Goal: Task Accomplishment & Management: Manage account settings

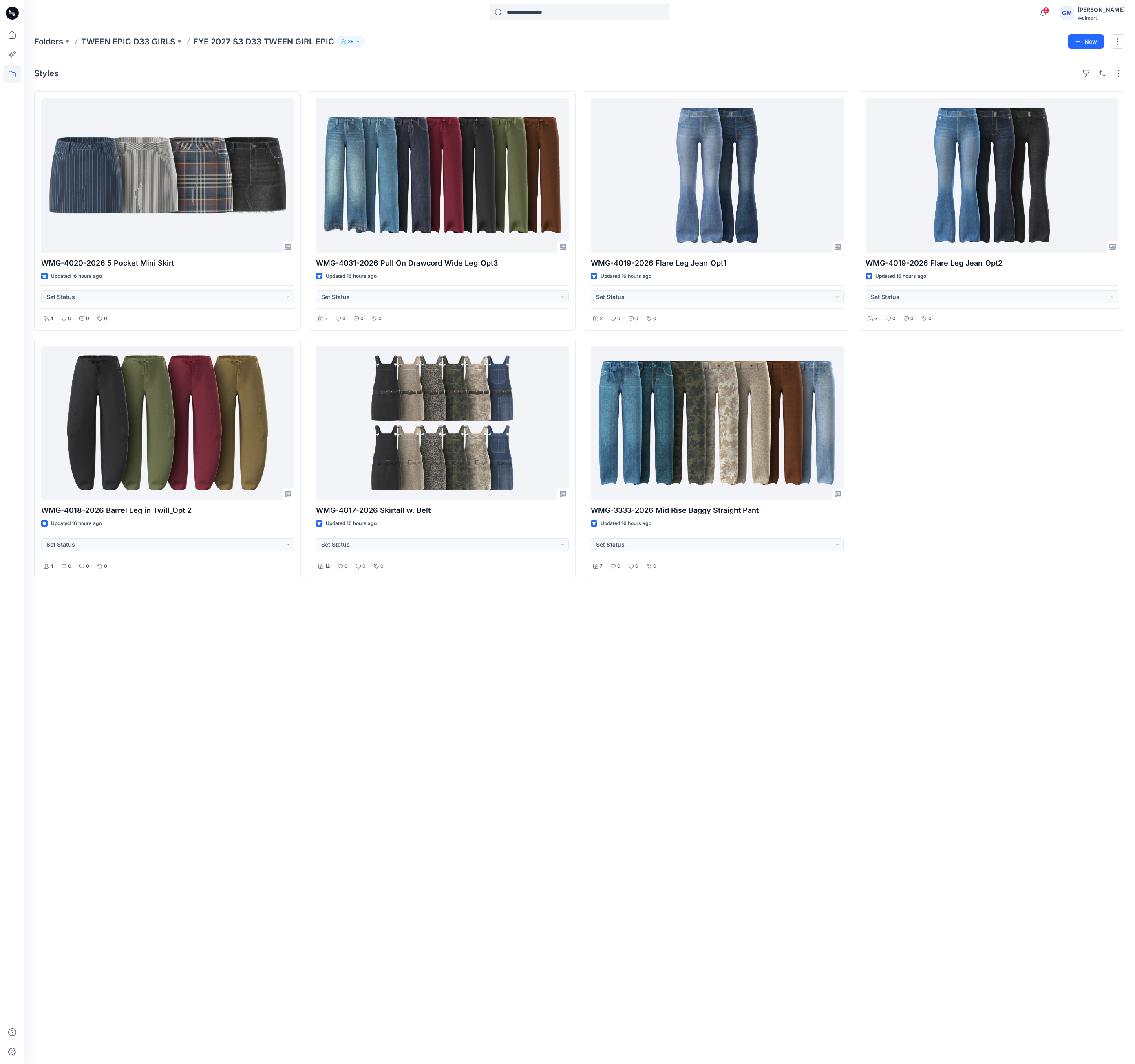
click at [602, 749] on div "Styles WMG-4020-2026 5 Pocket Mini Skirt Updated 16 hours ago Set Status 4 0 0 …" at bounding box center [579, 560] width 1110 height 1007
click at [55, 36] on p "Folders" at bounding box center [48, 42] width 29 height 12
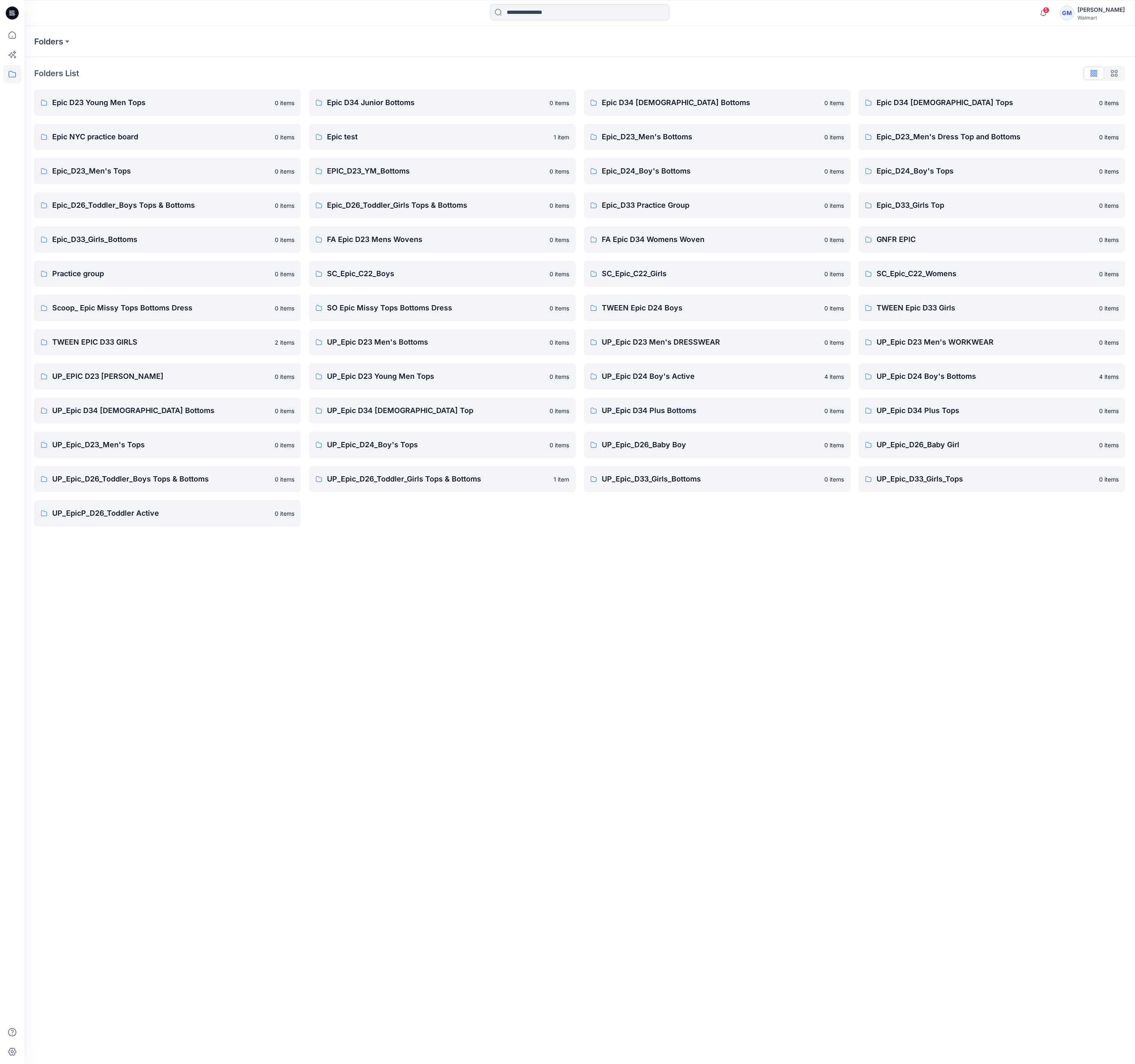
click at [421, 633] on div "Folders Folders List Epic D23 Young Men Tops 0 items Epic NYC practice board 0 …" at bounding box center [579, 546] width 1110 height 1039
click at [646, 244] on p "FA Epic D34 Womens Woven" at bounding box center [710, 240] width 218 height 12
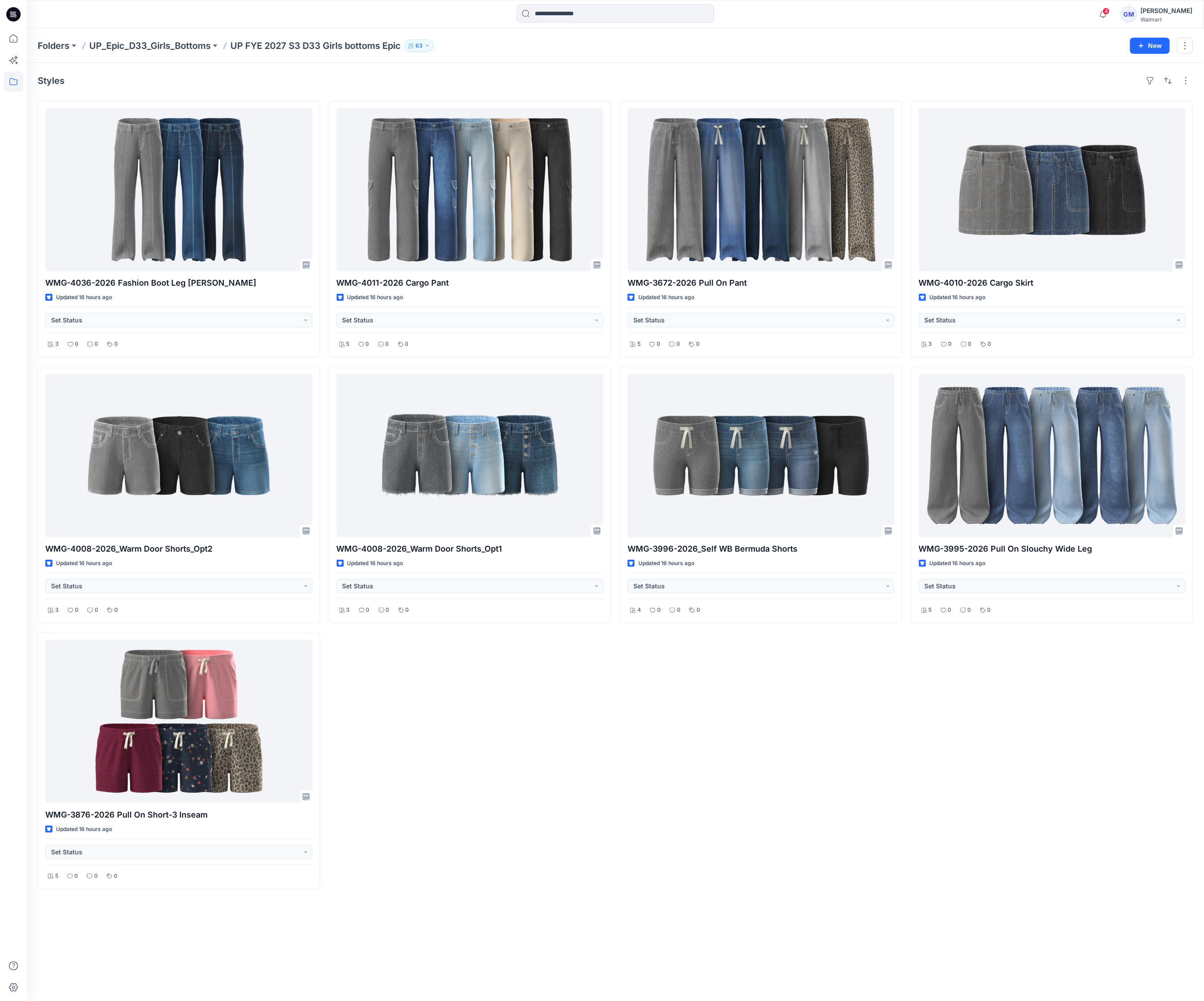
click at [424, 830] on div "WMG-4011-2026 Cargo Pant Updated 16 hours ago Set Status 5 0 0 0 WMG-4008-2026_…" at bounding box center [470, 495] width 282 height 789
click at [14, 35] on icon at bounding box center [14, 39] width 20 height 20
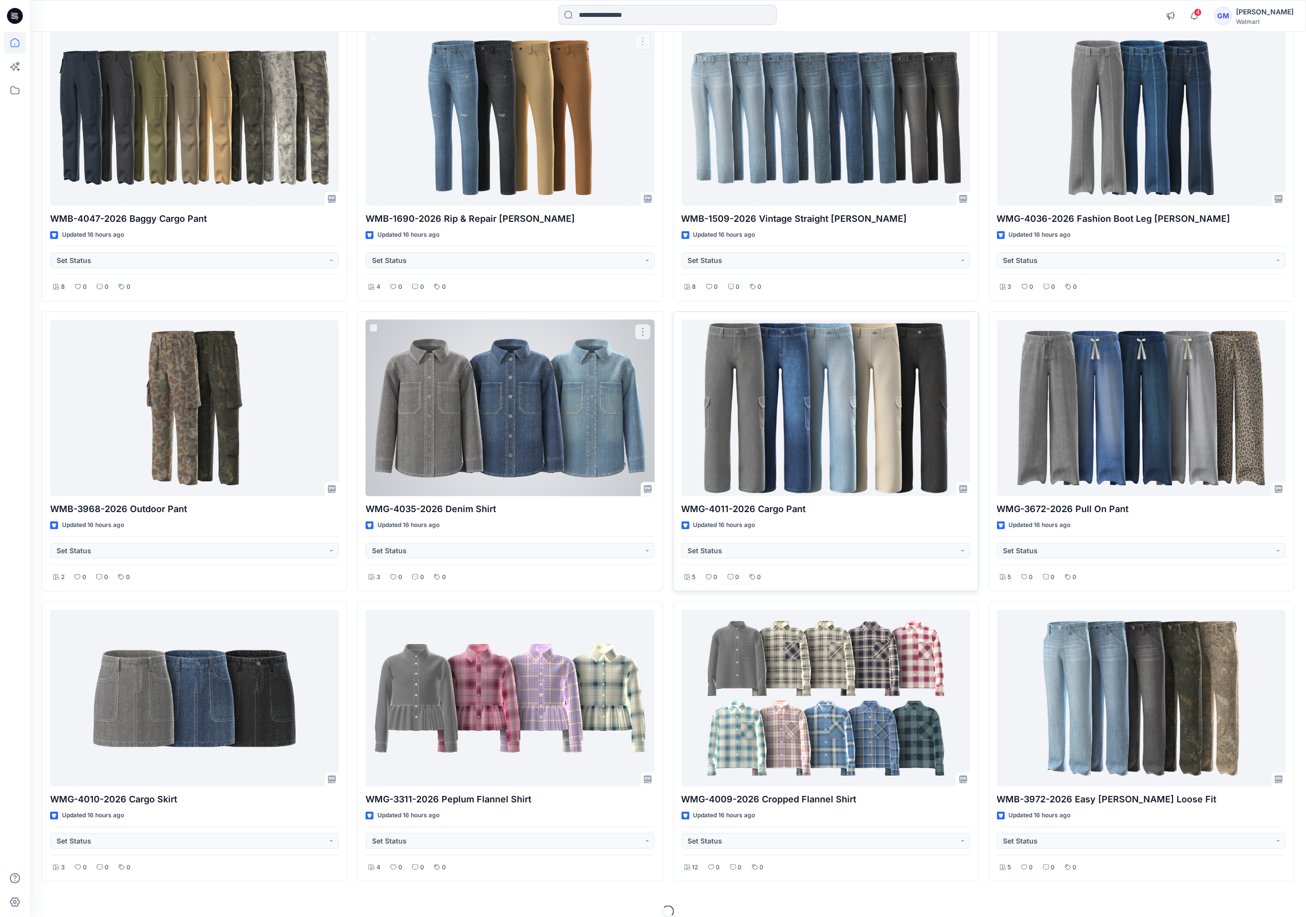
scroll to position [1004, 0]
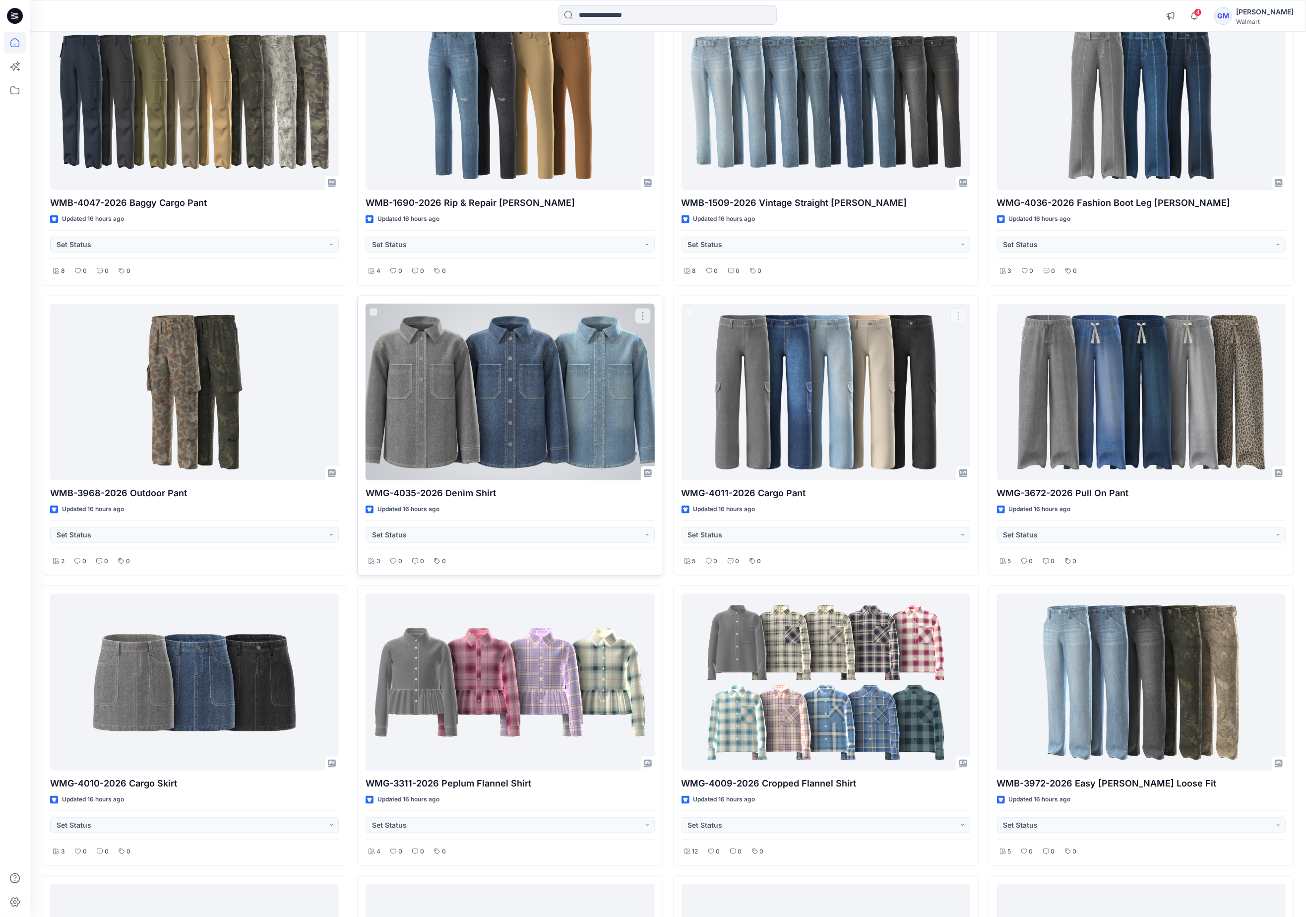
click at [537, 423] on div at bounding box center [510, 392] width 289 height 177
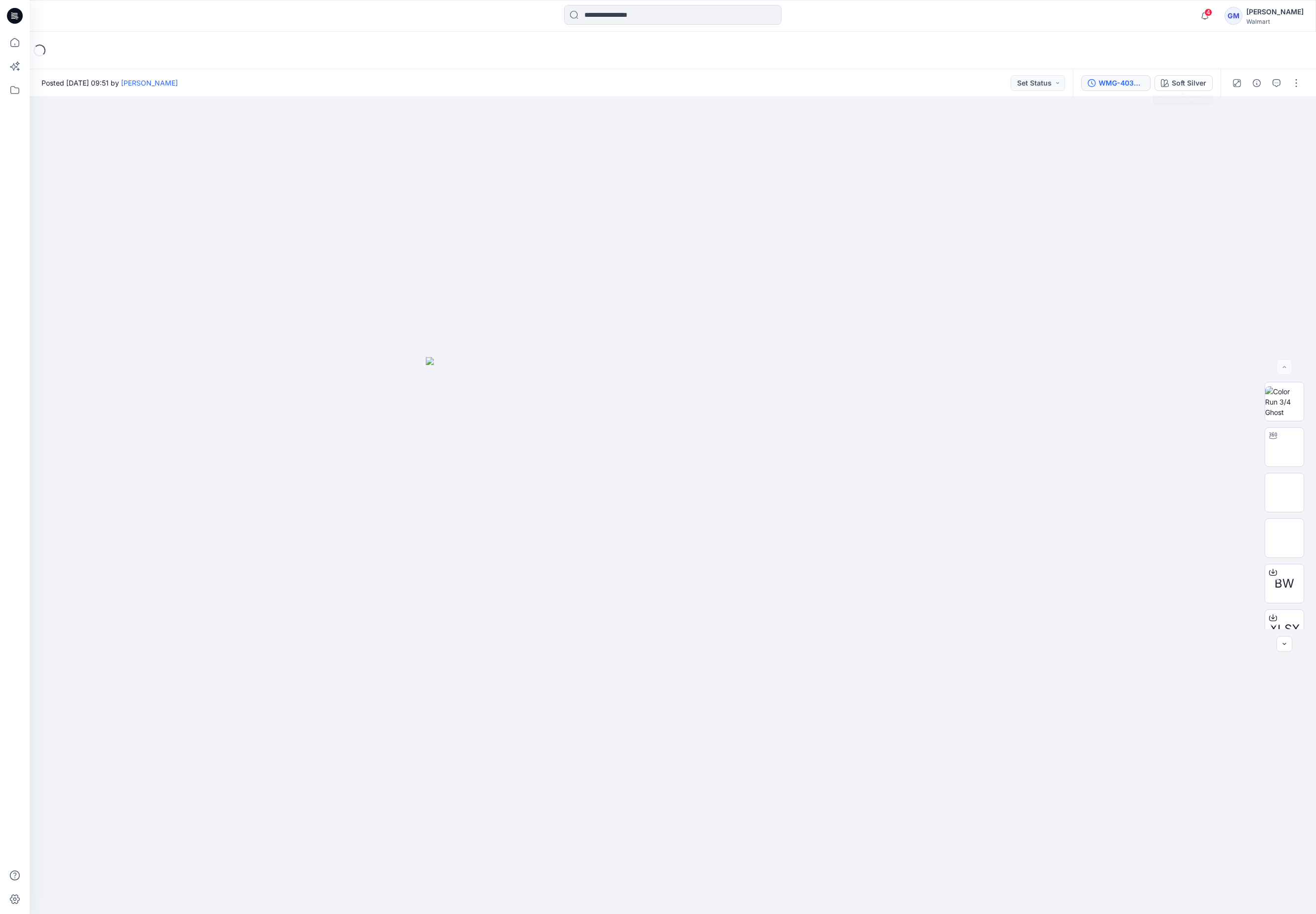
click at [1117, 82] on div "WMG-4035-2026 Denim Shirt_Full Colorway" at bounding box center [1122, 83] width 46 height 11
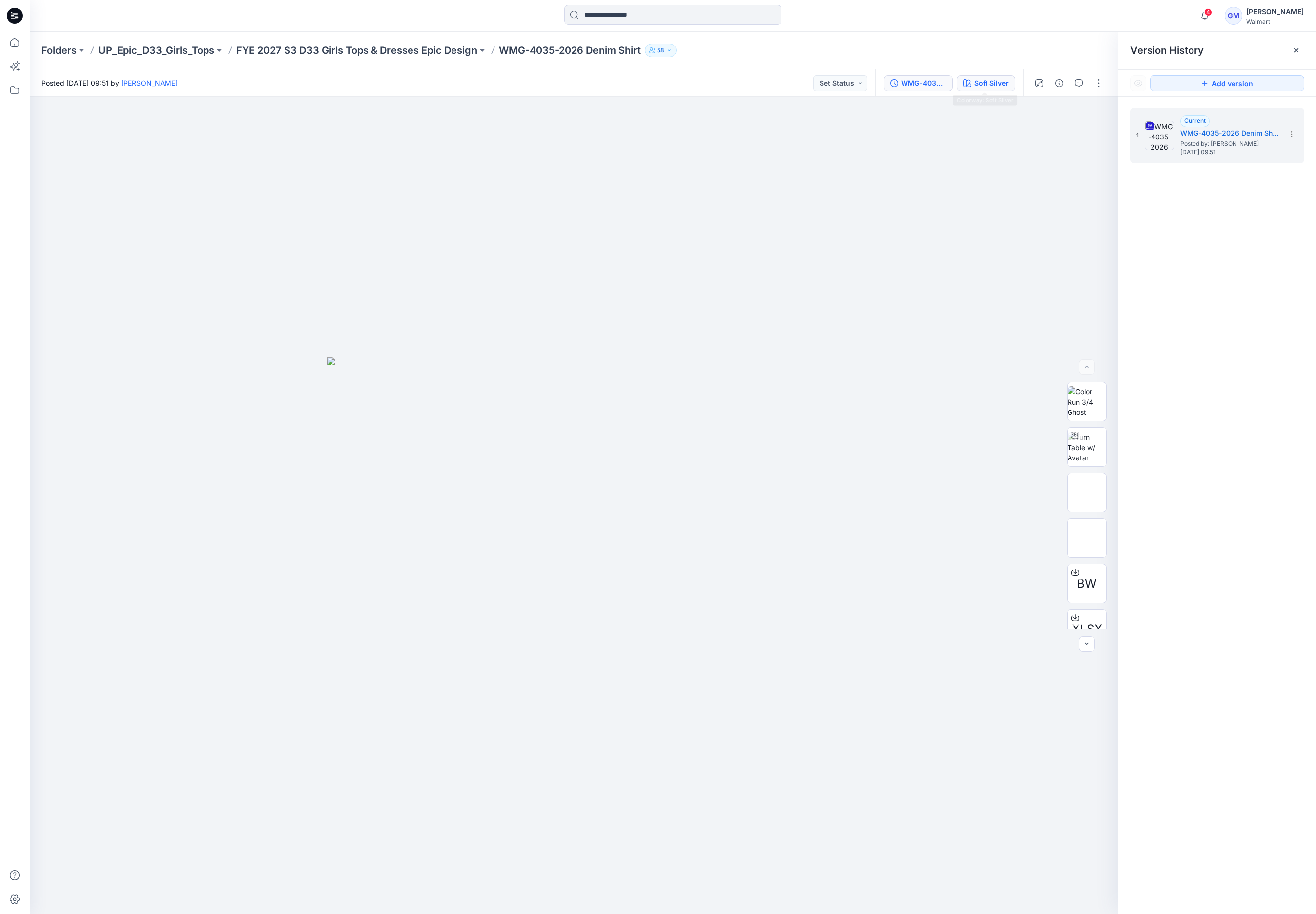
click at [983, 78] on div "Soft Silver" at bounding box center [991, 83] width 35 height 11
click at [1233, 169] on li "Vintage Med Wash" at bounding box center [1217, 175] width 174 height 38
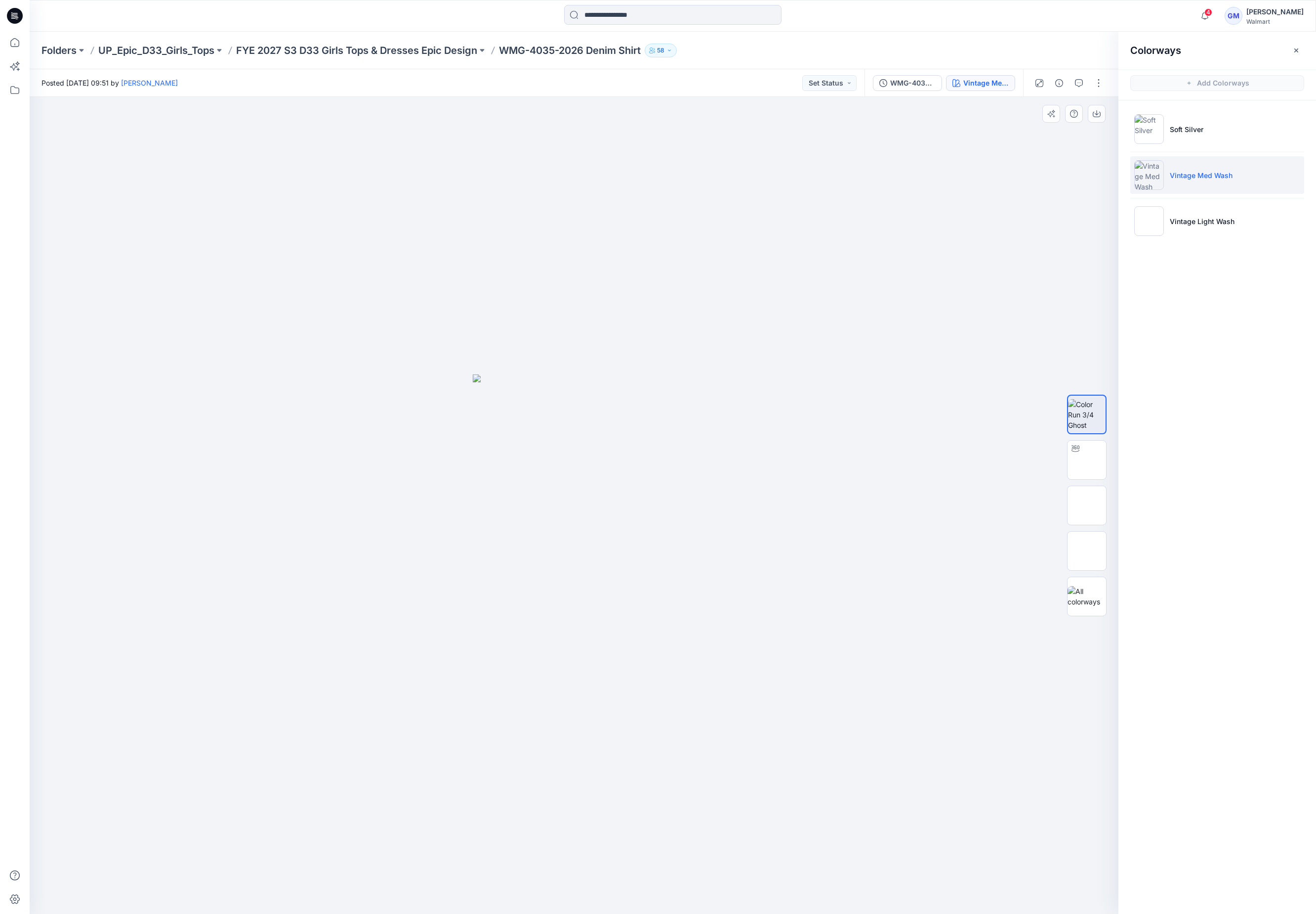
click at [966, 231] on div at bounding box center [574, 504] width 1089 height 816
drag, startPoint x: 12, startPoint y: 43, endPoint x: 11, endPoint y: 1, distance: 42.0
click at [12, 43] on icon at bounding box center [15, 43] width 22 height 22
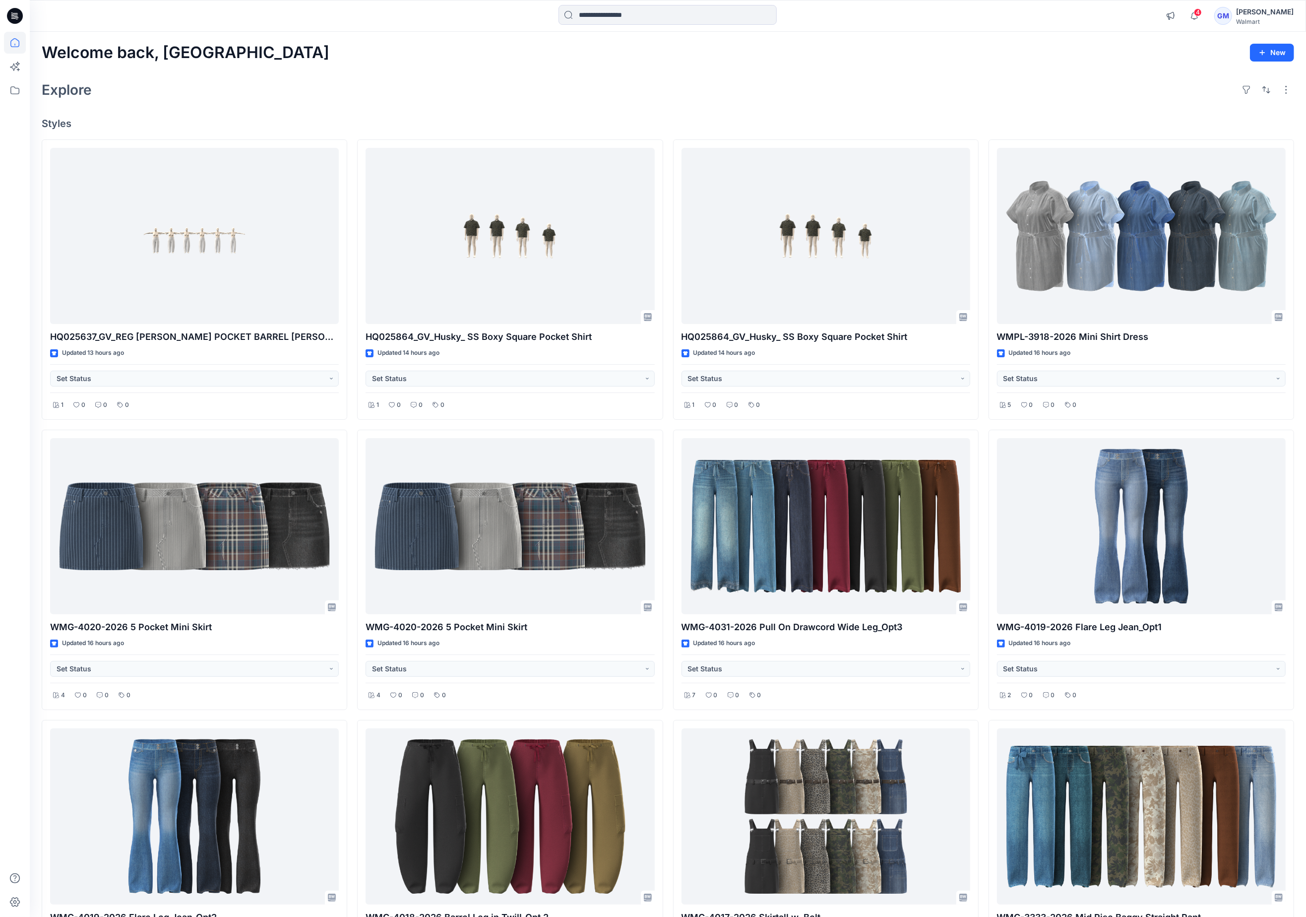
click at [1133, 96] on div "Explore" at bounding box center [668, 90] width 1252 height 24
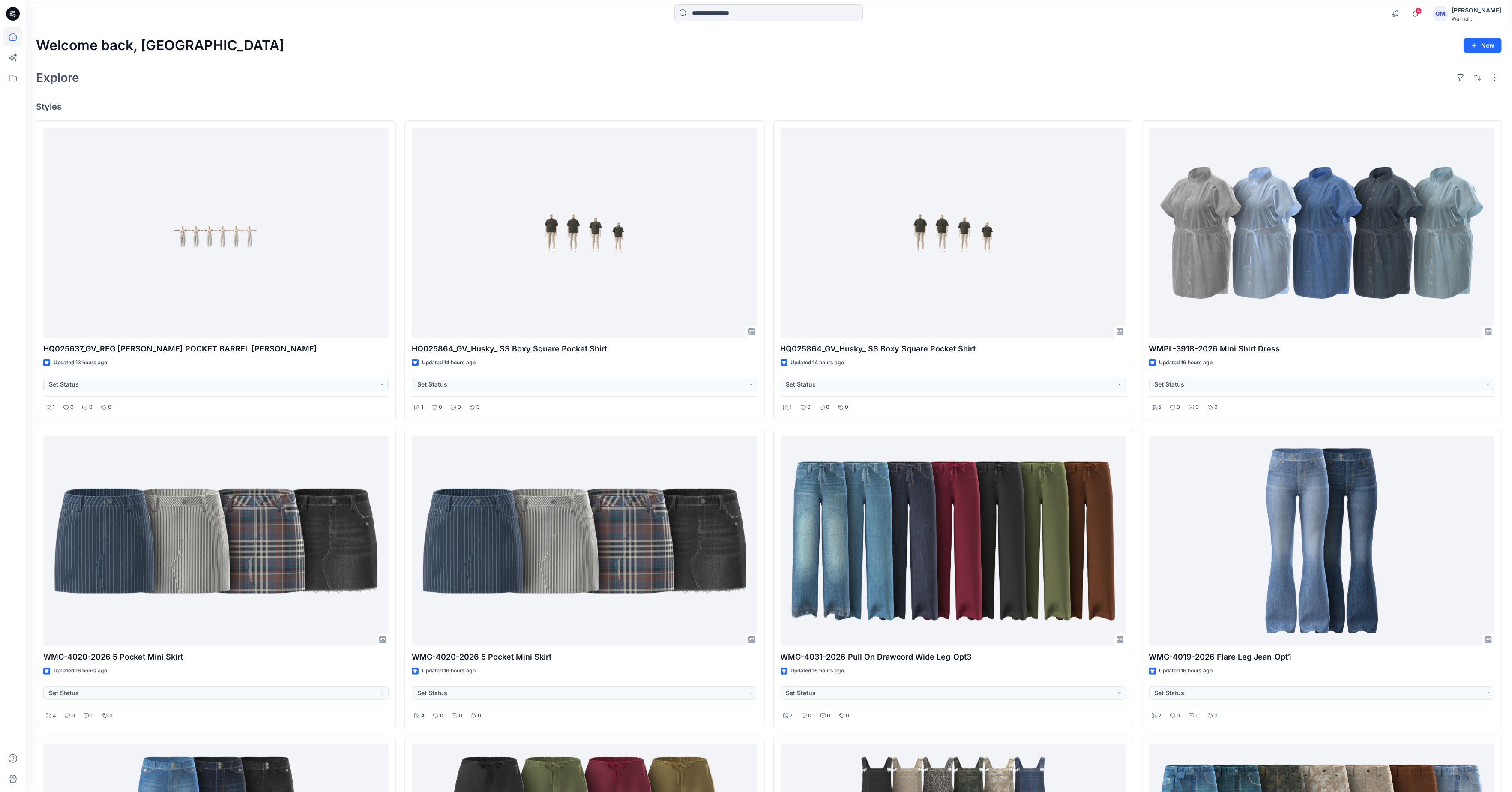
click at [940, 75] on div "Explore" at bounding box center [769, 78] width 1466 height 21
click at [12, 83] on icon at bounding box center [13, 78] width 19 height 19
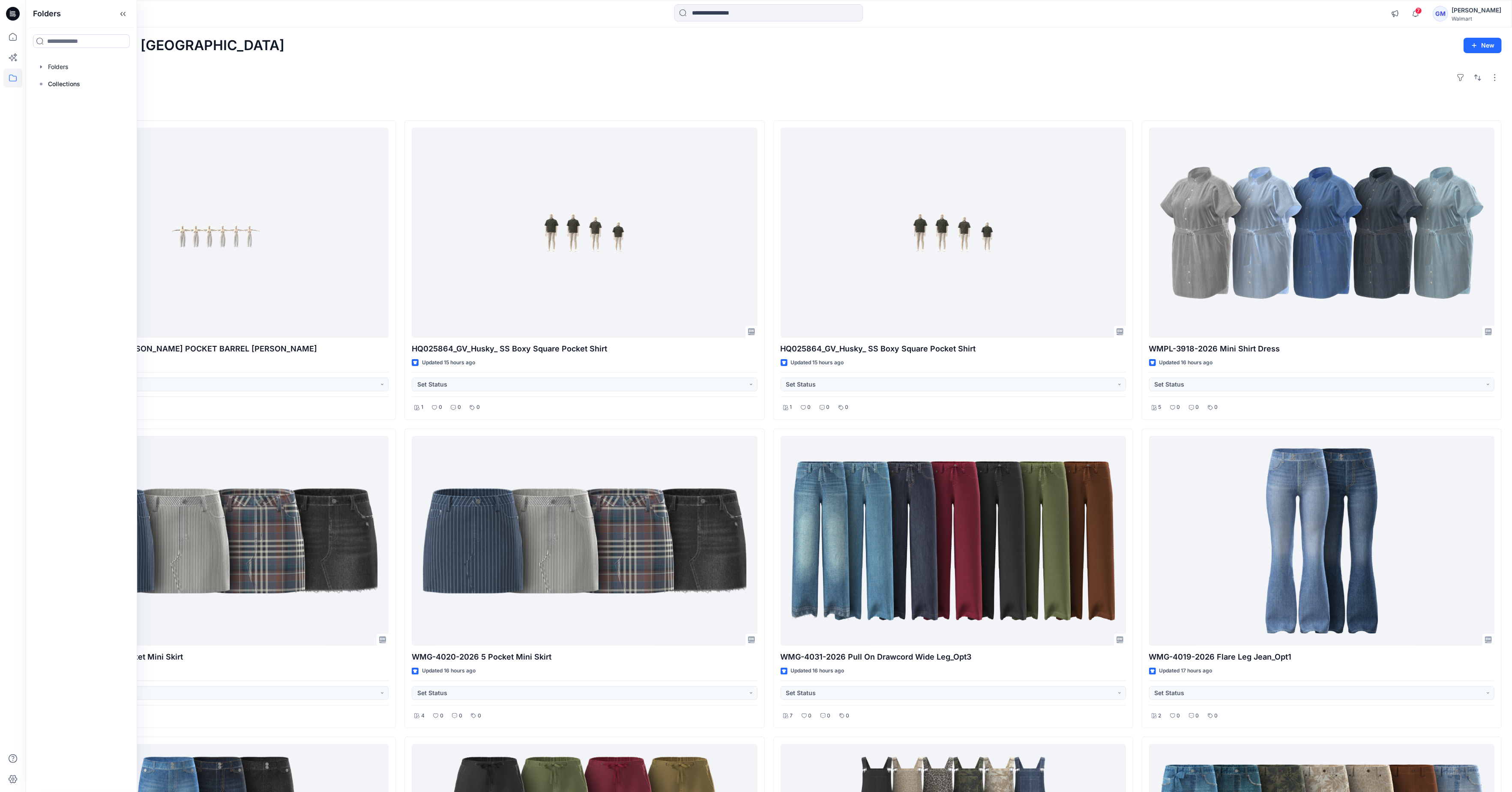
click at [73, 63] on div at bounding box center [81, 67] width 98 height 17
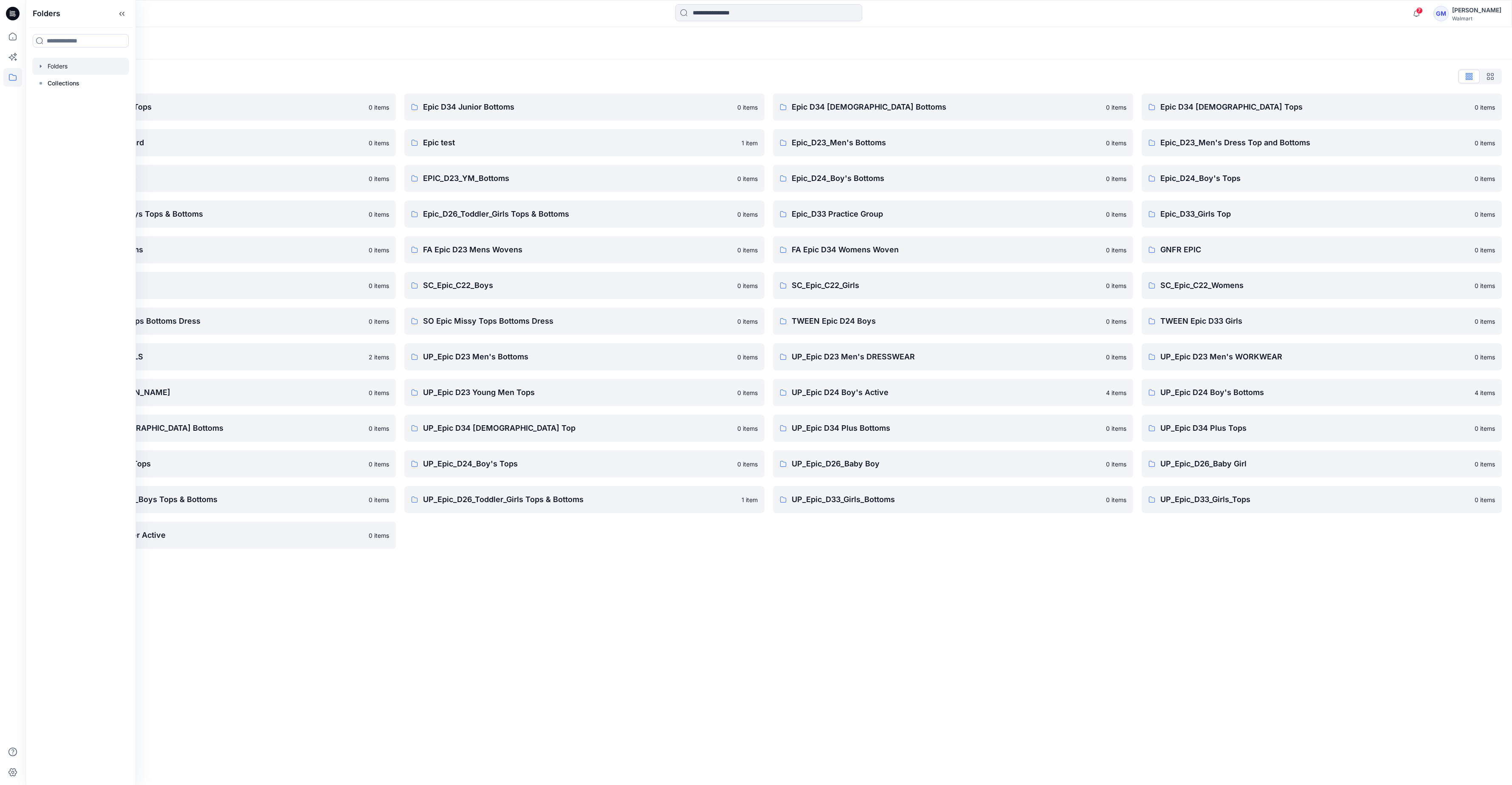
click at [413, 72] on div "Folders List" at bounding box center [769, 76] width 1466 height 14
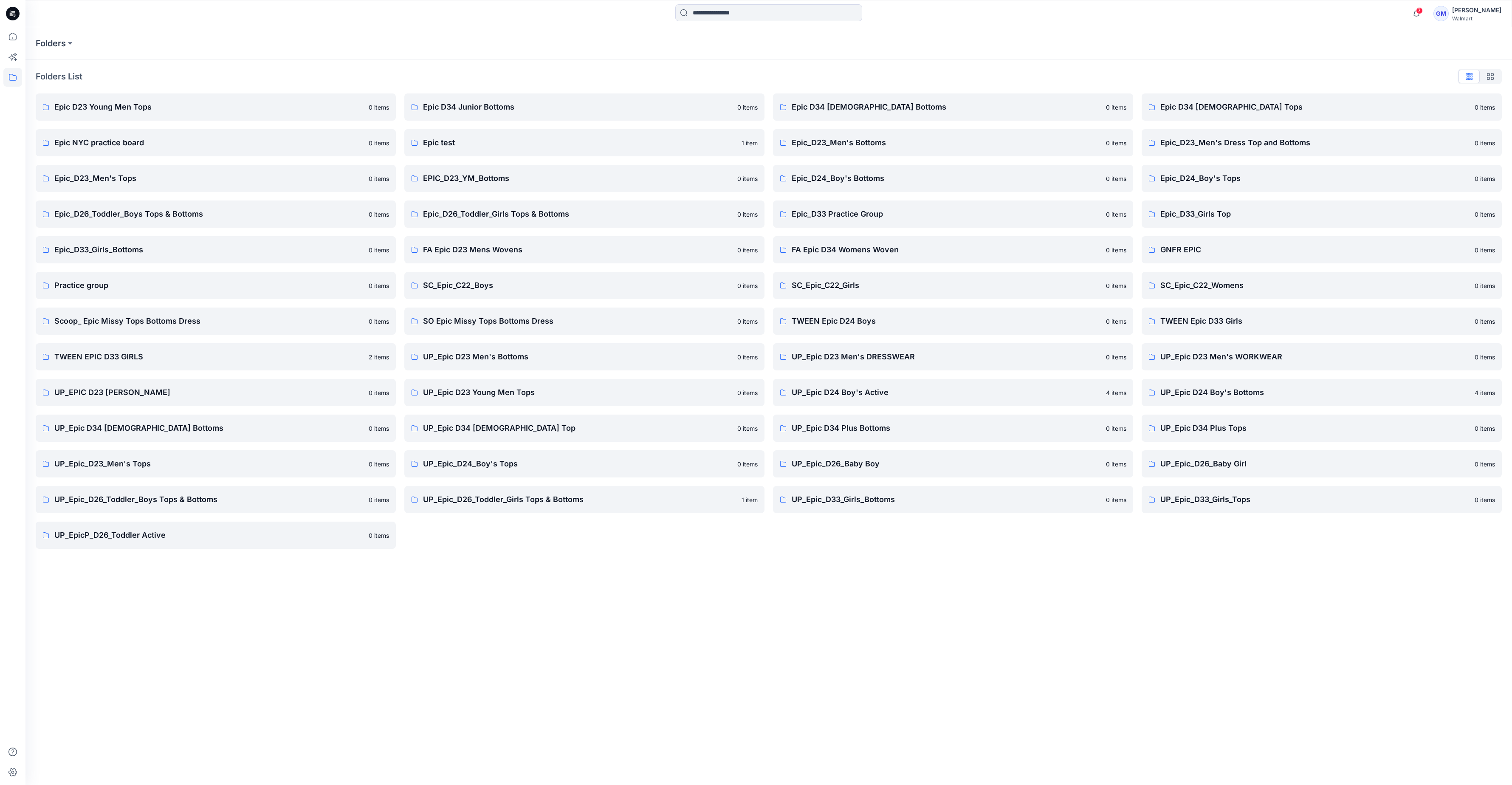
click at [928, 627] on div "Folders Folders List Epic D23 Young Men Tops 0 items Epic NYC practice board 0 …" at bounding box center [769, 406] width 1486 height 758
click at [863, 257] on link "FA Epic D34 Womens Woven 0 items" at bounding box center [953, 250] width 360 height 27
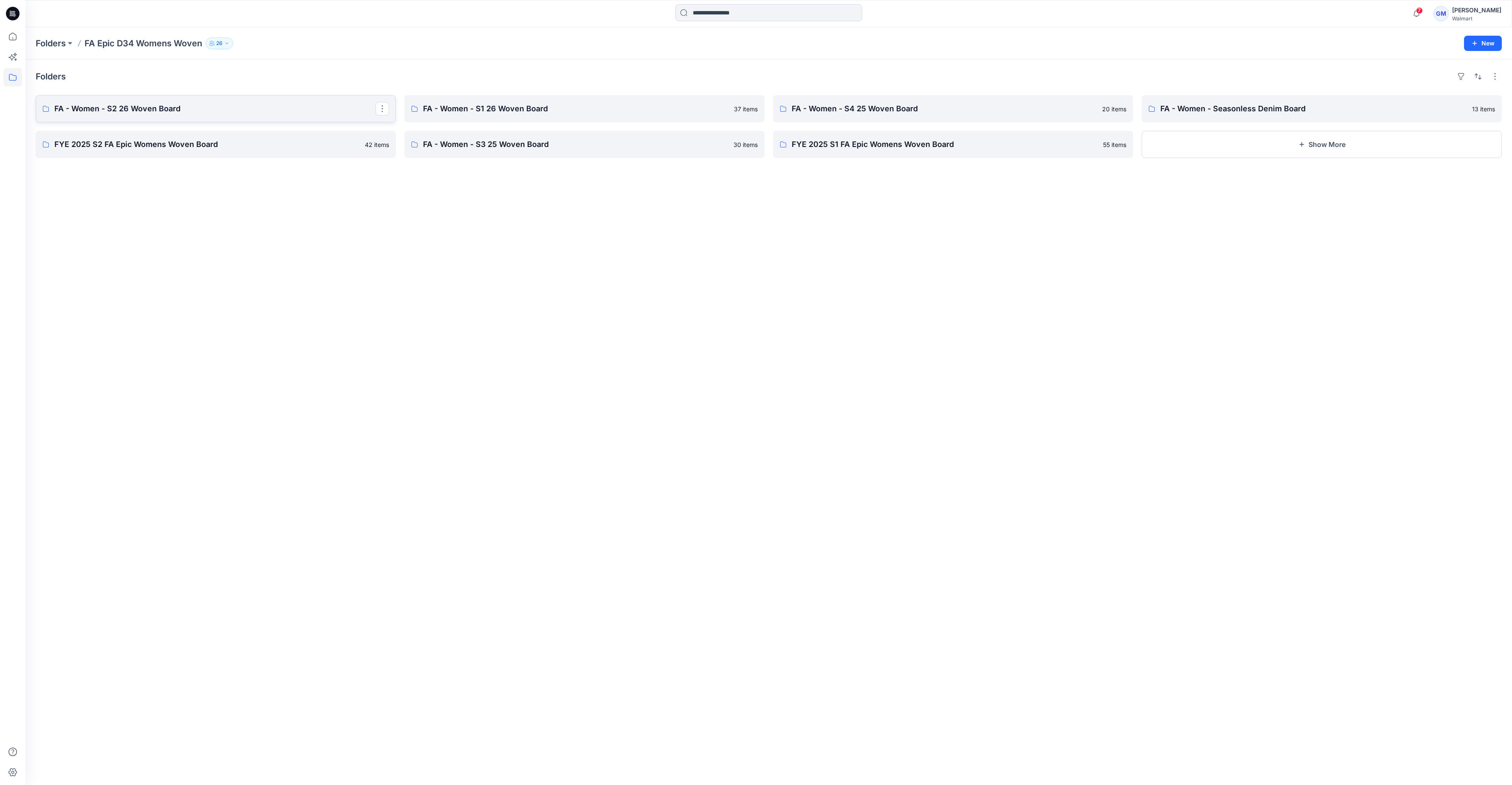
click at [225, 110] on p "FA - Women - S2 26 Woven Board" at bounding box center [214, 109] width 321 height 12
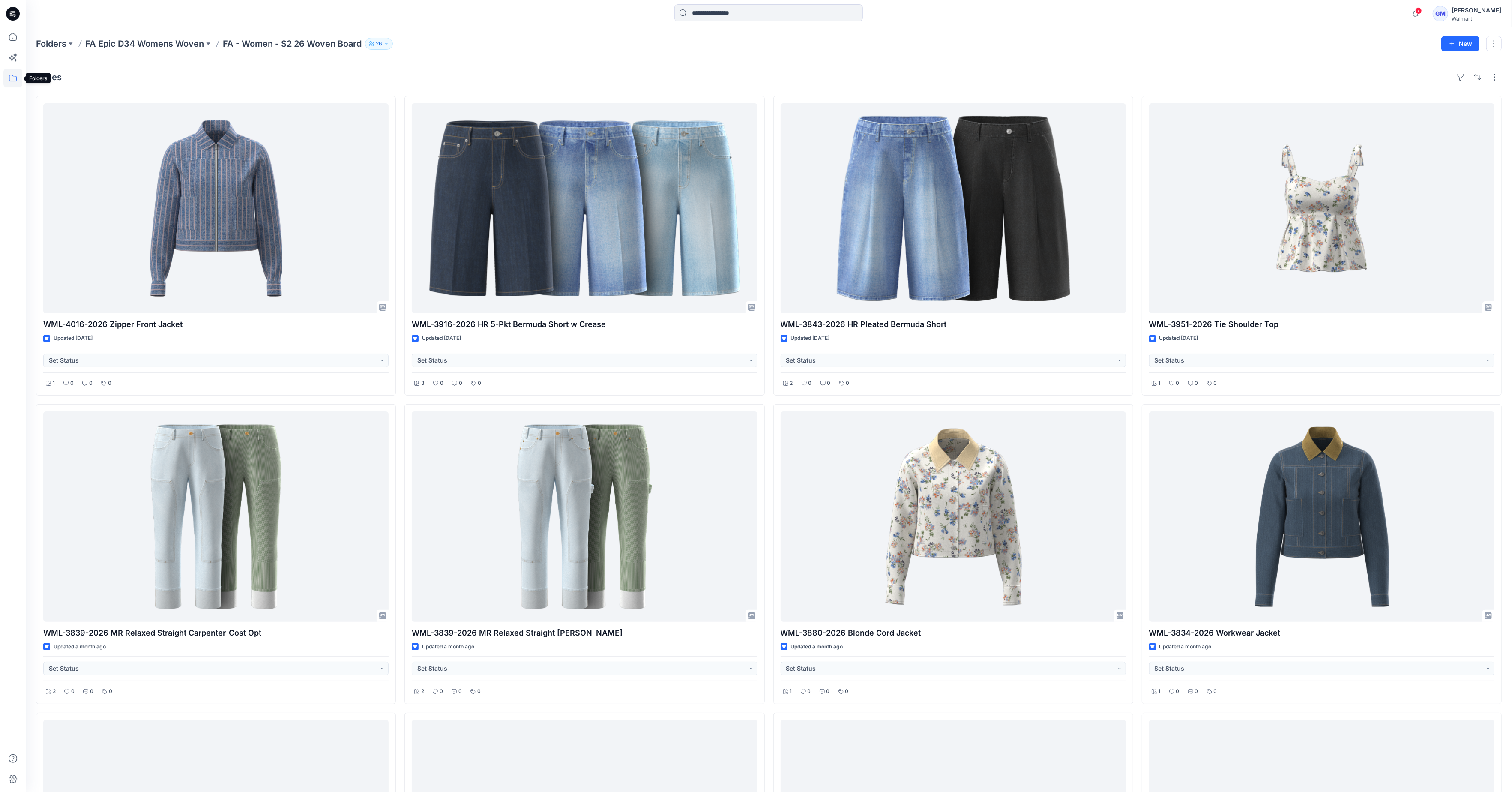
click at [16, 76] on icon at bounding box center [12, 78] width 8 height 7
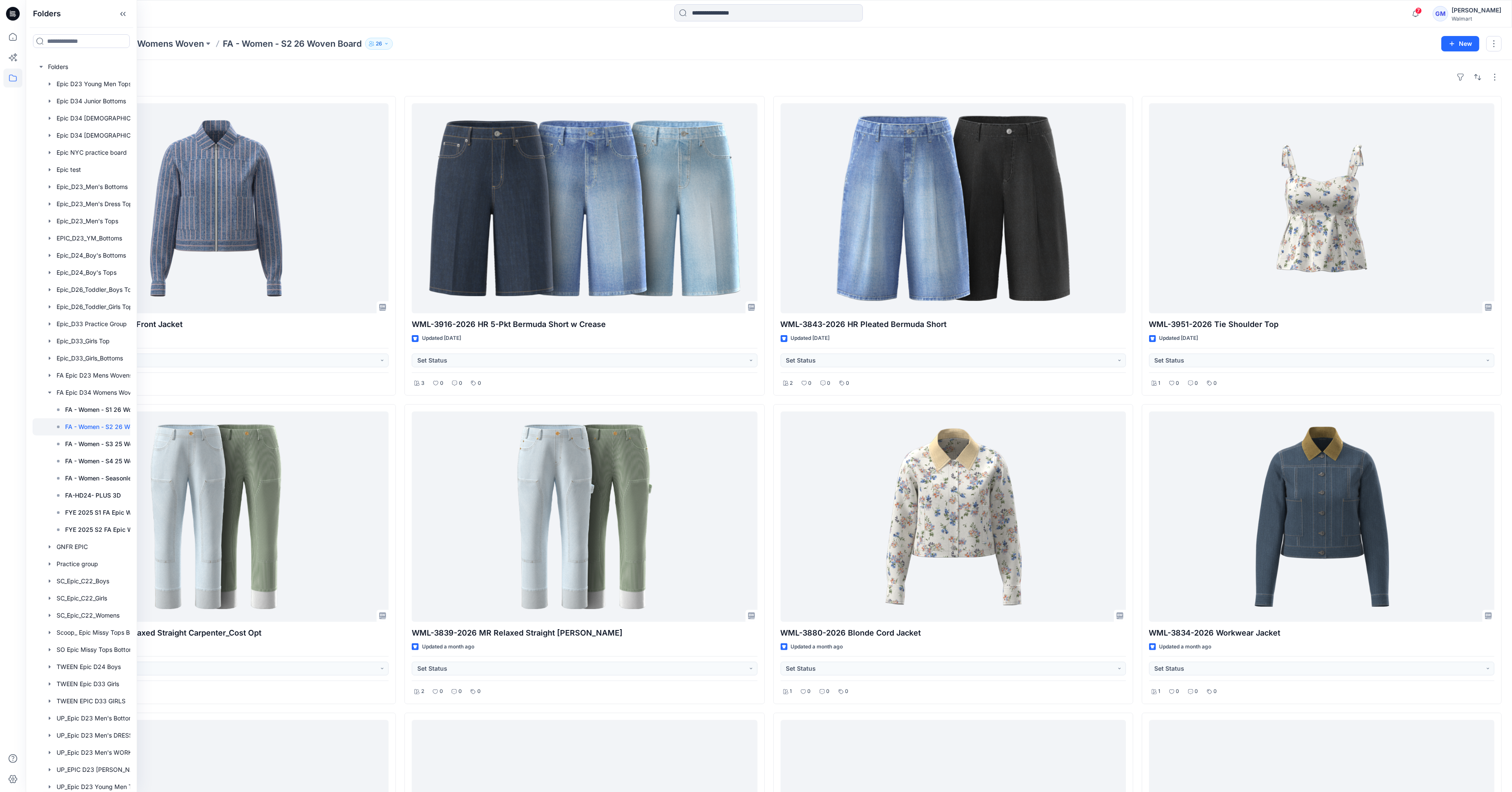
click at [184, 70] on div "Styles" at bounding box center [769, 77] width 1466 height 14
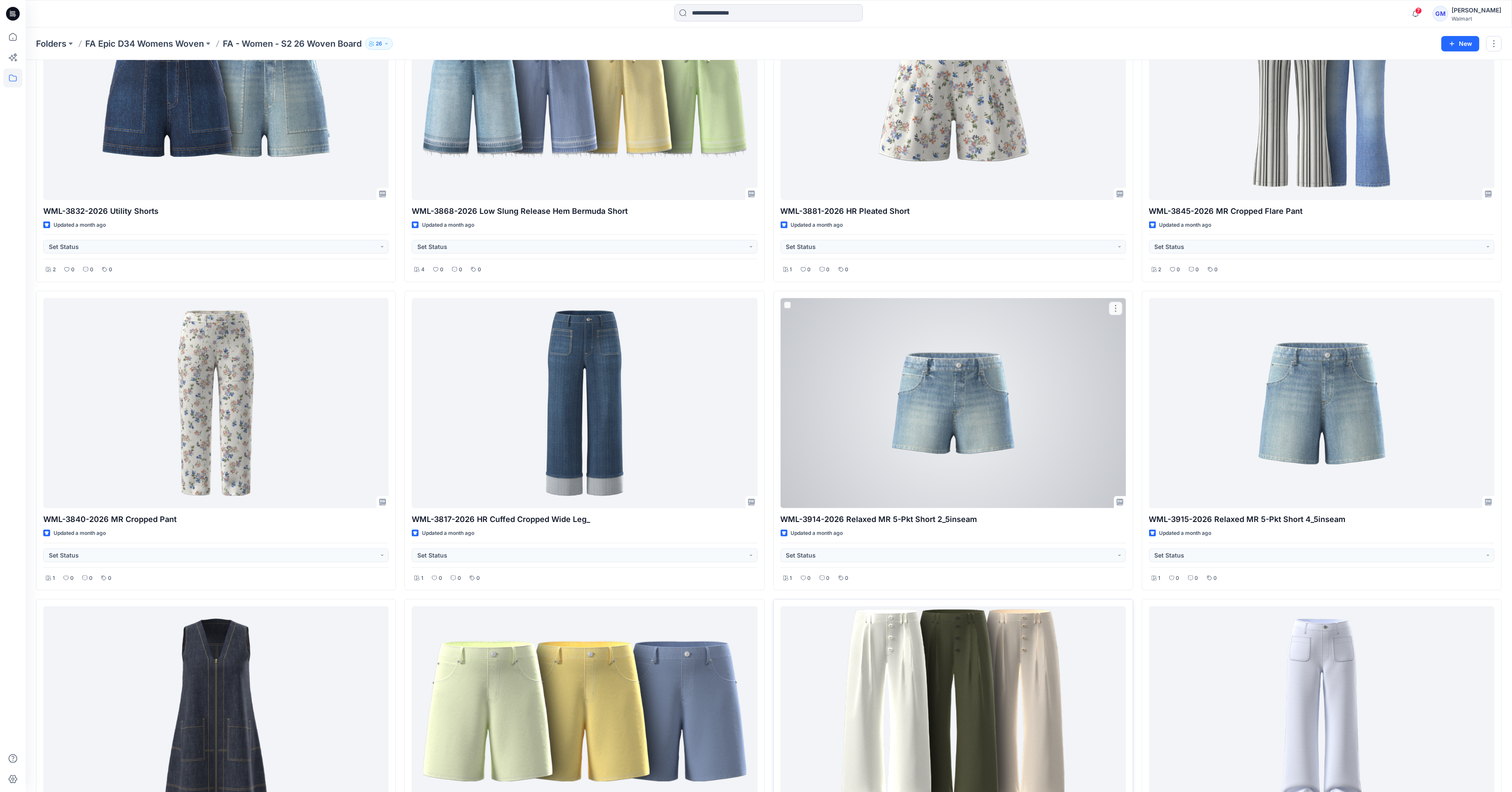
scroll to position [1827, 0]
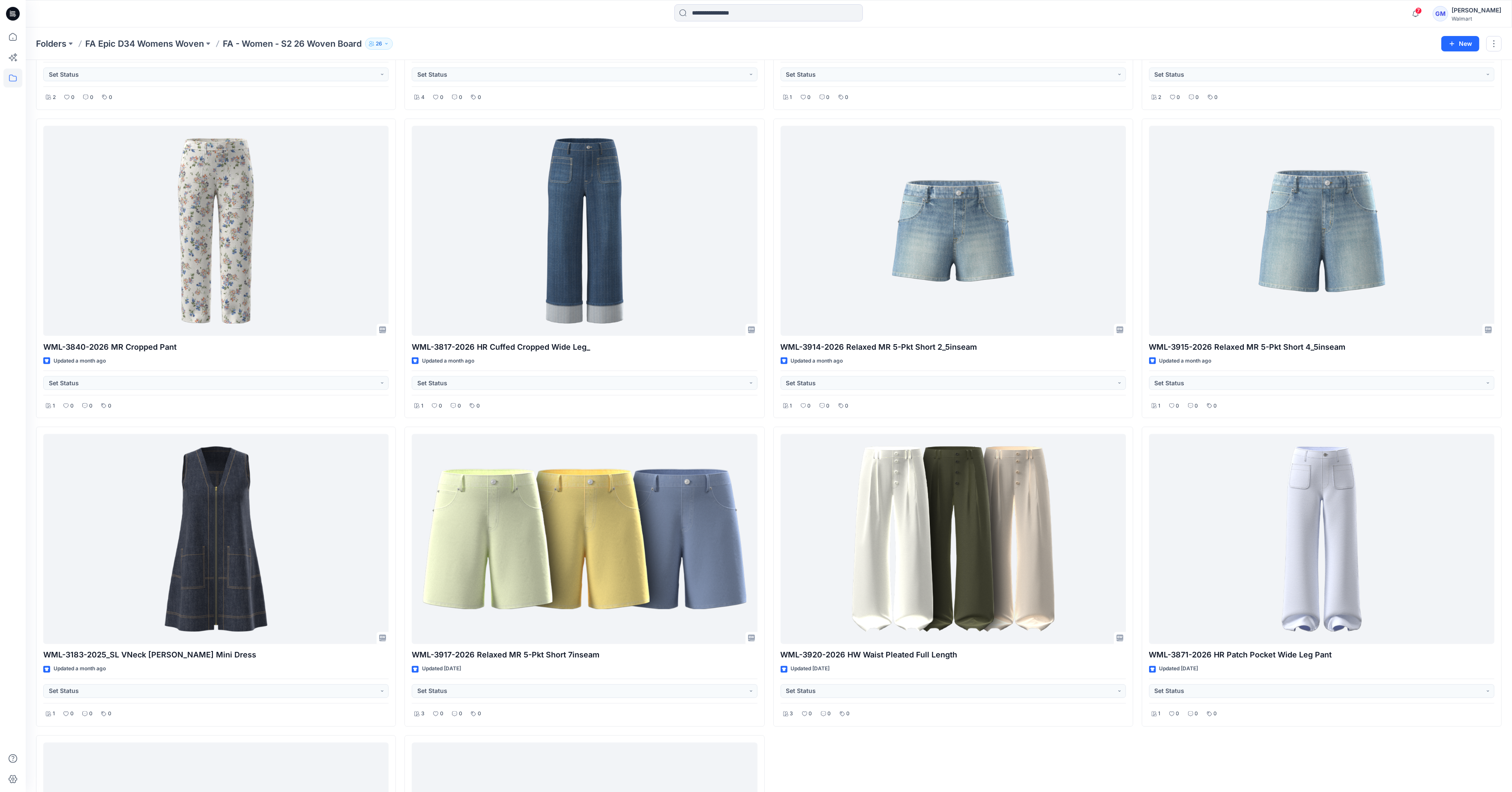
drag, startPoint x: 434, startPoint y: 48, endPoint x: 442, endPoint y: 44, distance: 8.9
click at [434, 48] on div "Folders FA Epic D34 Womens Woven FA - Women - S2 26 Woven Board 26" at bounding box center [735, 44] width 1399 height 12
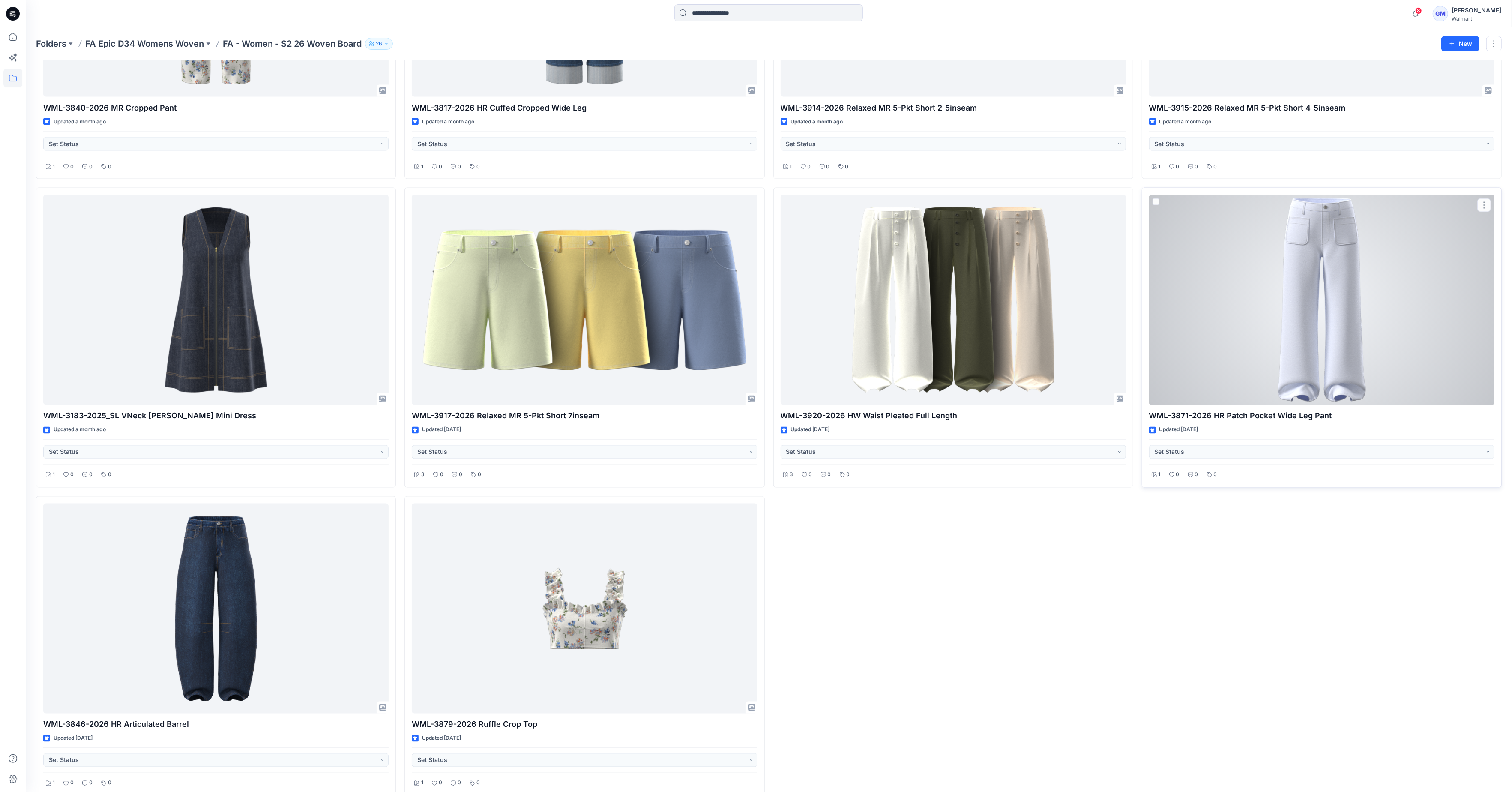
scroll to position [2083, 0]
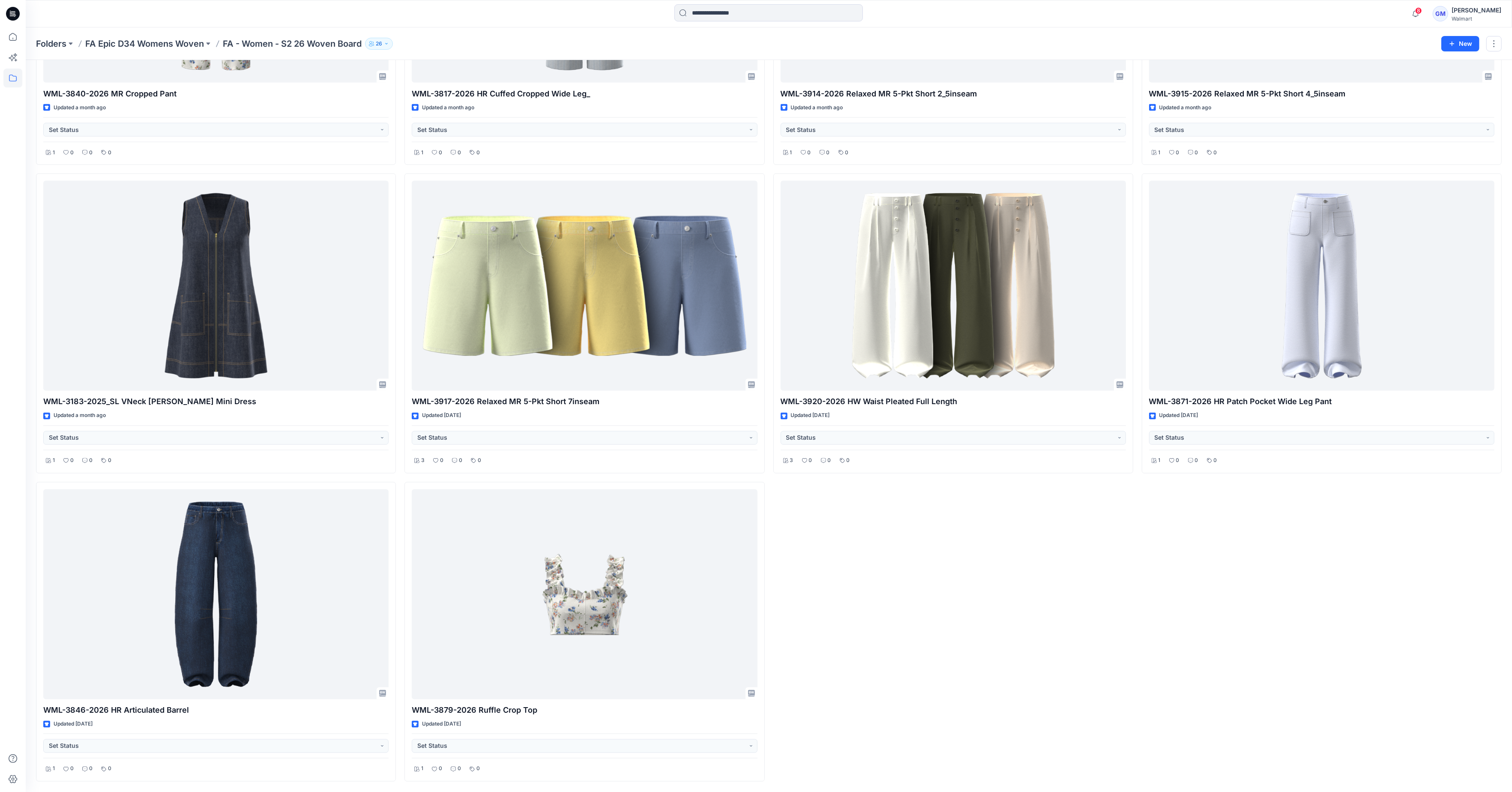
click at [19, 702] on div at bounding box center [13, 409] width 19 height 764
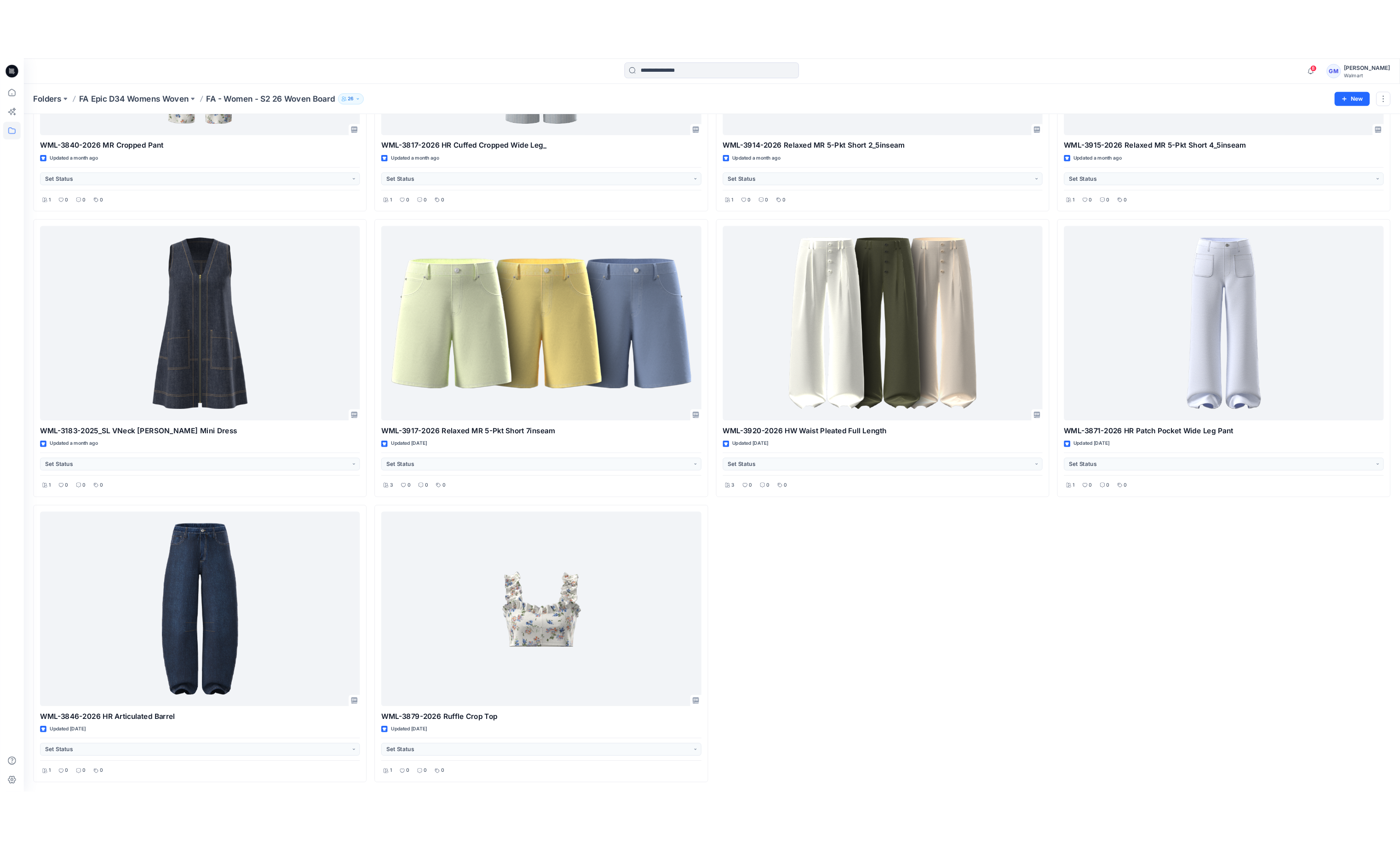
scroll to position [1935, 0]
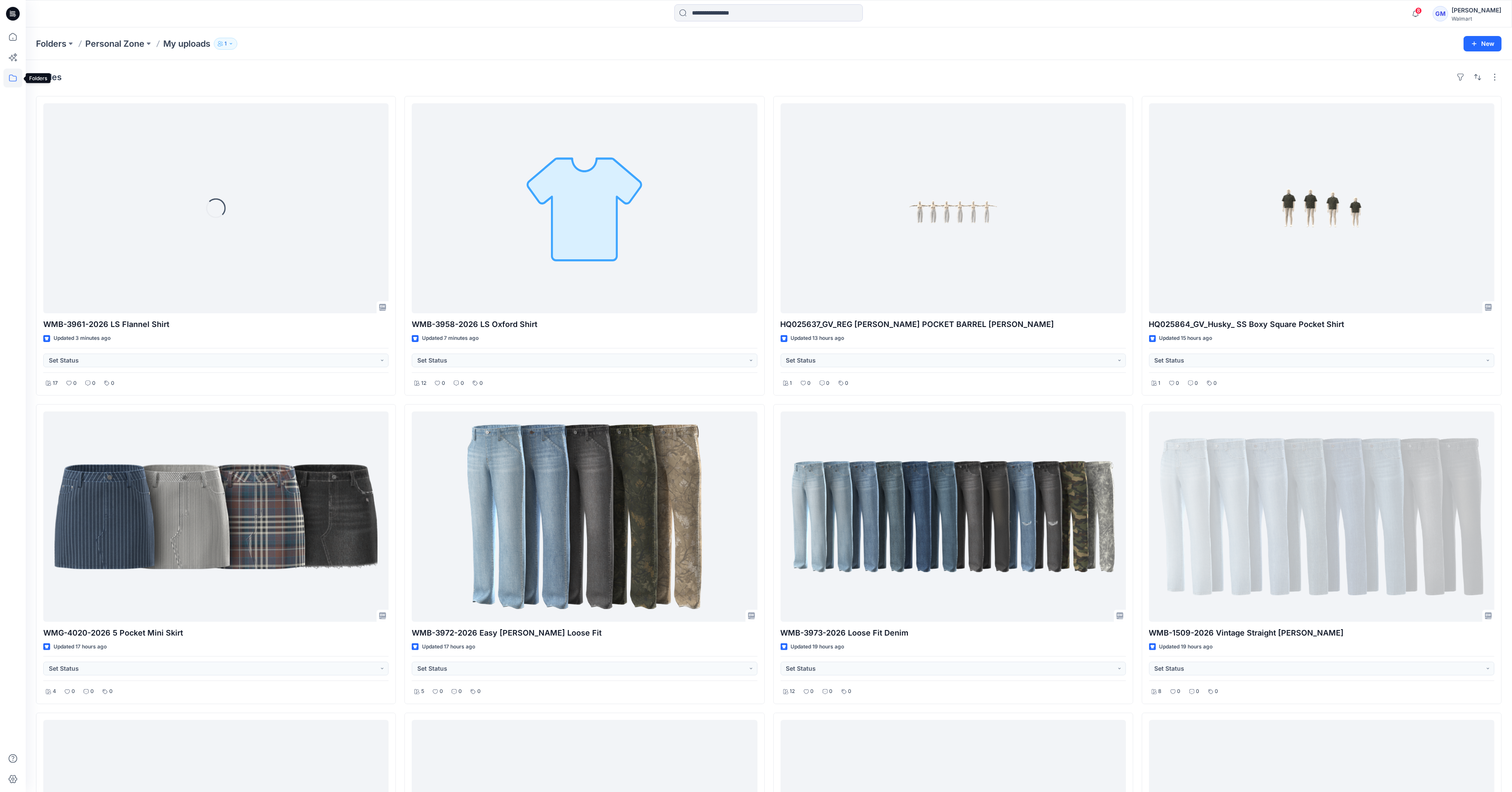
click at [9, 79] on icon at bounding box center [13, 78] width 19 height 19
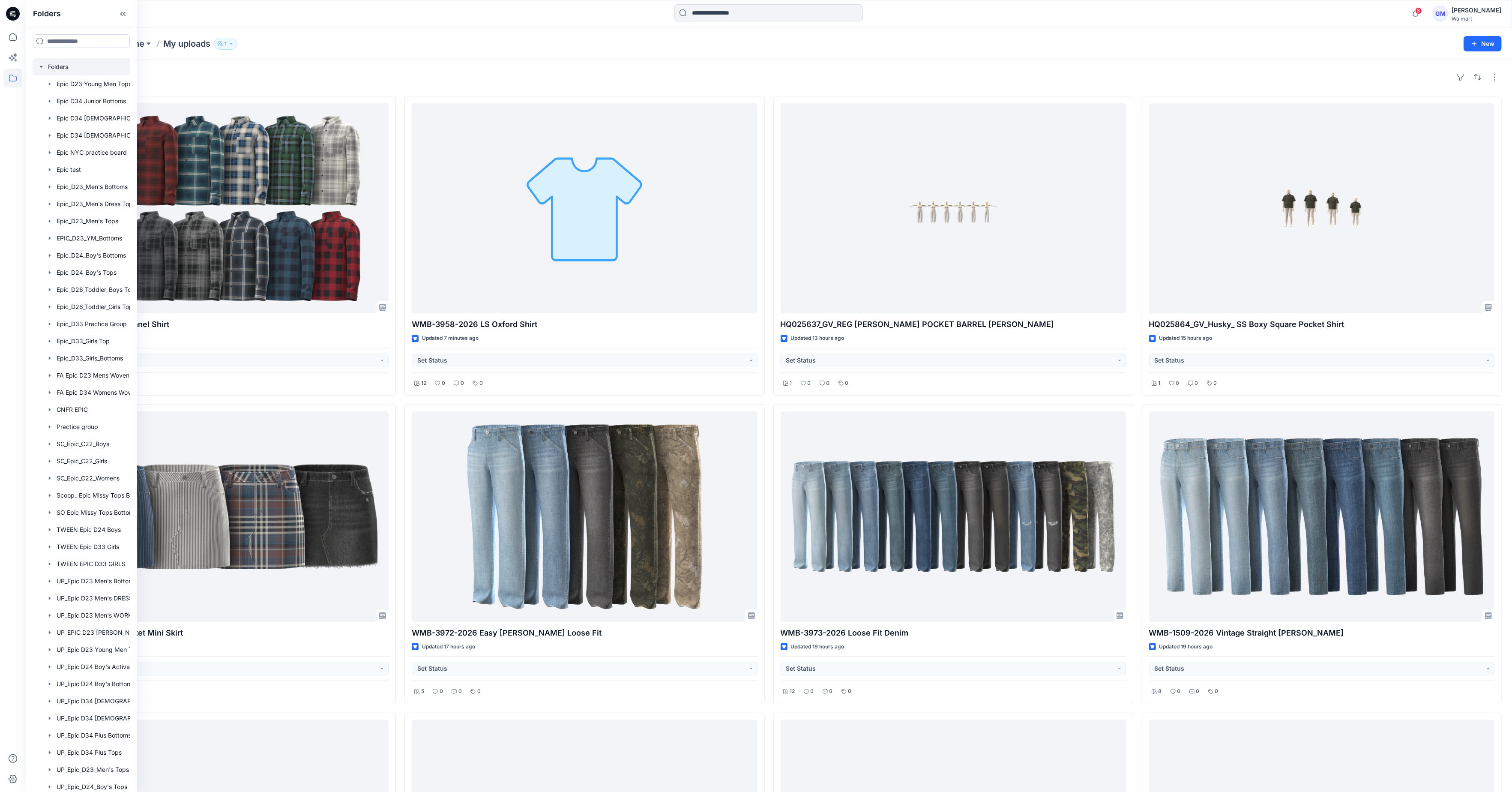
click at [63, 67] on div at bounding box center [92, 67] width 120 height 17
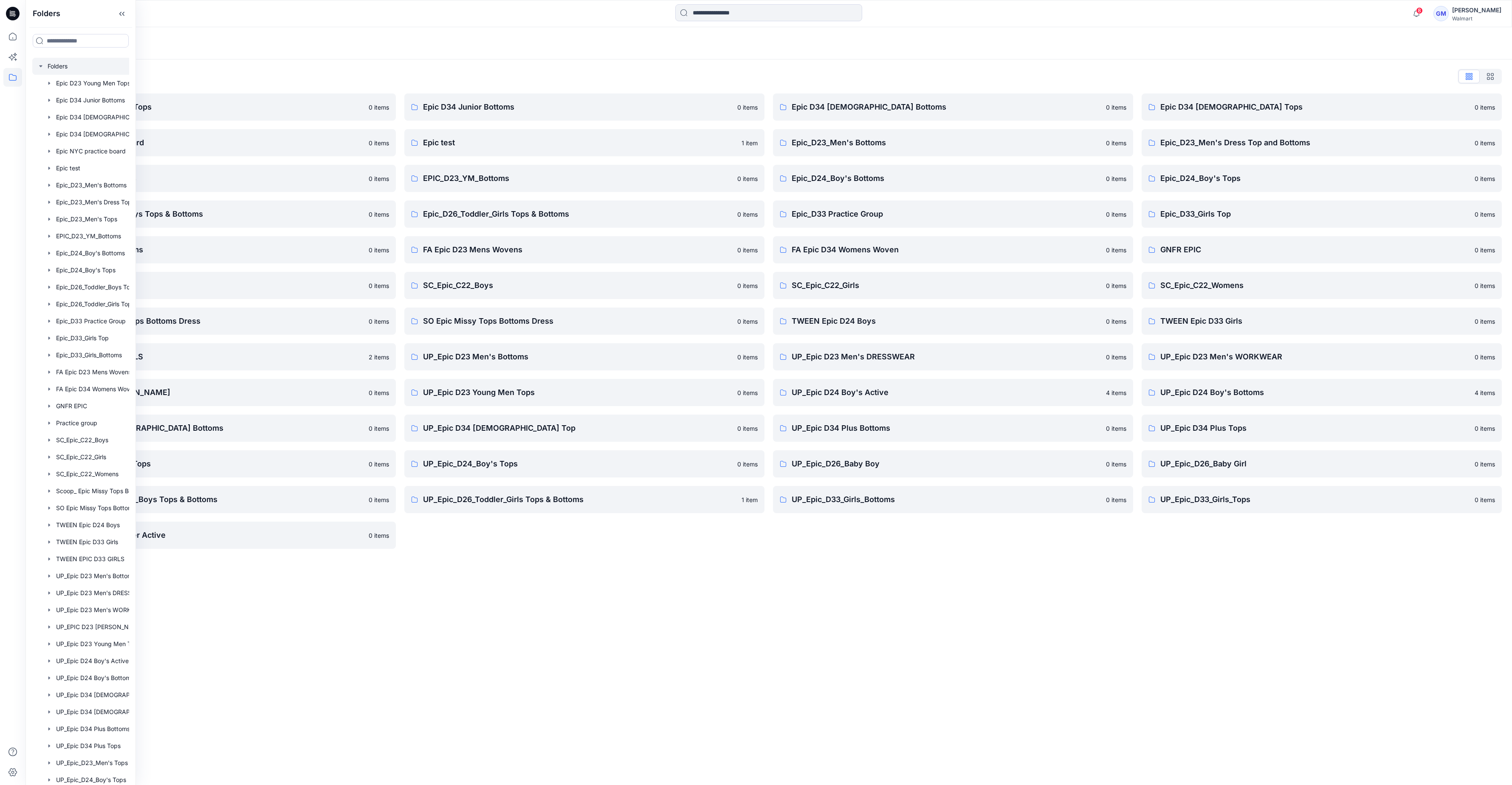
click at [973, 80] on div "Folders List" at bounding box center [769, 76] width 1466 height 14
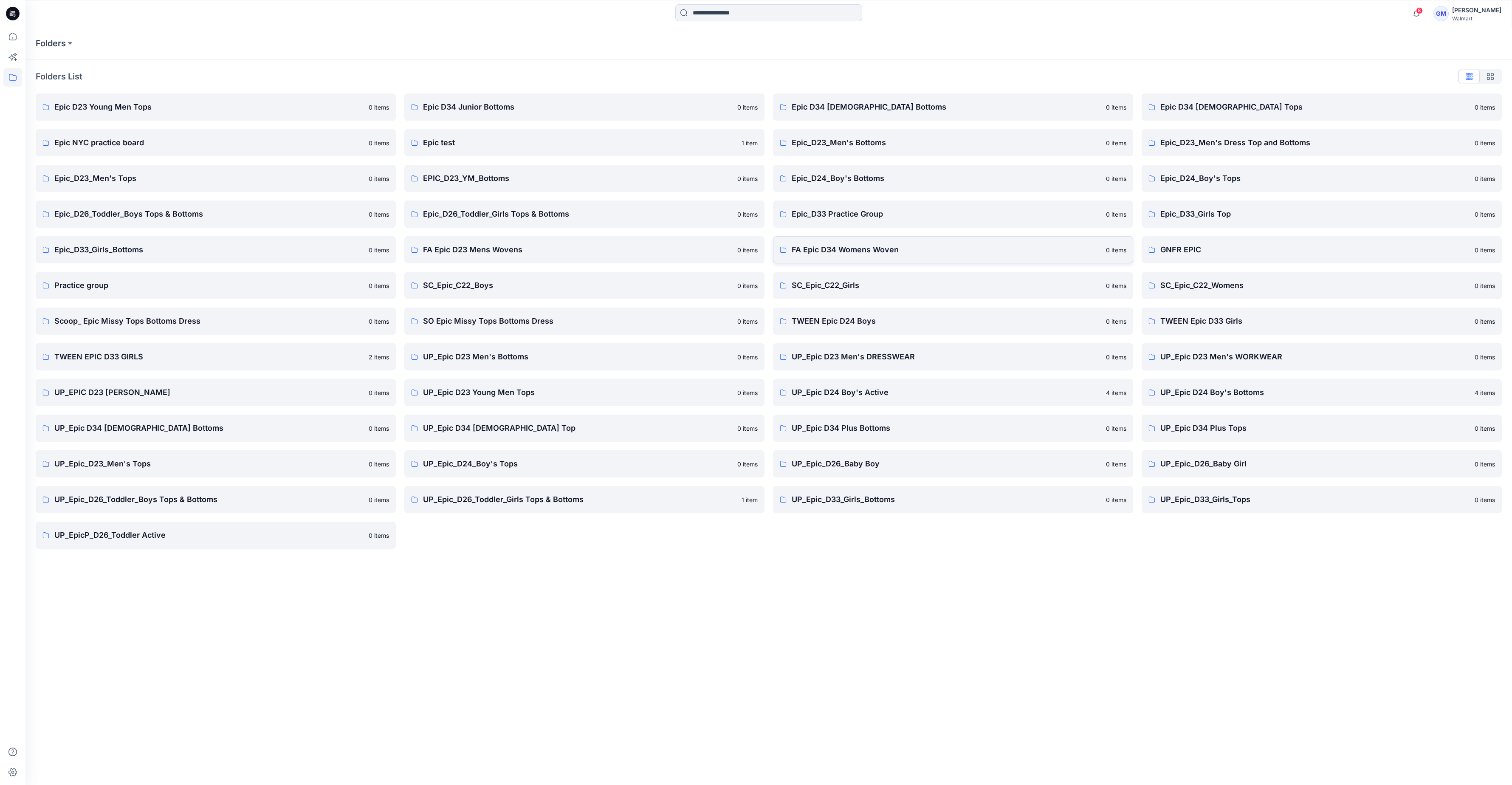
click at [868, 247] on p "FA Epic D34 Womens Woven" at bounding box center [946, 250] width 309 height 12
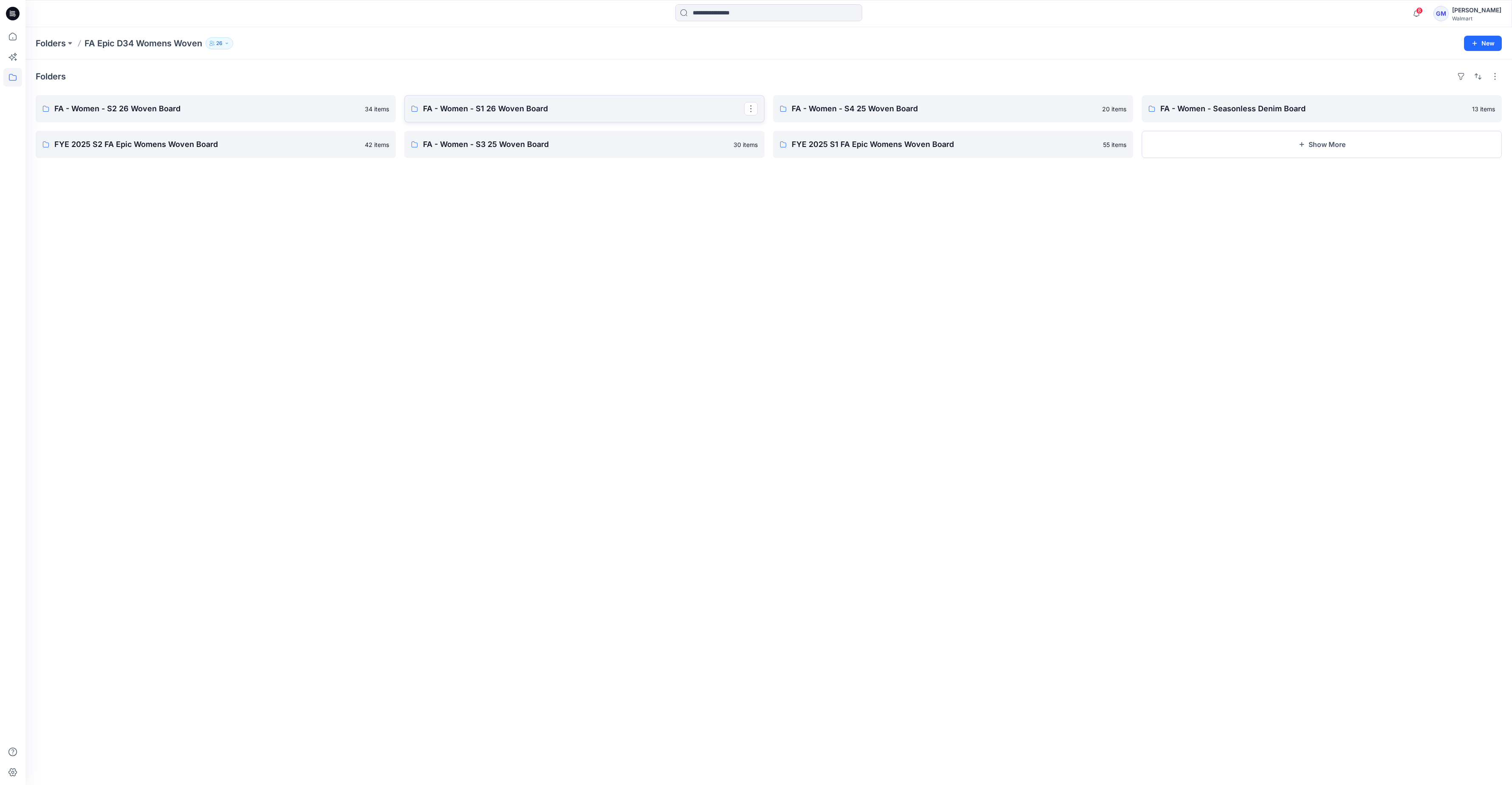
click at [473, 110] on p "FA - Women - S1 26 Woven Board" at bounding box center [583, 109] width 321 height 12
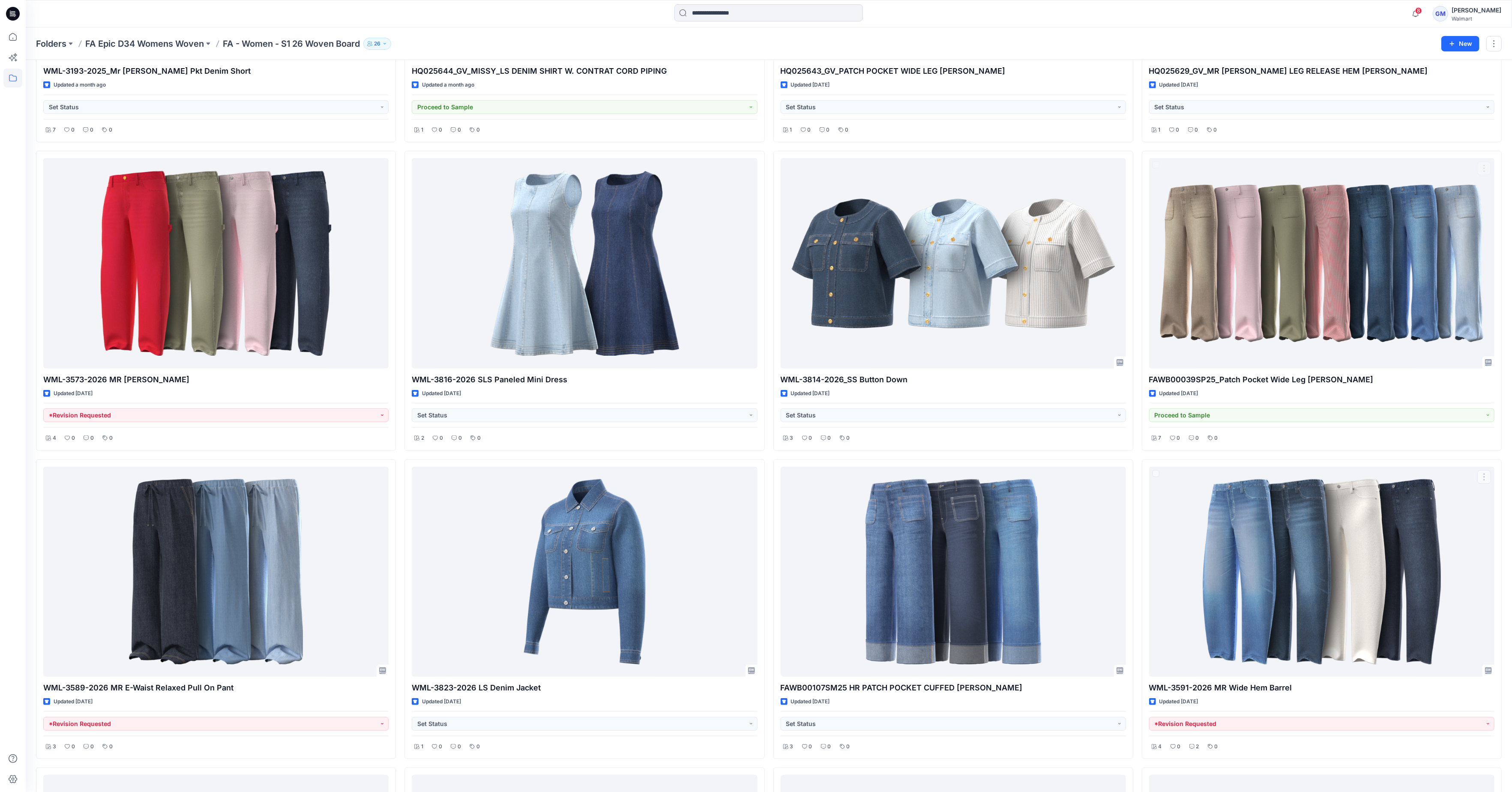
scroll to position [675, 0]
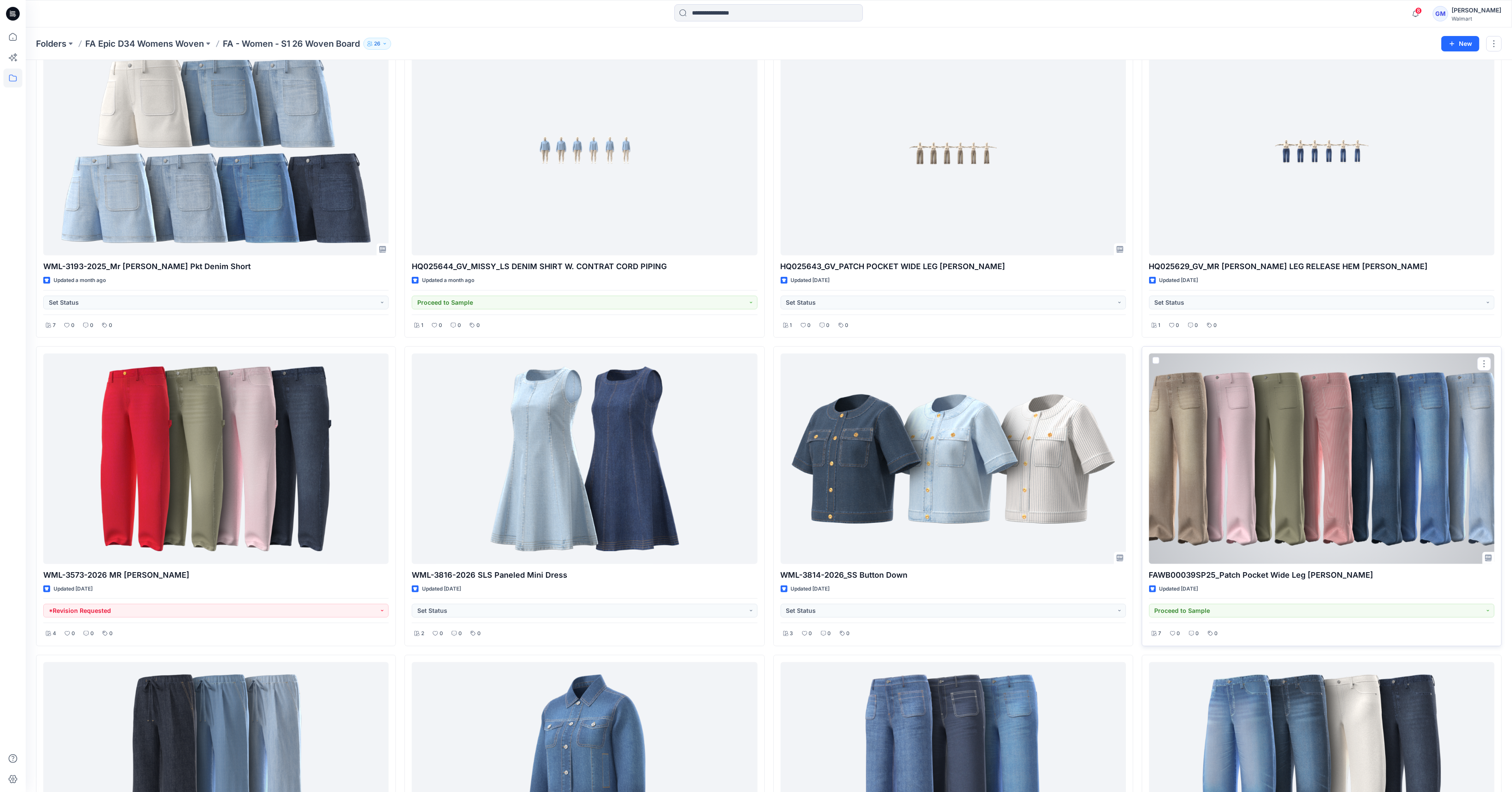
click at [1343, 478] on div at bounding box center [1322, 458] width 346 height 210
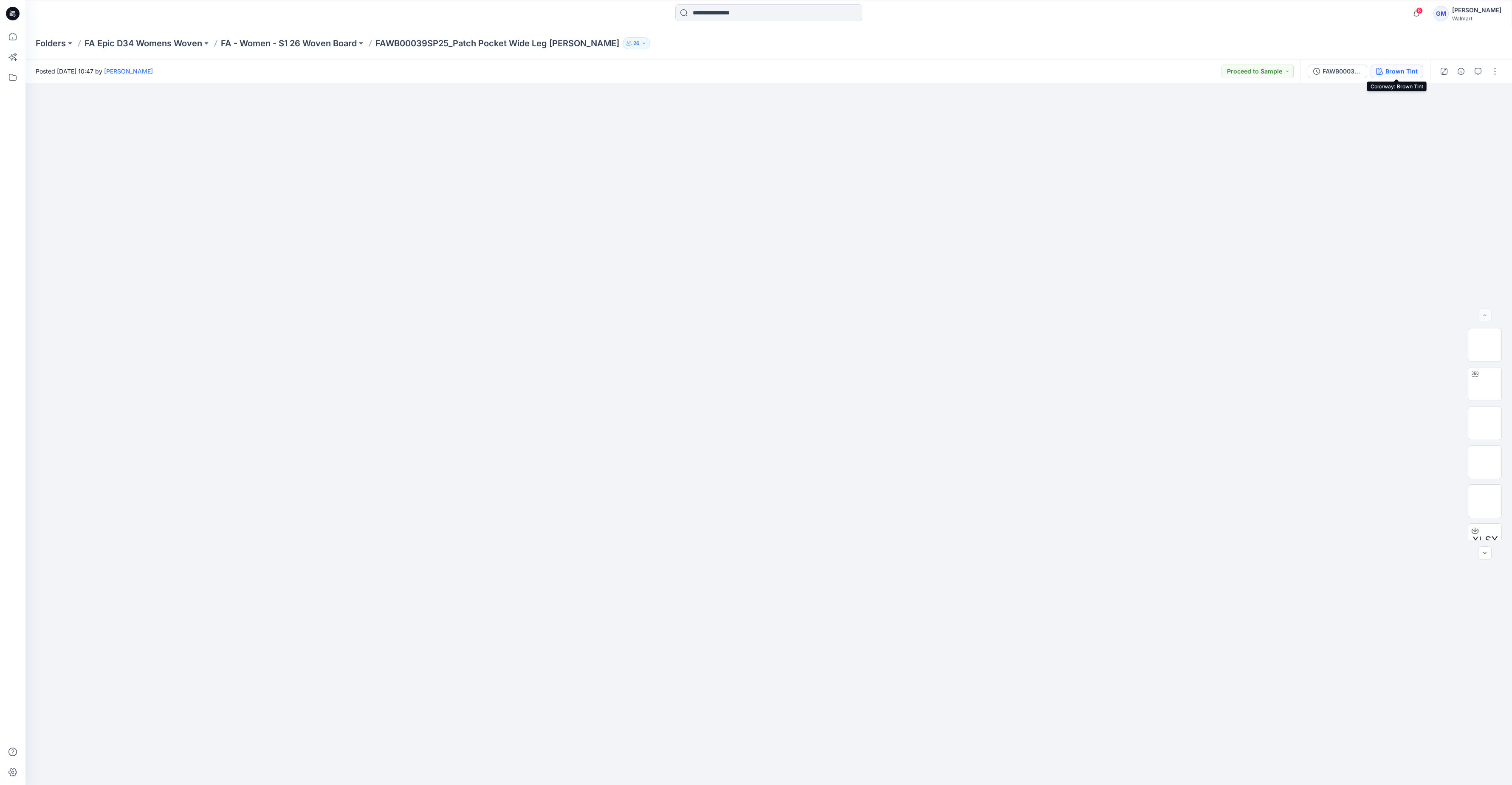
click at [1411, 68] on div "Brown Tint" at bounding box center [1402, 71] width 33 height 9
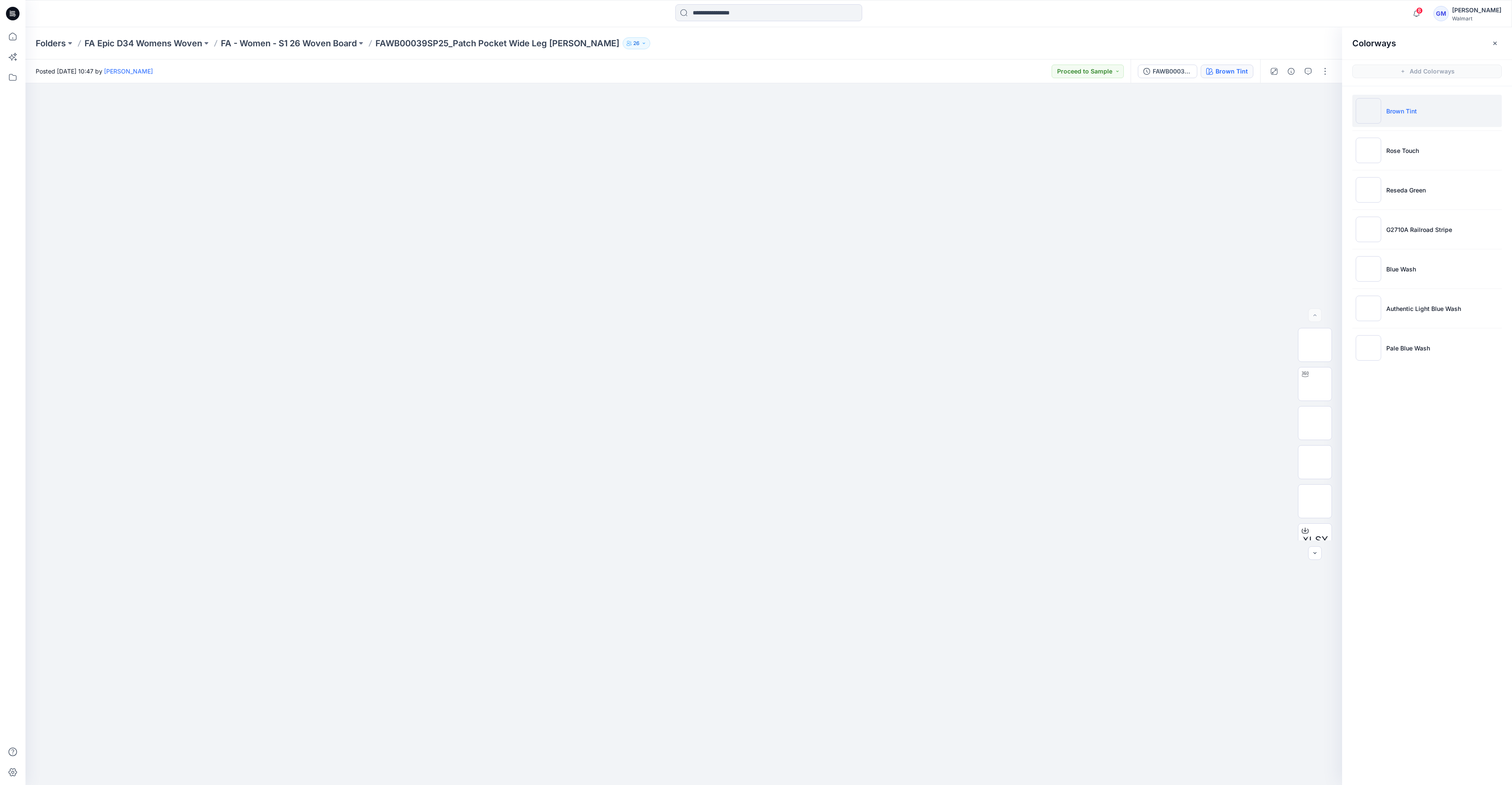
click at [1451, 544] on div "Colorways Add Colorways Brown Tint Rose Touch Reseda Green G2710A Railroad Stri…" at bounding box center [1426, 406] width 170 height 758
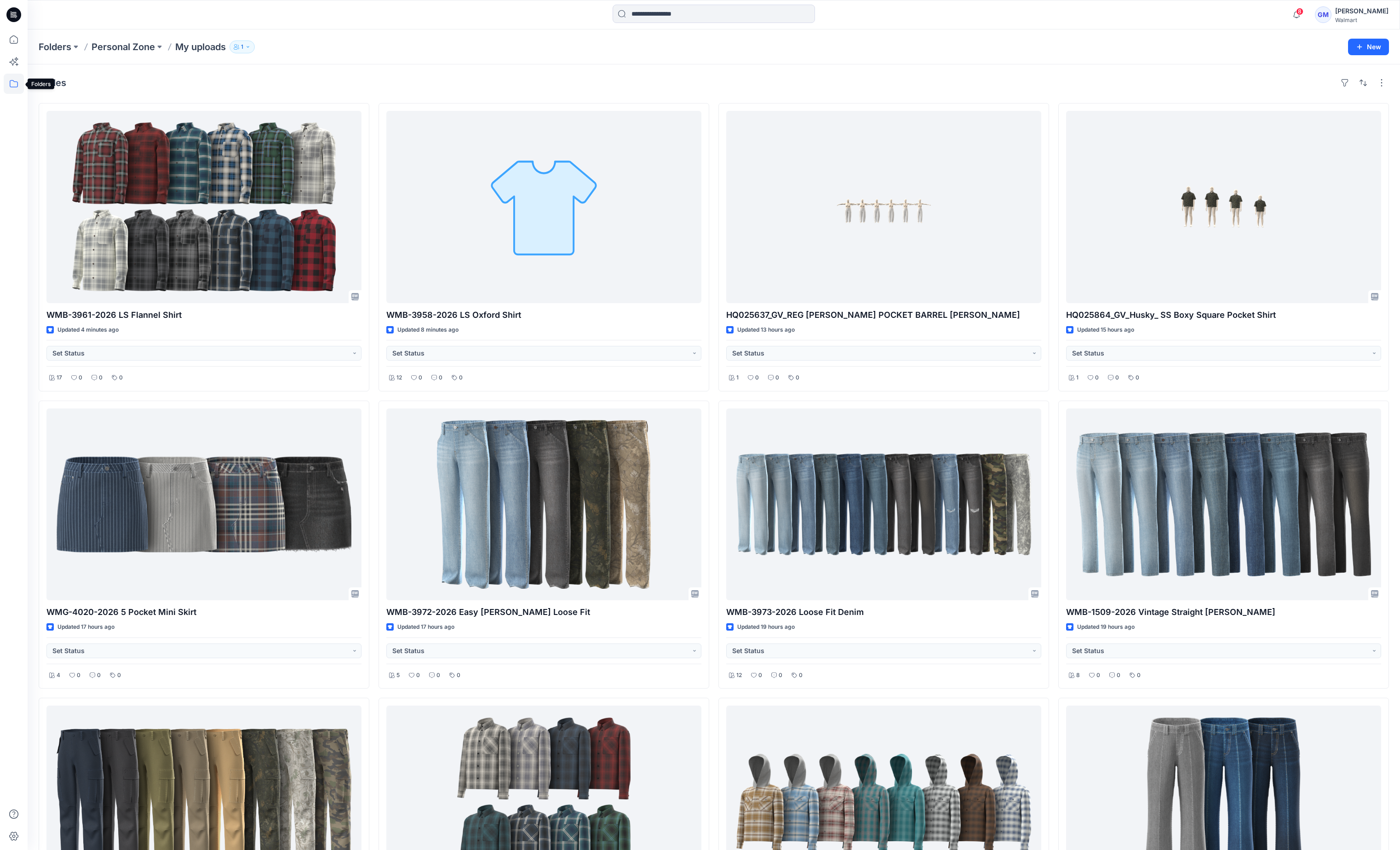
click at [16, 85] on icon at bounding box center [14, 83] width 20 height 20
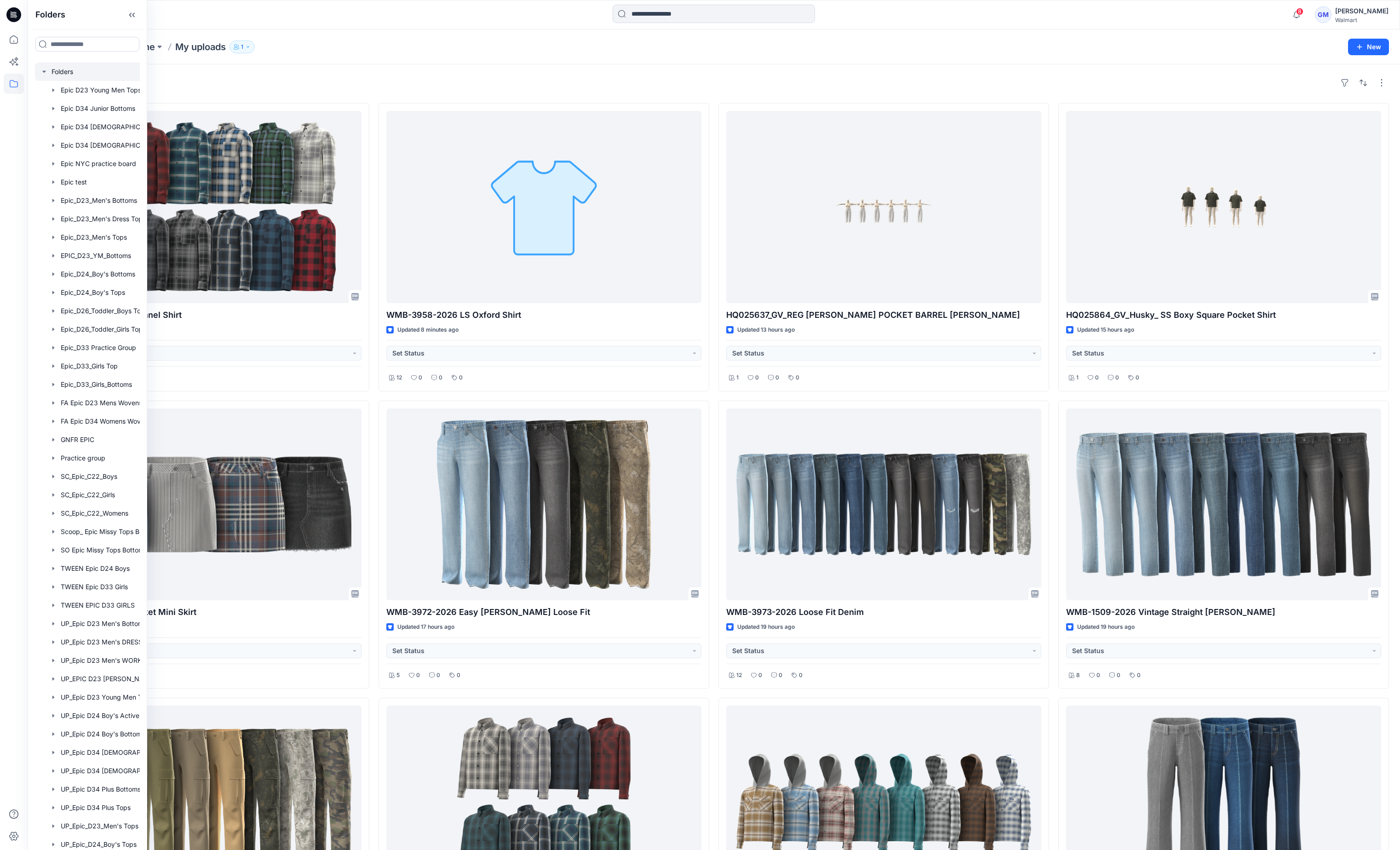
click at [62, 70] on div at bounding box center [99, 71] width 129 height 19
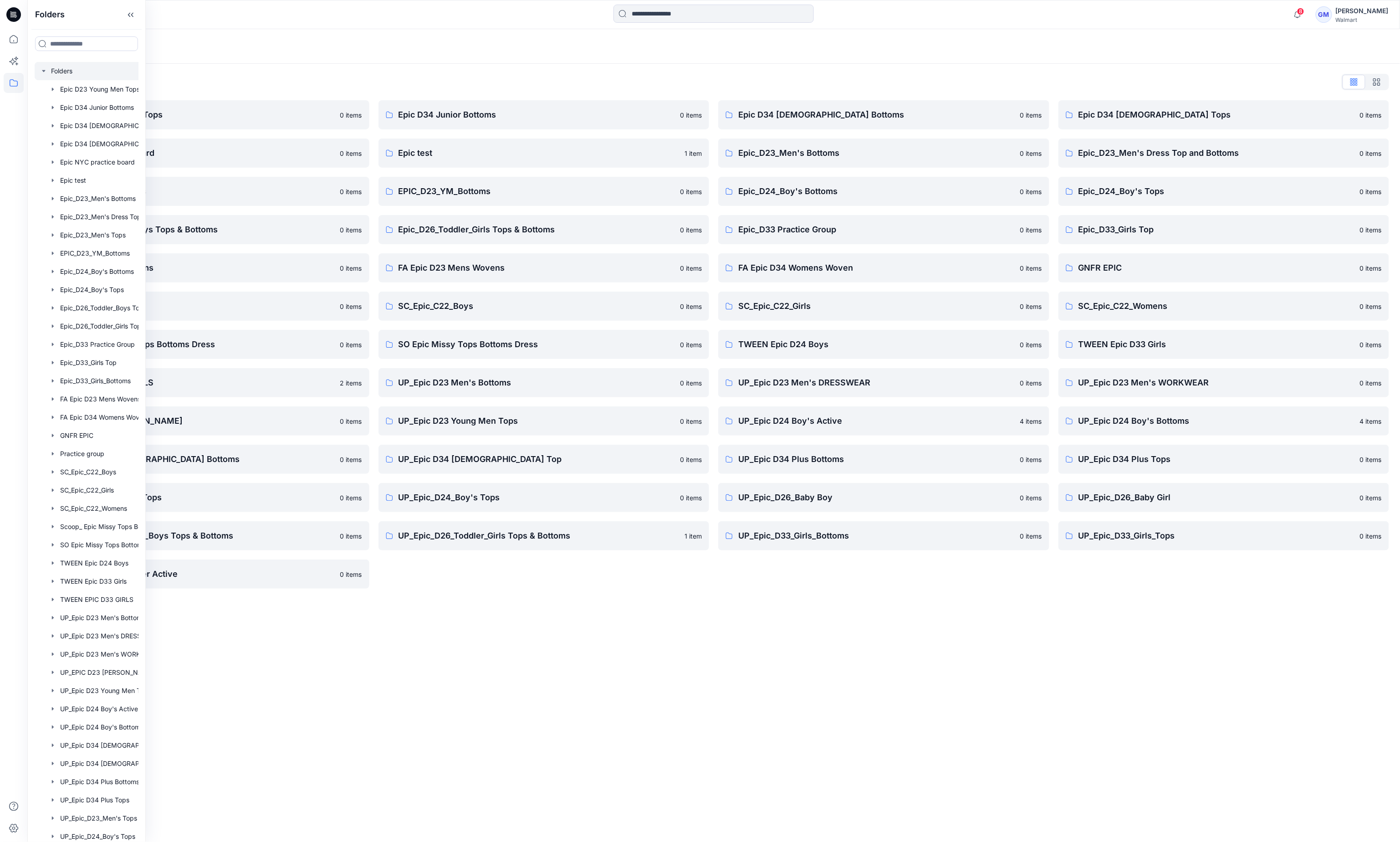
drag, startPoint x: 900, startPoint y: 639, endPoint x: 899, endPoint y: 633, distance: 6.1
click at [899, 639] on div "Folders Folders List Epic D23 Young Men Tops 0 items Epic NYC practice board 0 …" at bounding box center [713, 435] width 1372 height 813
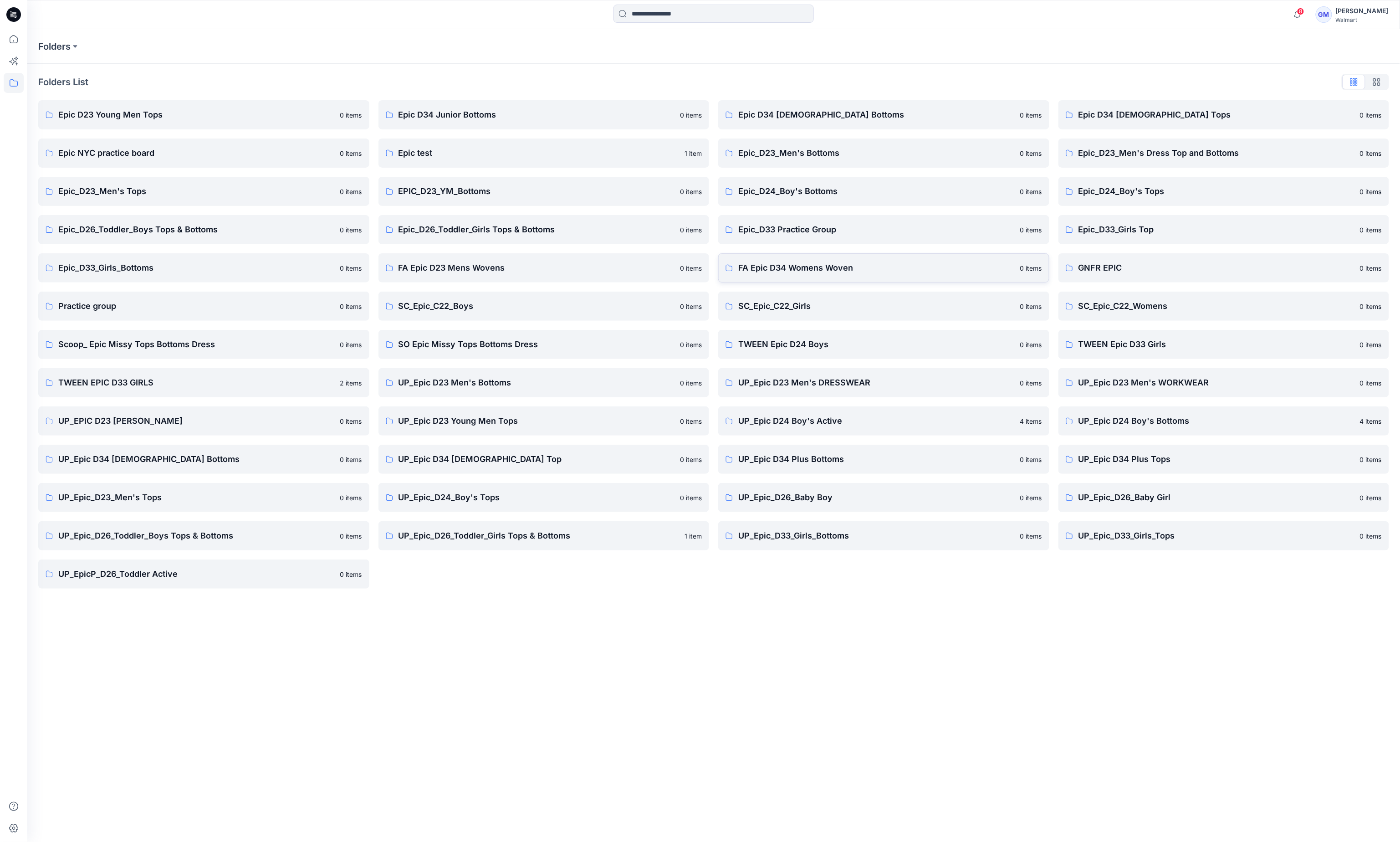
click at [805, 271] on p "FA Epic D34 Womens Woven" at bounding box center [876, 268] width 276 height 13
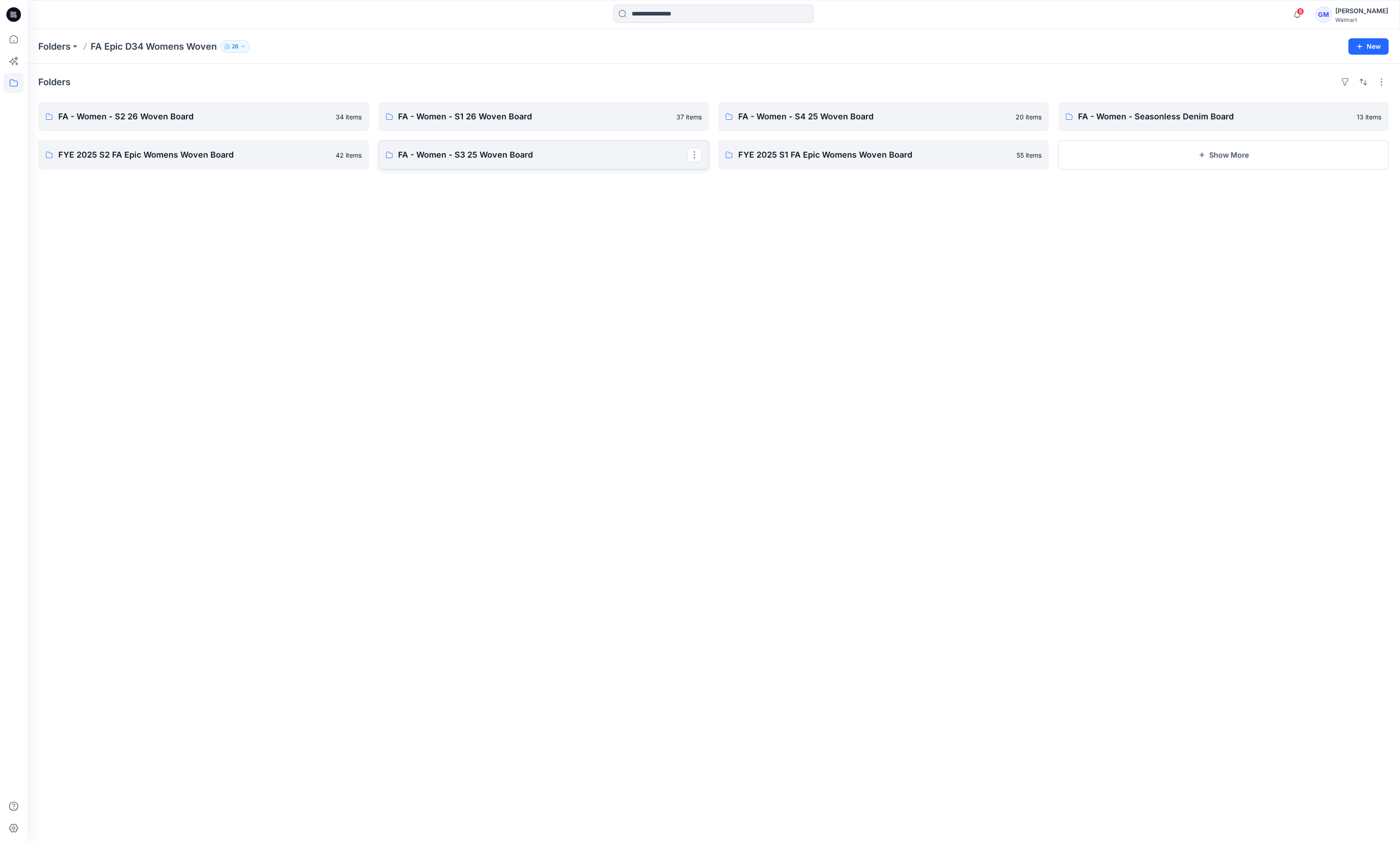
click at [542, 152] on p "FA - Women - S3 25 Woven Board" at bounding box center [543, 155] width 289 height 13
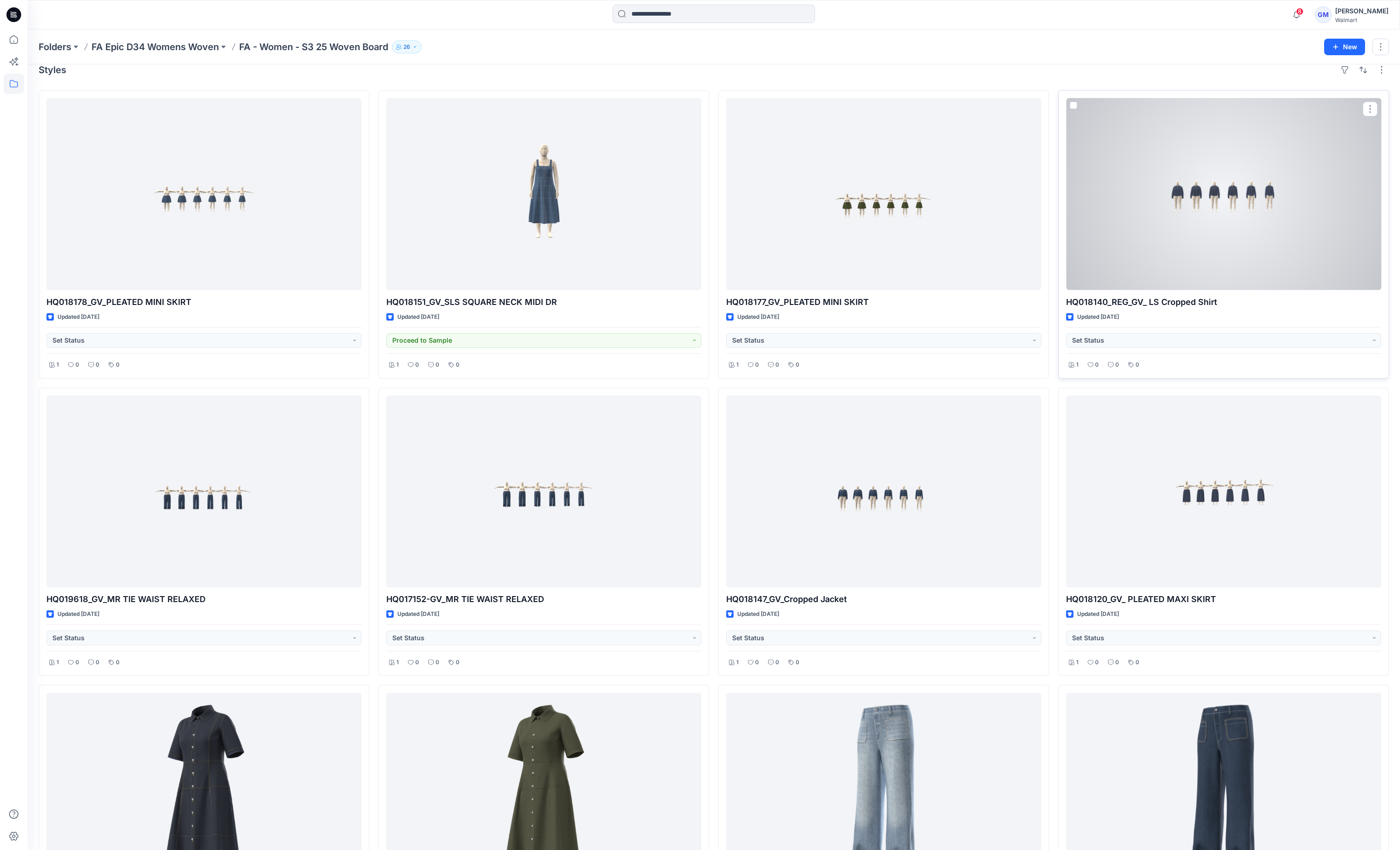
scroll to position [182, 0]
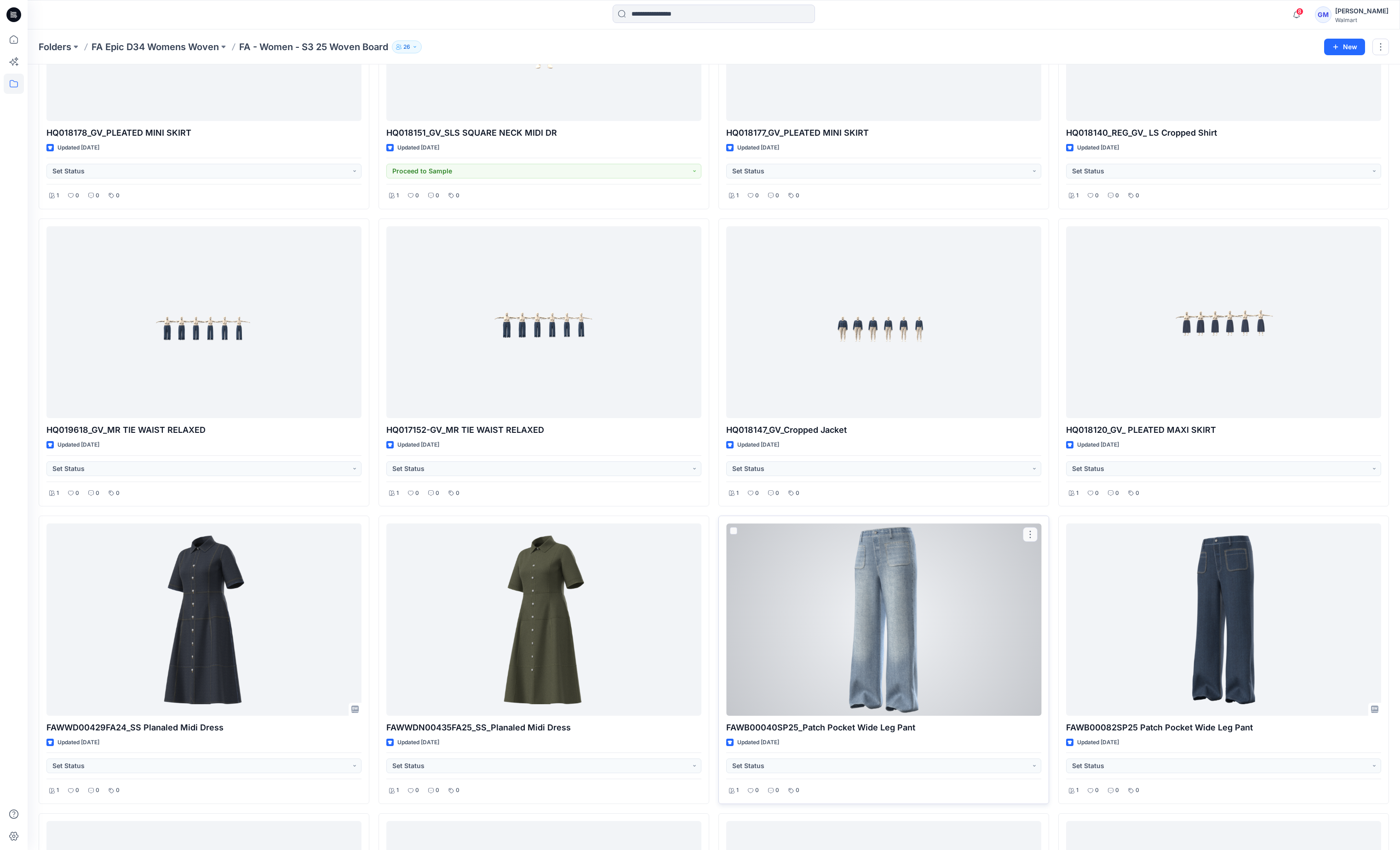
click at [913, 622] on div at bounding box center [884, 618] width 315 height 192
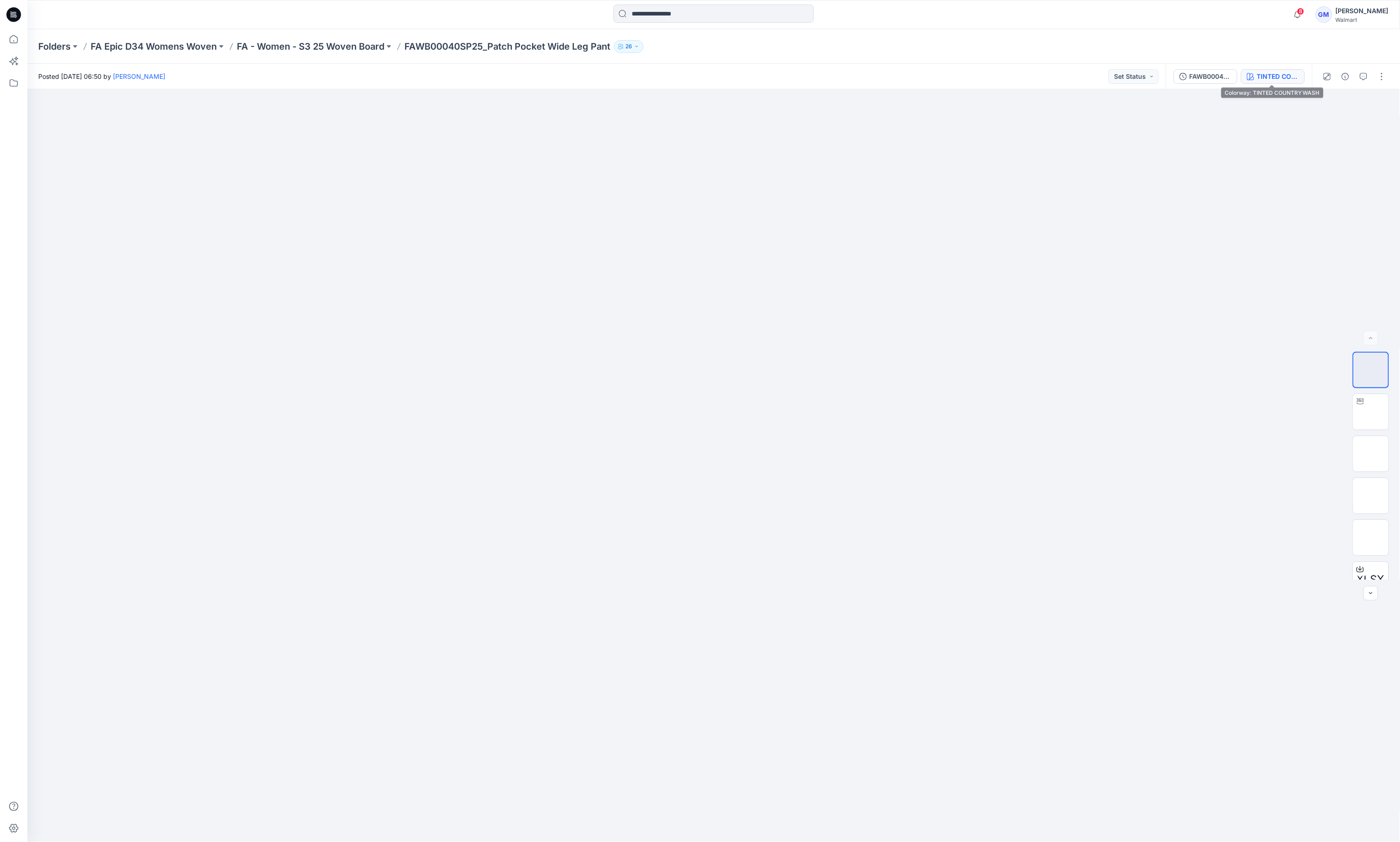
click at [1273, 76] on div "TINTED COUNTRY WASH" at bounding box center [1278, 76] width 42 height 10
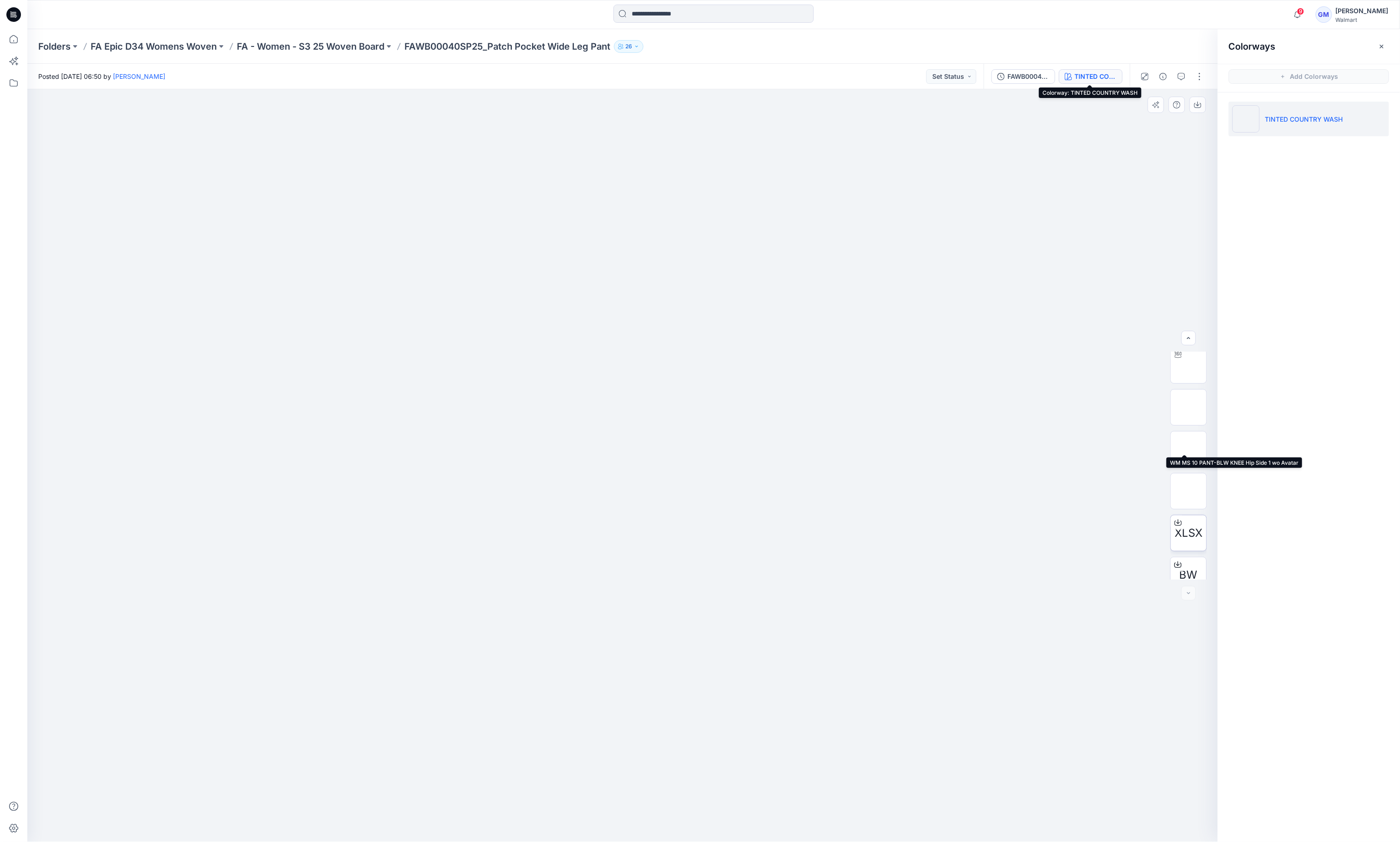
scroll to position [60, 0]
click at [1183, 563] on span "BW" at bounding box center [1189, 561] width 18 height 17
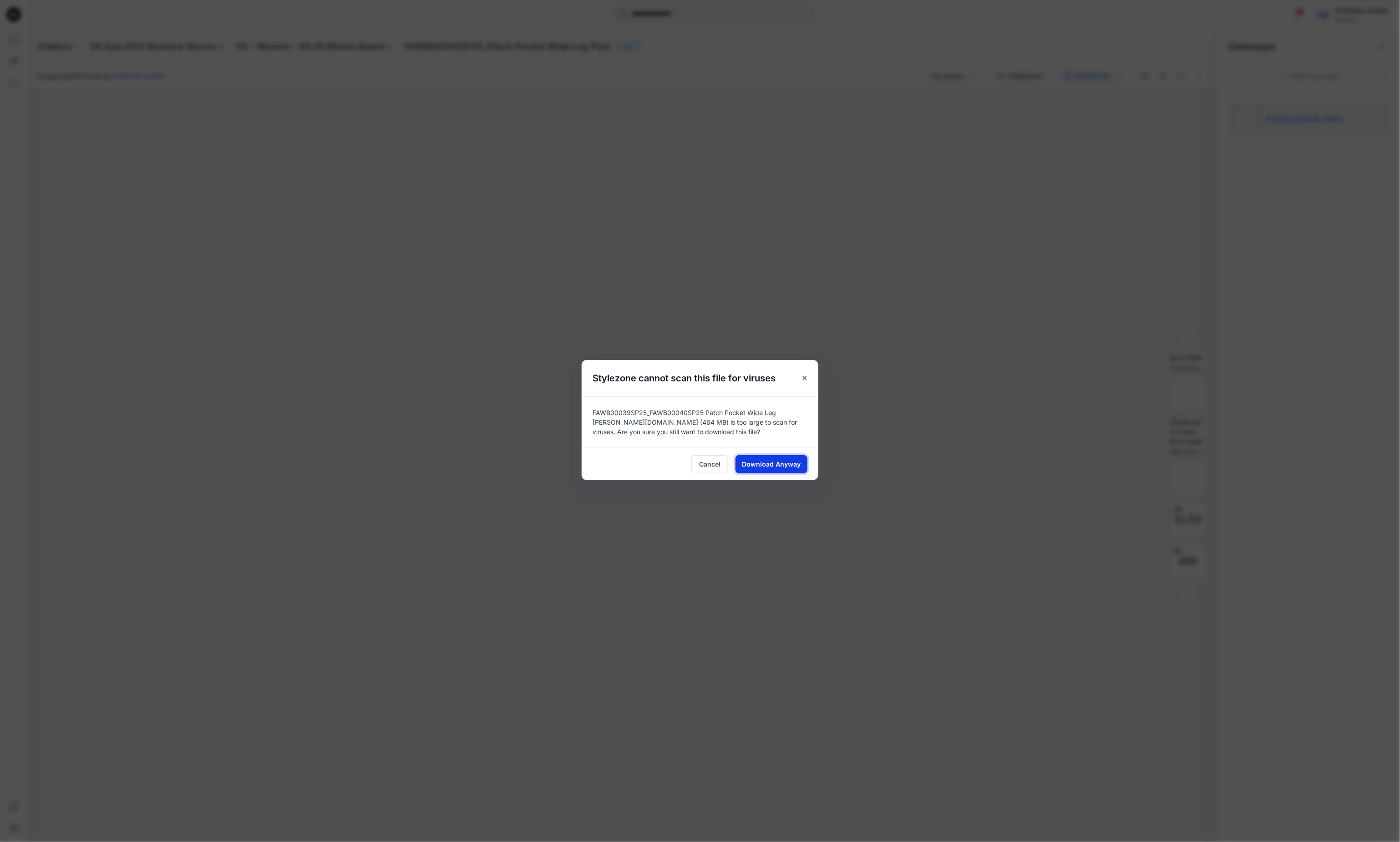
click at [788, 459] on span "Download Anyway" at bounding box center [771, 464] width 59 height 9
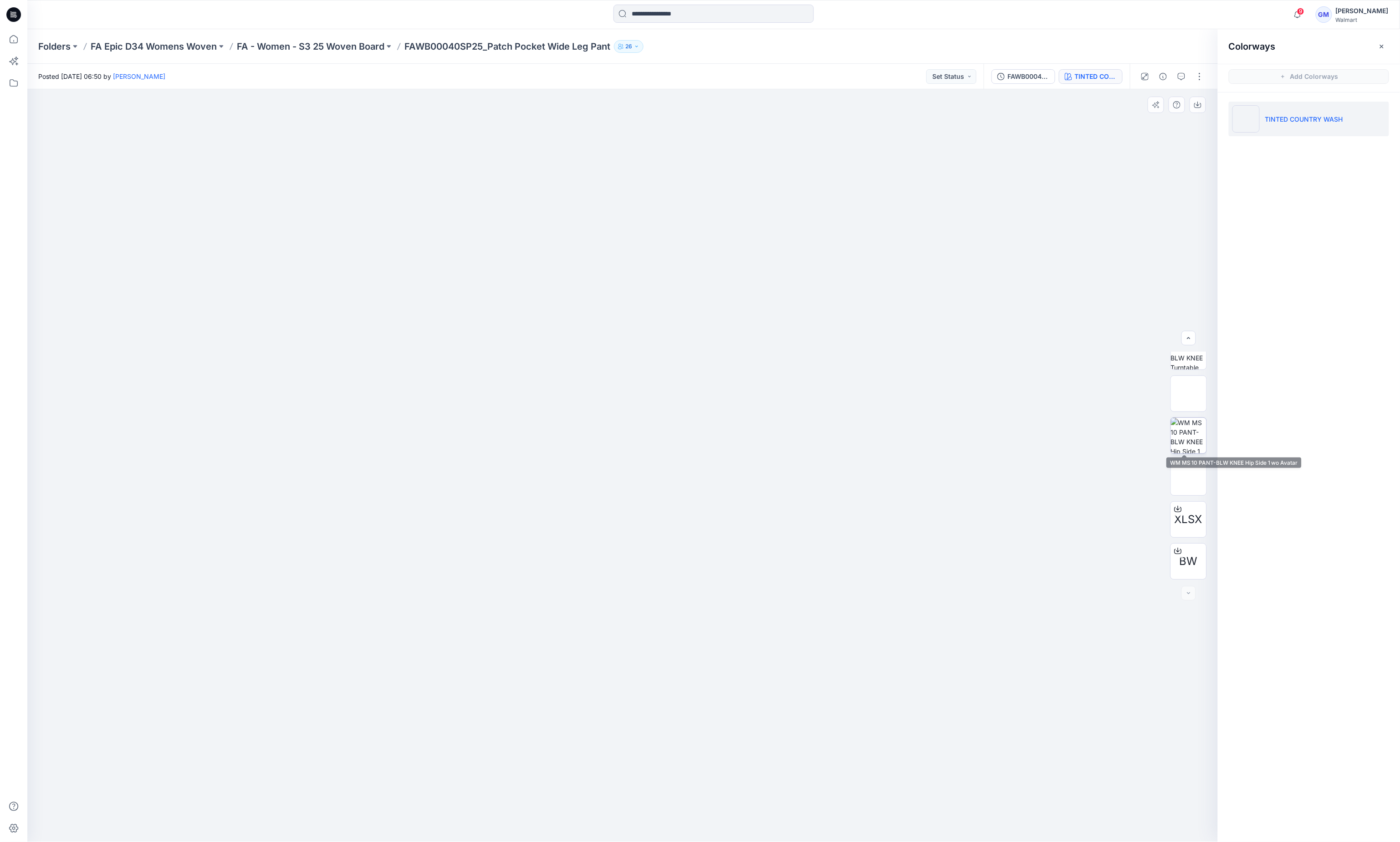
scroll to position [0, 0]
click at [1187, 409] on img at bounding box center [1188, 411] width 36 height 36
click at [315, 80] on img at bounding box center [622, 80] width 767 height 0
click at [758, 80] on img at bounding box center [622, 80] width 767 height 0
click at [361, 80] on img at bounding box center [622, 80] width 767 height 0
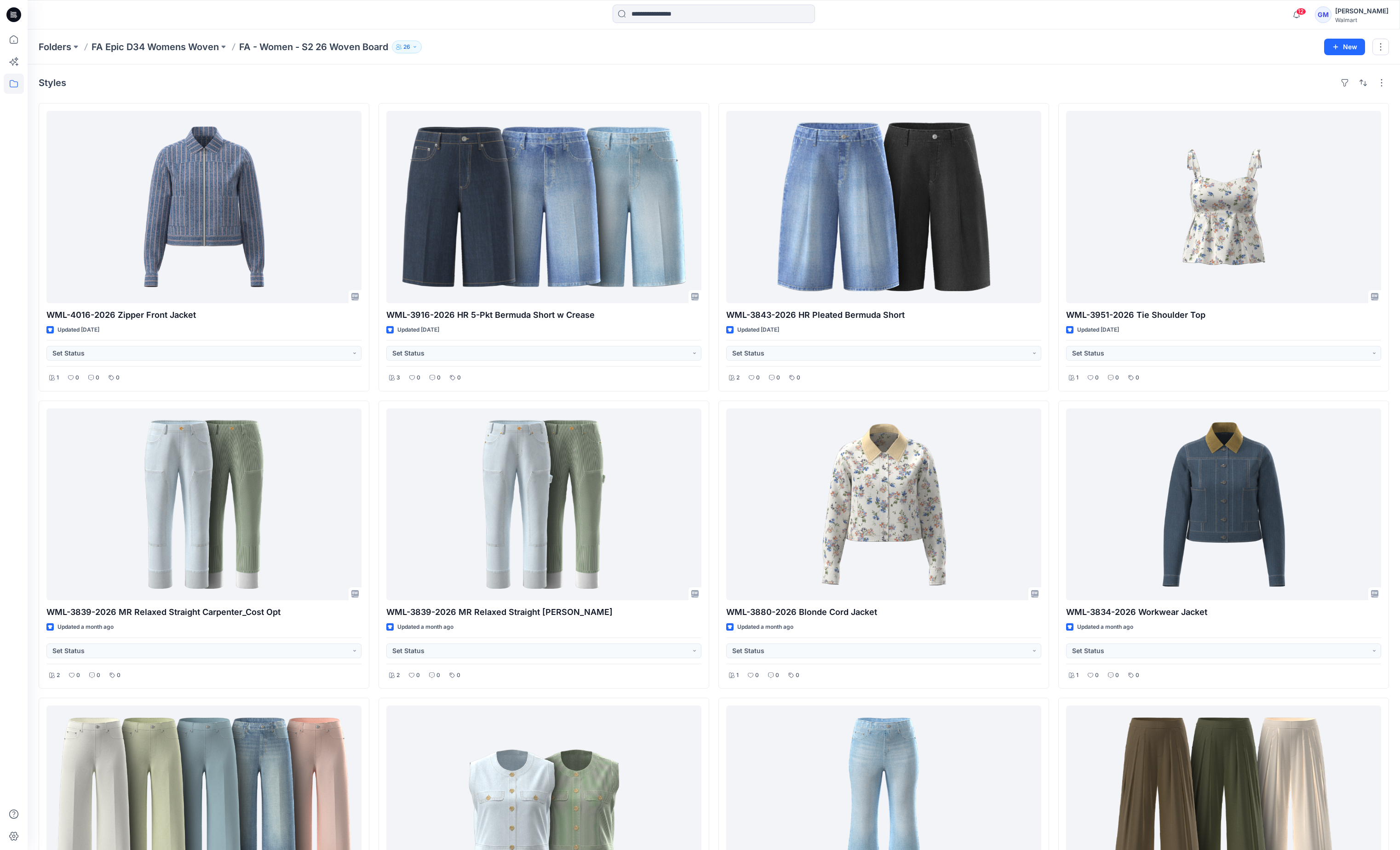
scroll to position [1935, 0]
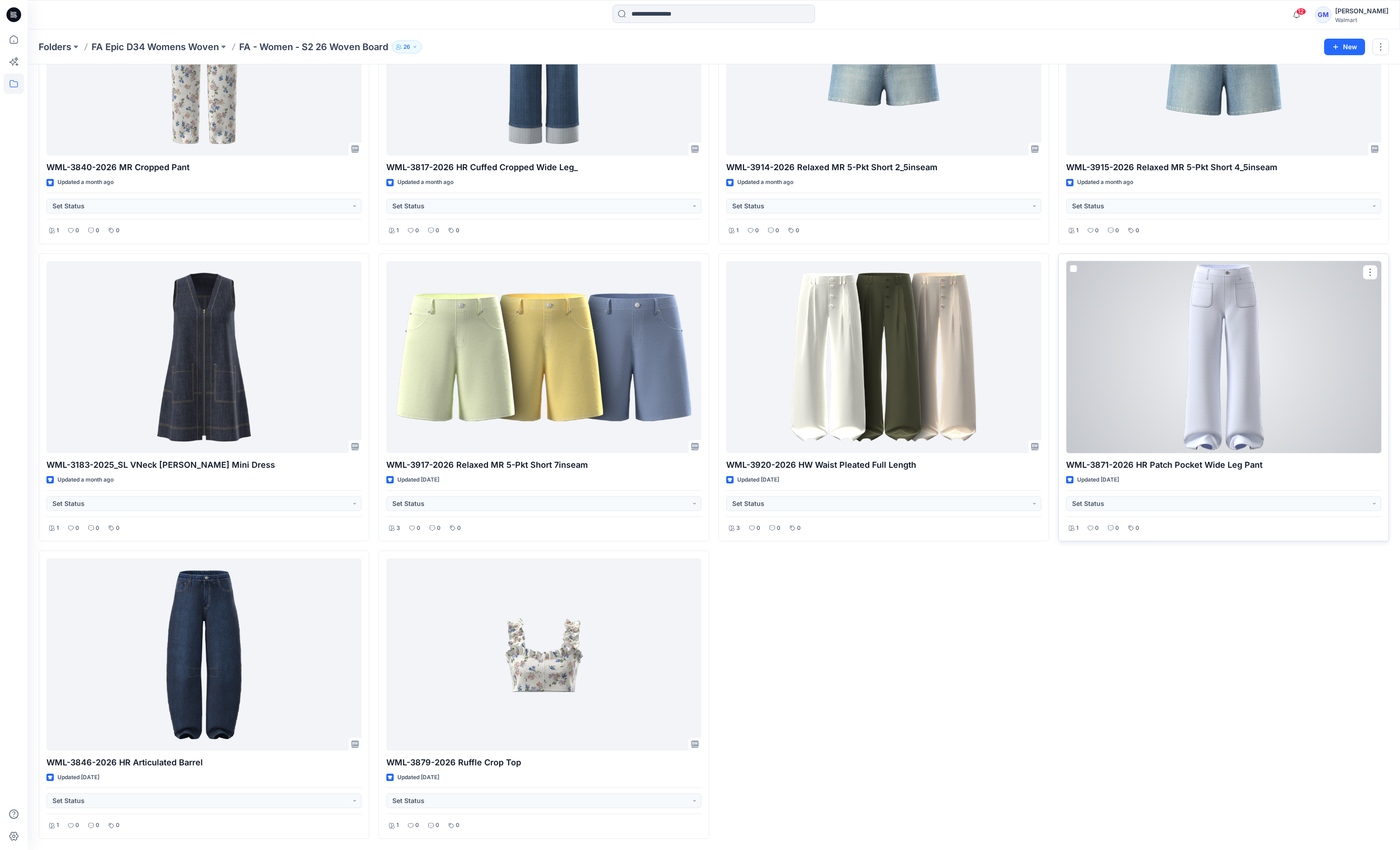
click at [1240, 363] on div at bounding box center [1224, 357] width 315 height 192
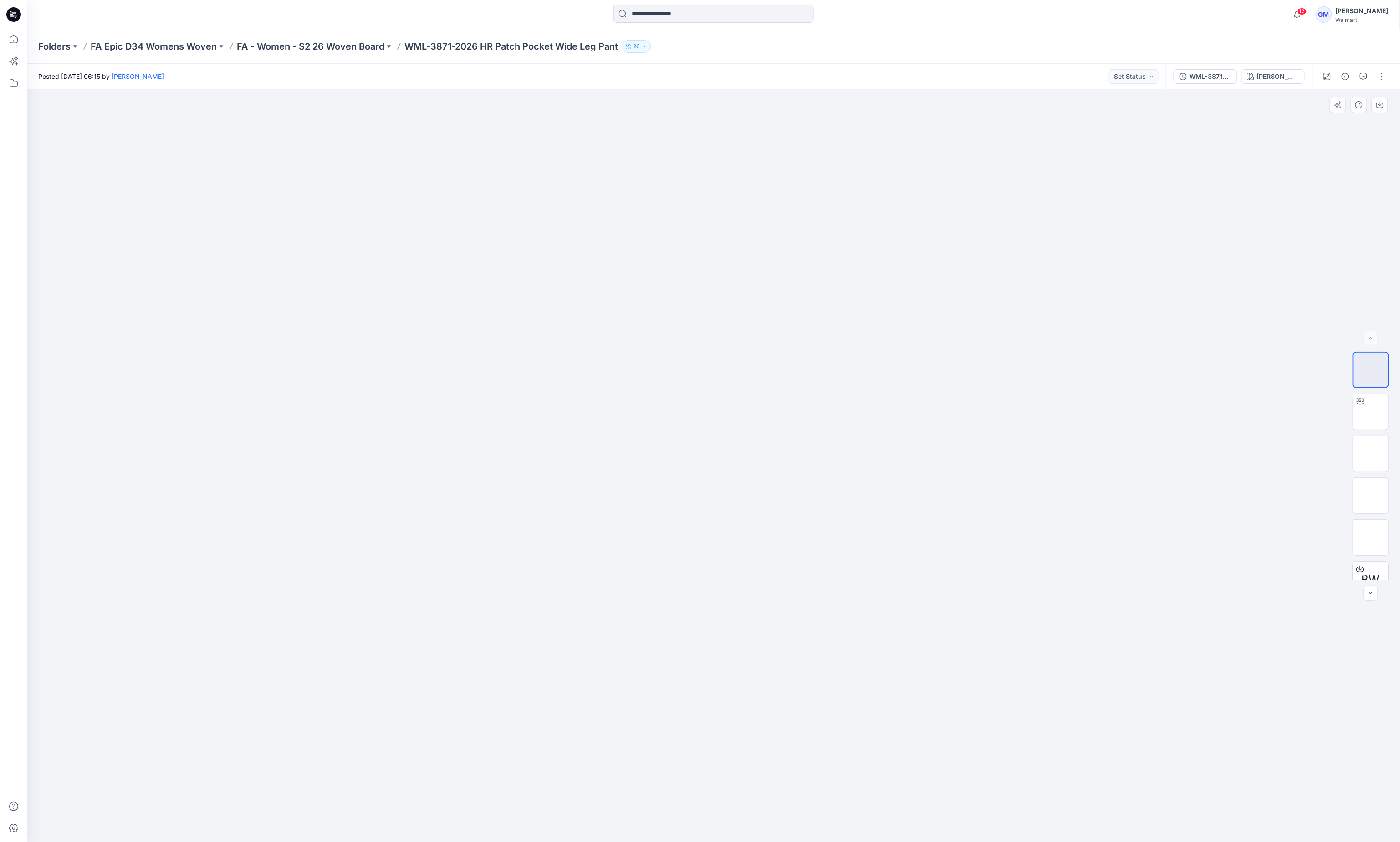
click at [512, 267] on div at bounding box center [713, 465] width 1372 height 752
click at [1282, 67] on div "WML-3871-2026 HR Patch Pocket Wide Leg Pant_Full Colorway Vivid White" at bounding box center [1238, 76] width 146 height 26
click at [1278, 73] on div "[PERSON_NAME]" at bounding box center [1278, 76] width 42 height 10
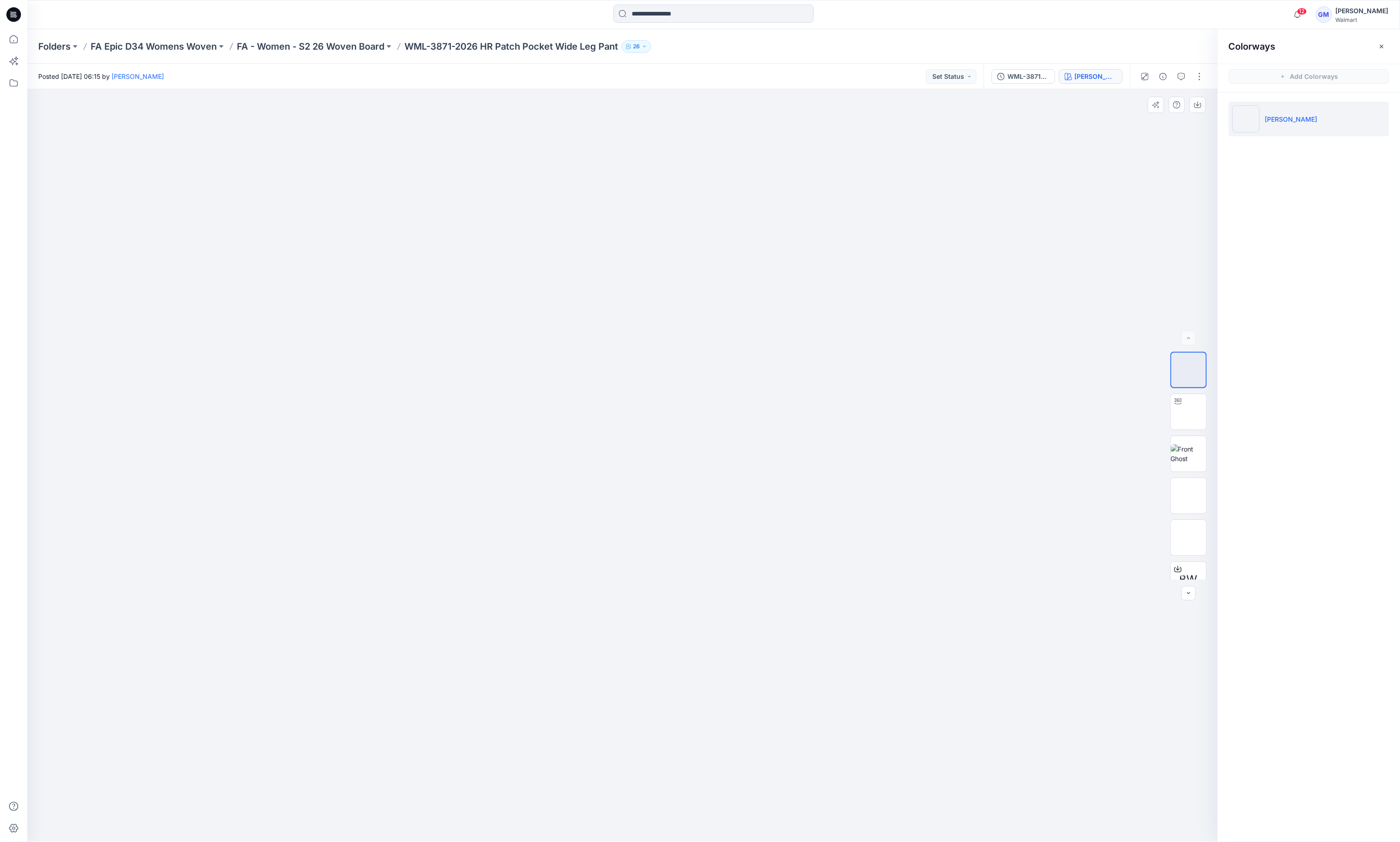
click at [268, 239] on div at bounding box center [622, 465] width 1191 height 752
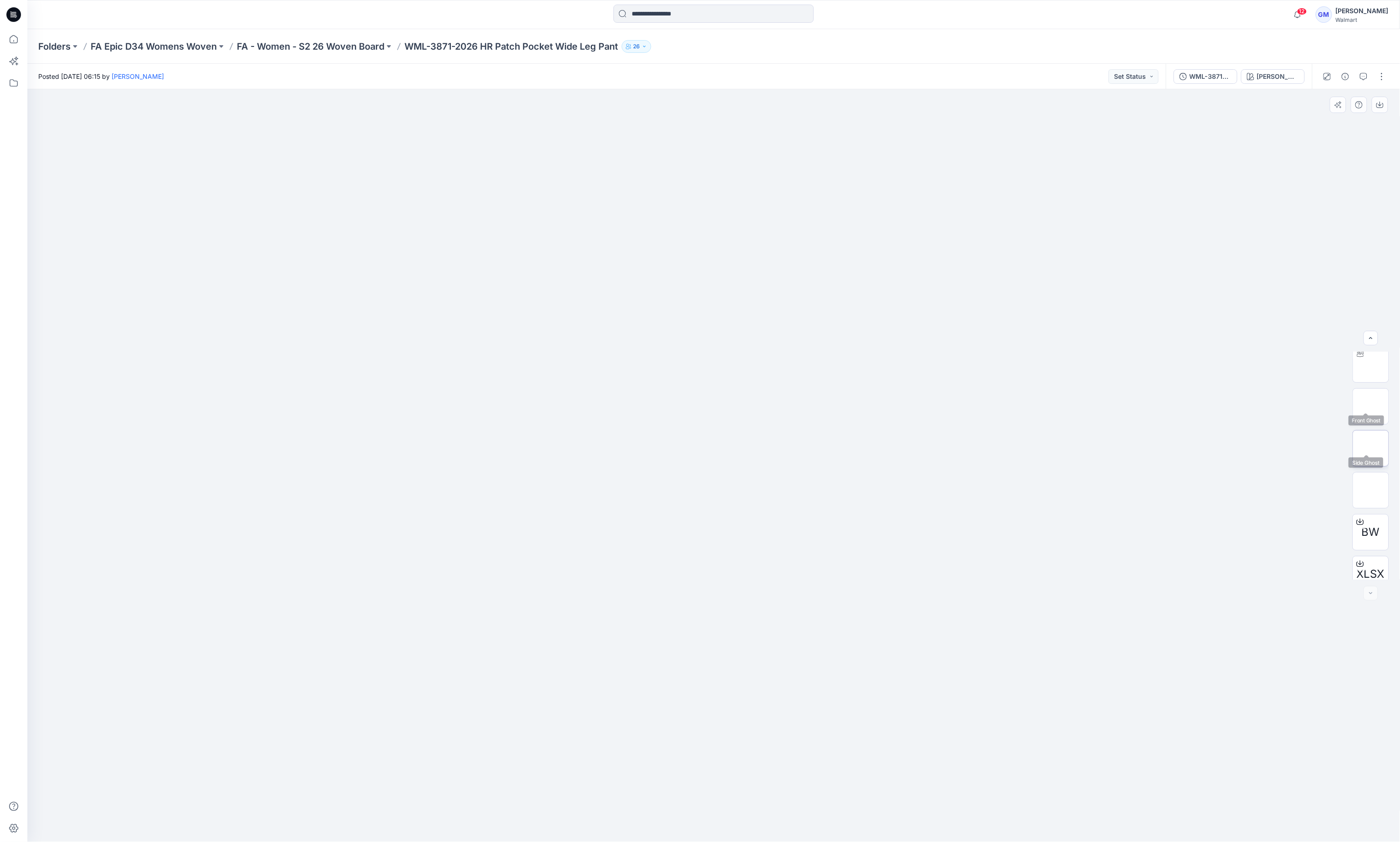
scroll to position [60, 0]
click at [552, 363] on div at bounding box center [713, 465] width 1372 height 752
click at [449, 475] on div at bounding box center [713, 465] width 1372 height 752
click at [510, 700] on div at bounding box center [713, 465] width 1372 height 752
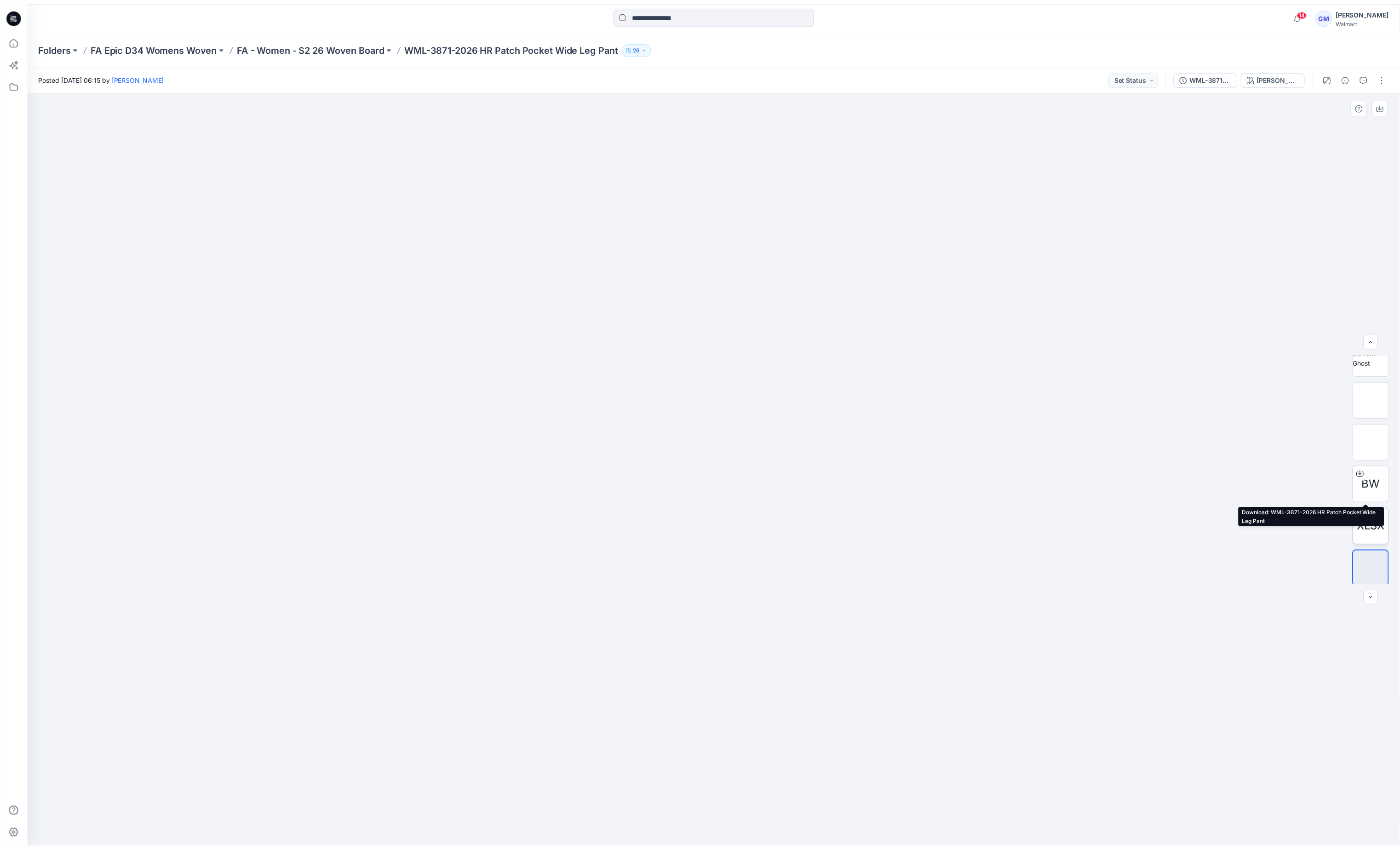
scroll to position [103, 0]
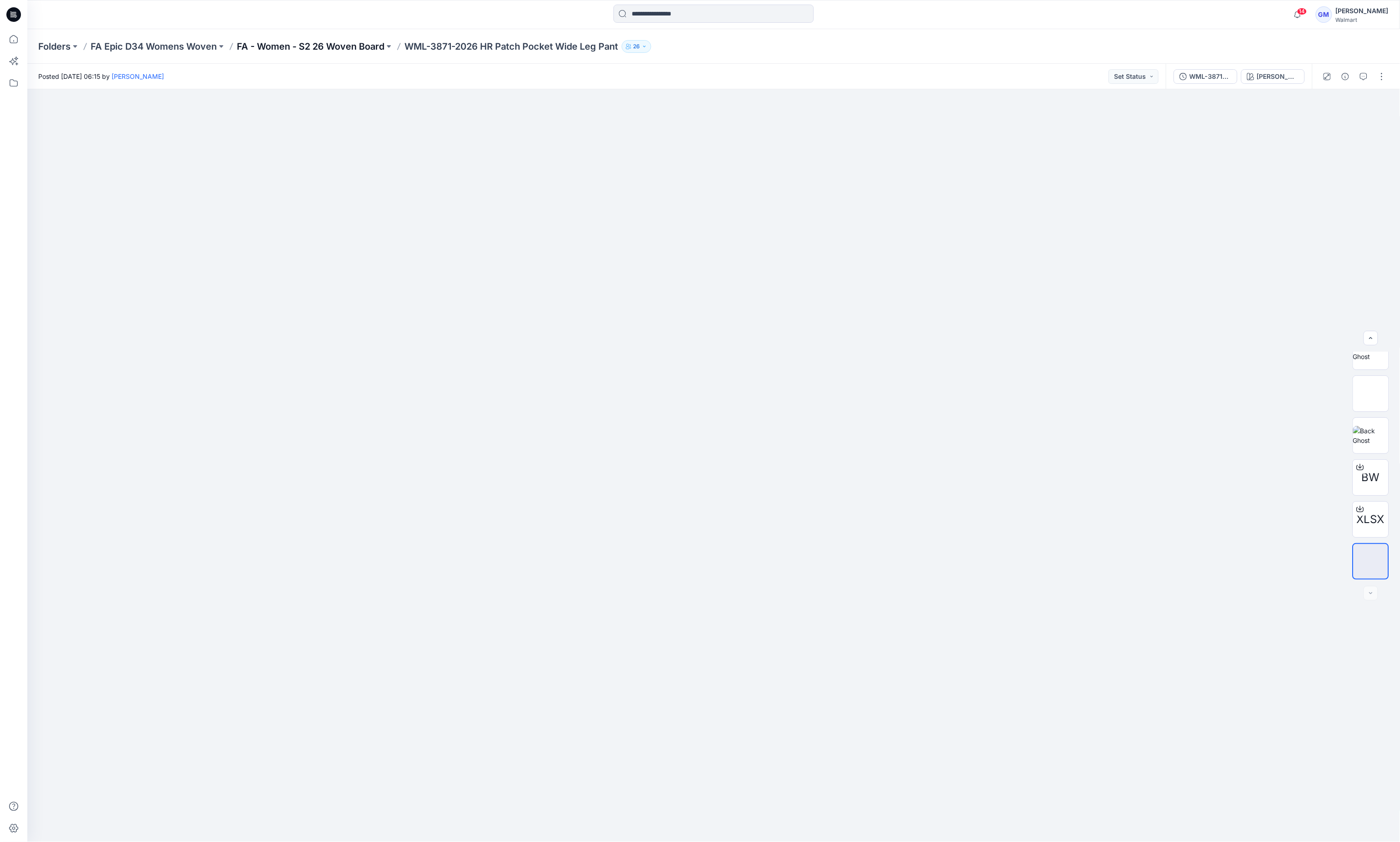
click at [329, 40] on p "FA - Women - S2 26 Woven Board" at bounding box center [310, 47] width 148 height 13
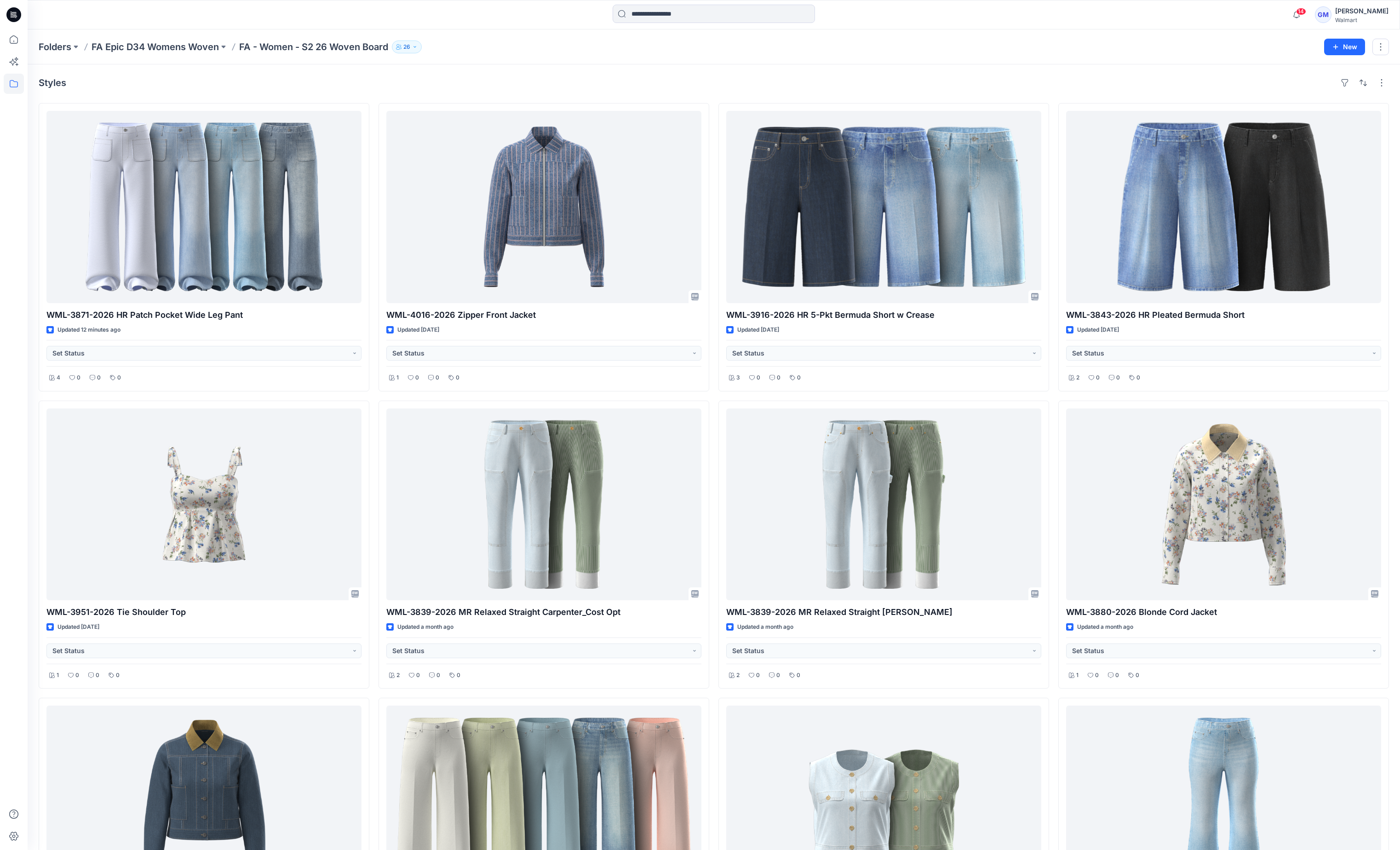
click at [519, 92] on div "Styles WML-3871-2026 HR Patch Pocket Wide Leg Pant Updated 12 minutes ago Set S…" at bounding box center [714, 547] width 1372 height 966
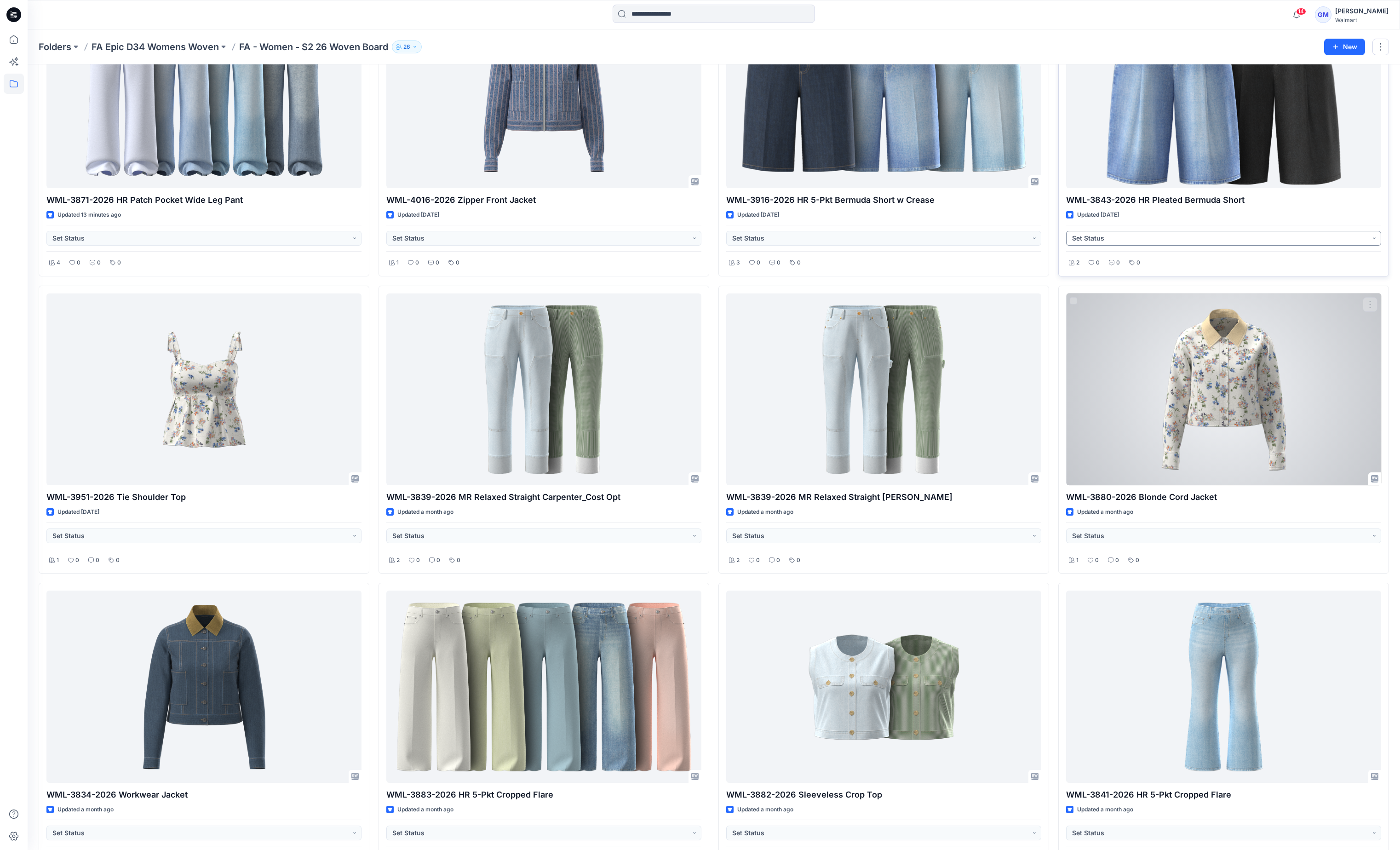
scroll to position [182, 0]
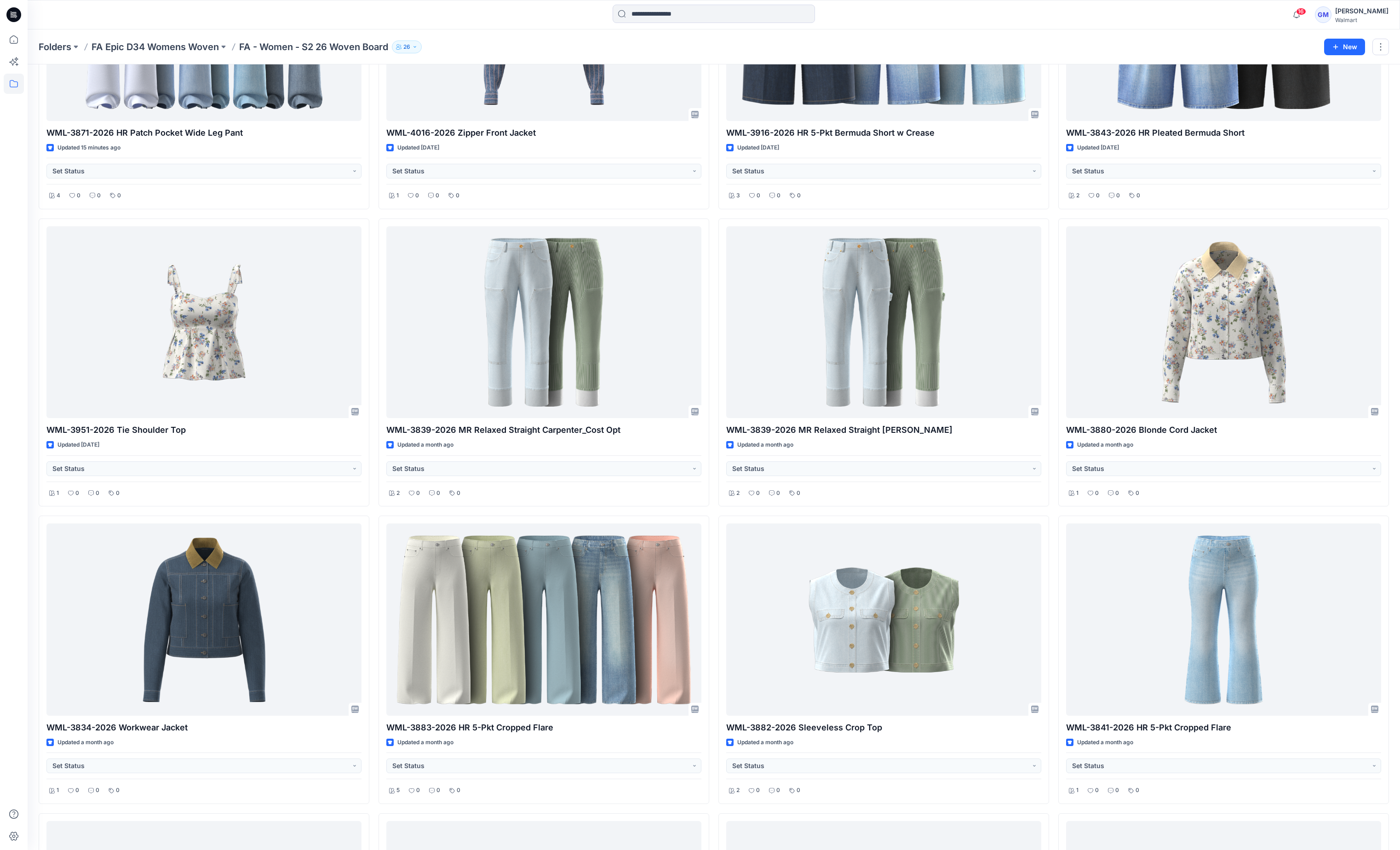
click at [16, 470] on div at bounding box center [14, 439] width 20 height 820
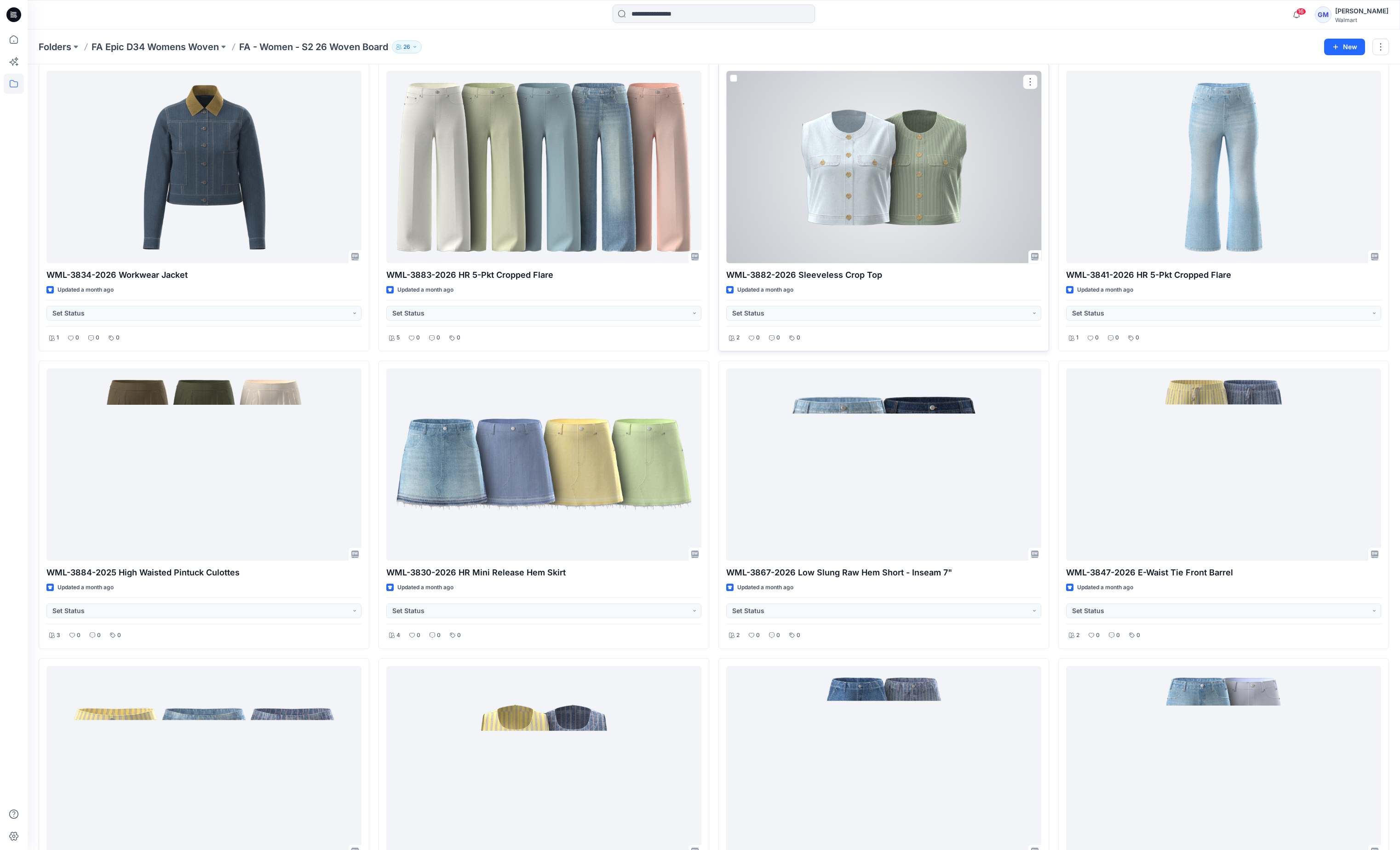
scroll to position [826, 0]
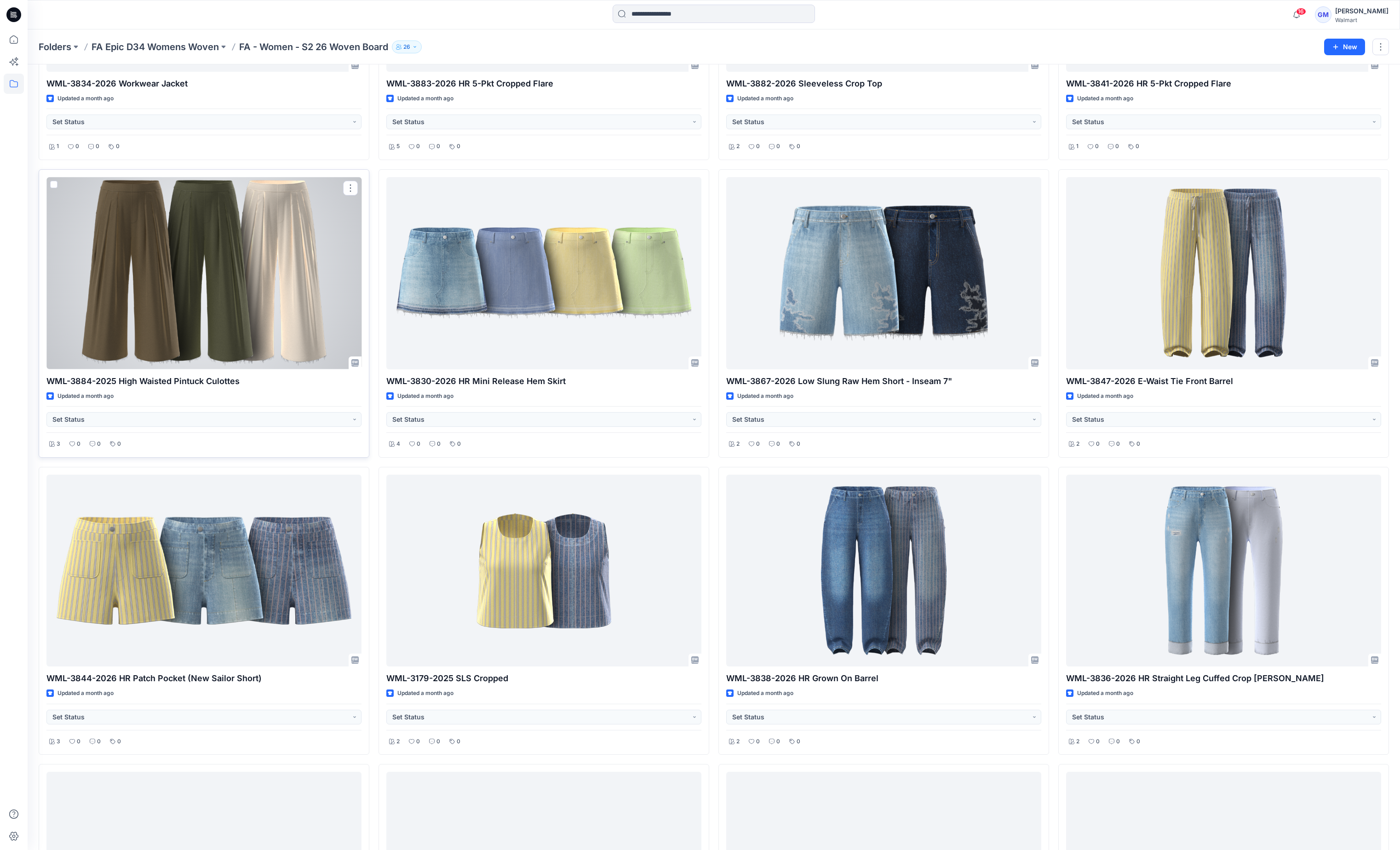
click at [227, 306] on div at bounding box center [204, 273] width 315 height 192
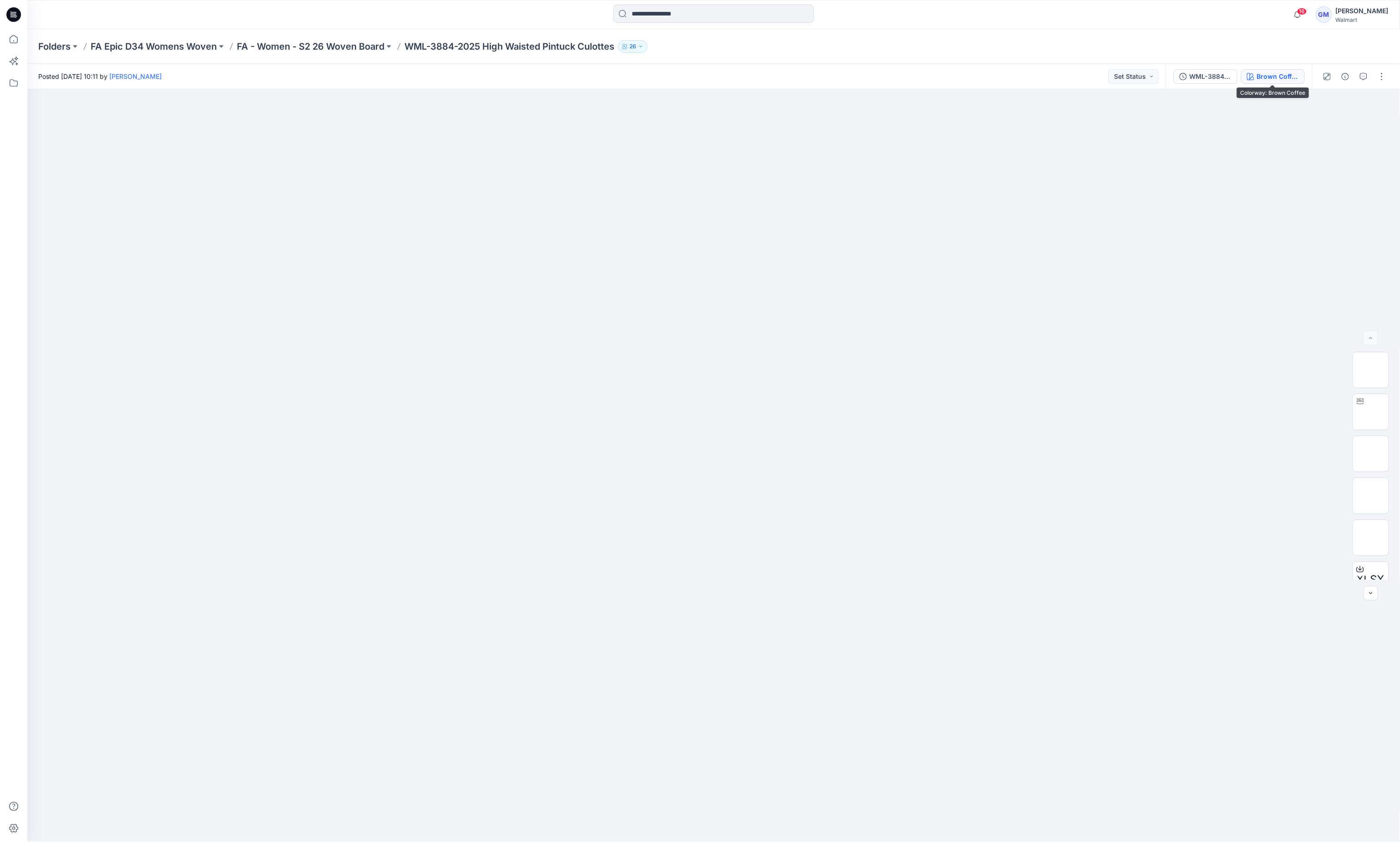
click at [1264, 80] on div "Brown Coffee" at bounding box center [1278, 76] width 42 height 10
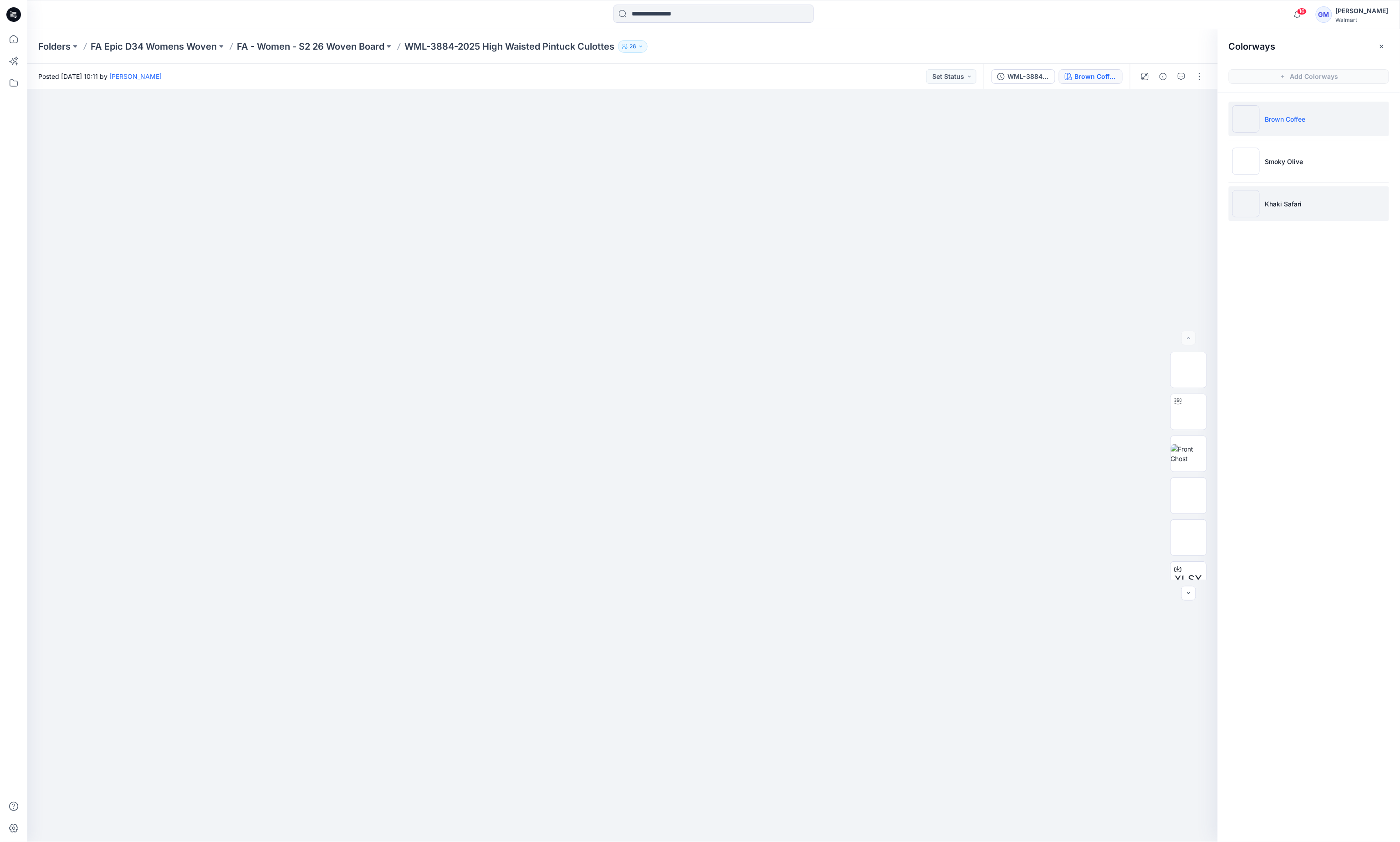
click at [1294, 206] on p "Khaki Safari" at bounding box center [1283, 204] width 37 height 9
click at [390, 410] on div at bounding box center [622, 465] width 1191 height 752
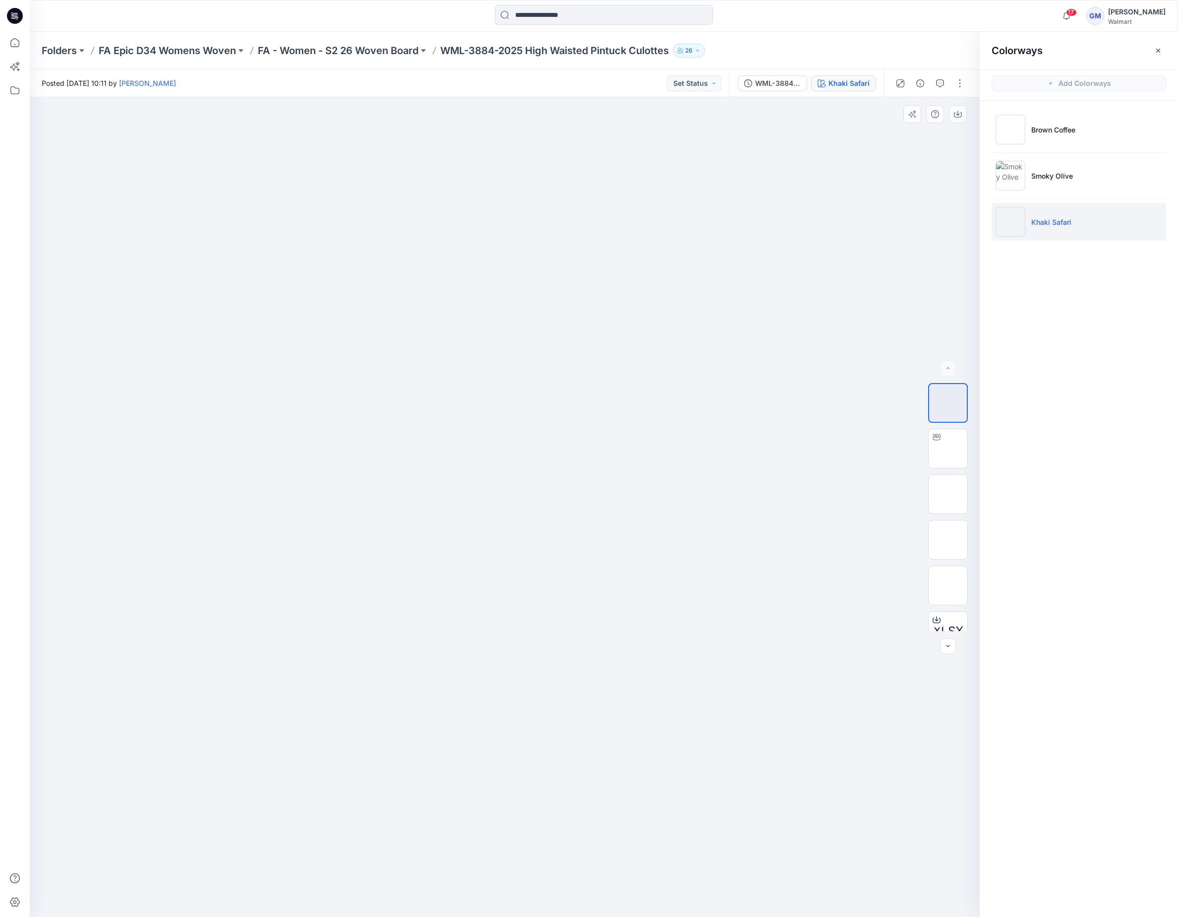
click at [455, 294] on img at bounding box center [504, 294] width 227 height 0
click at [243, 448] on div at bounding box center [505, 506] width 950 height 819
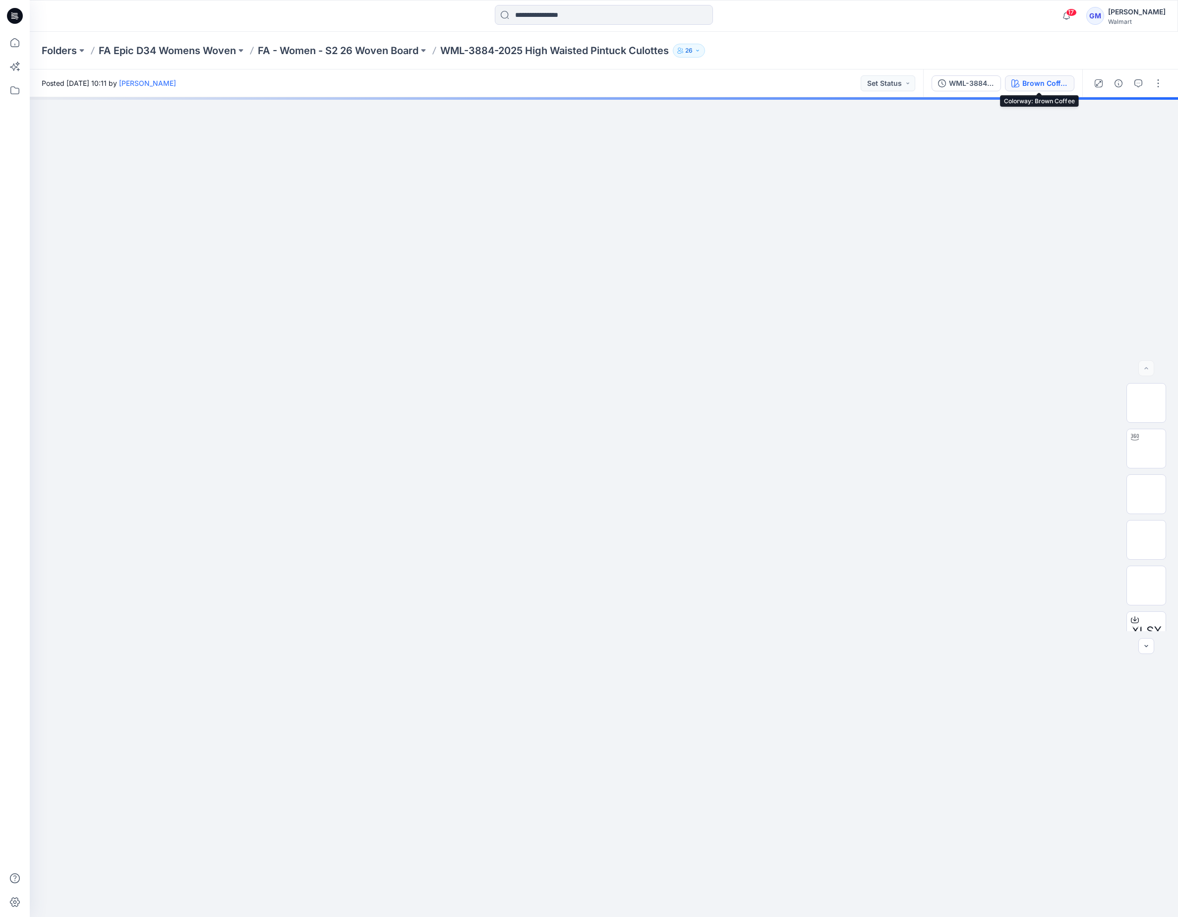
click at [1032, 81] on div "Brown Coffee" at bounding box center [1046, 83] width 46 height 11
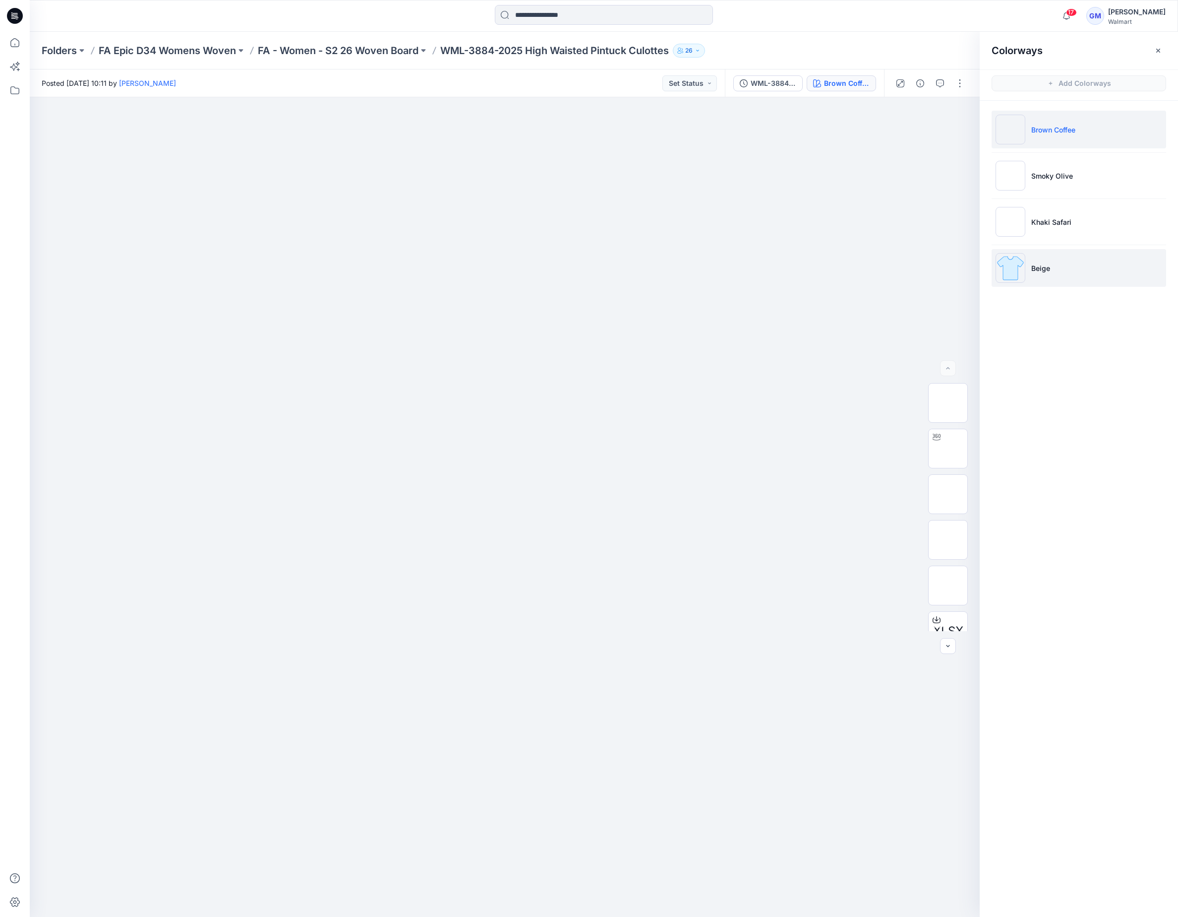
click at [1097, 269] on li "Beige" at bounding box center [1079, 268] width 175 height 38
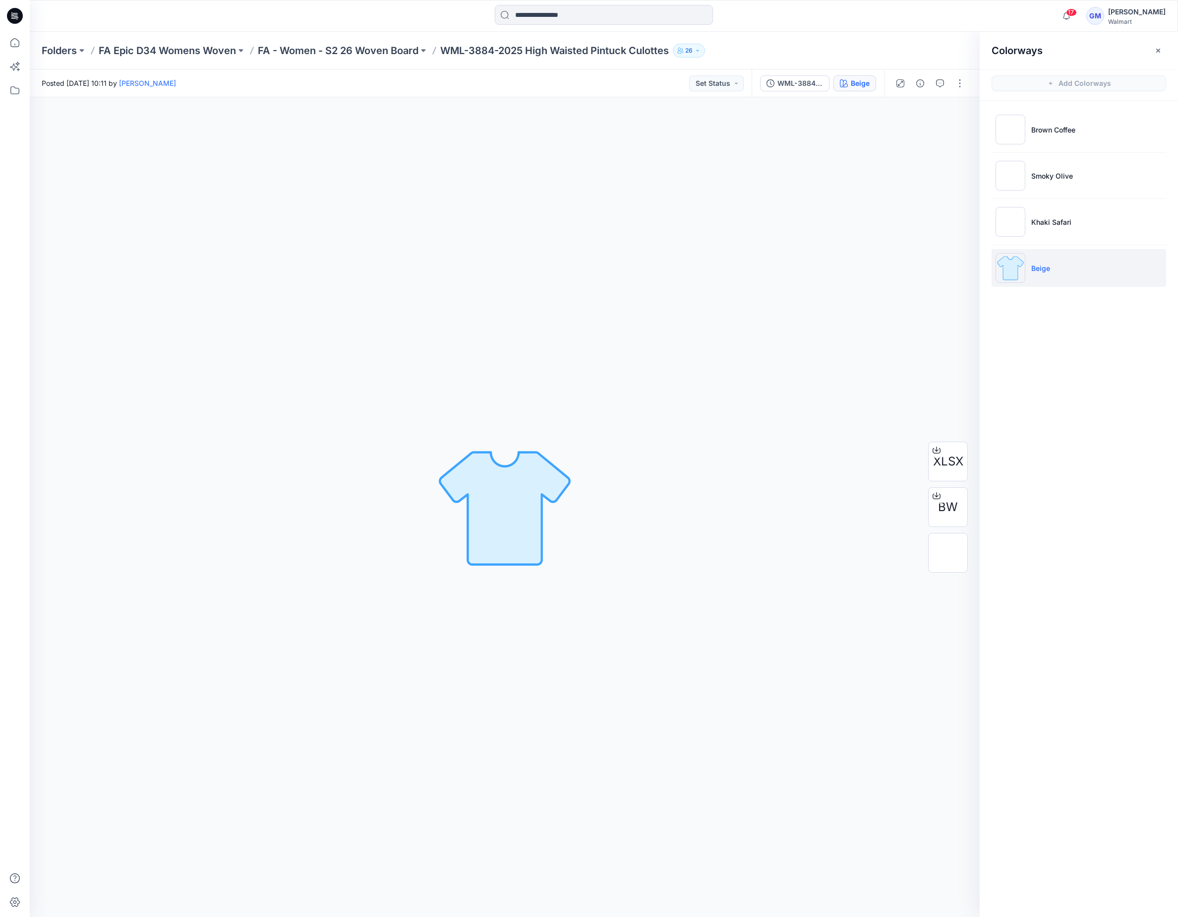
click at [337, 142] on div "Beige Loading... Material Properties Loading..." at bounding box center [505, 506] width 950 height 819
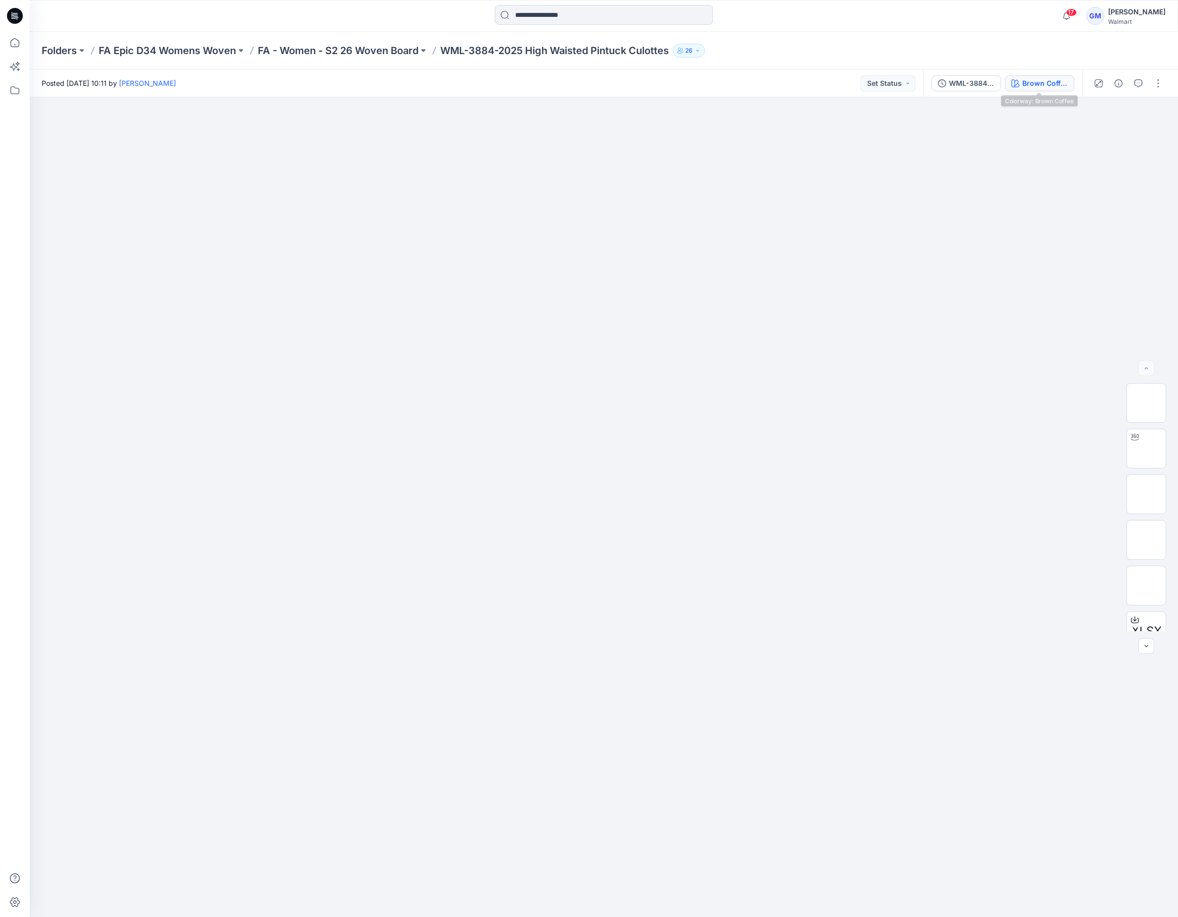
click at [1045, 81] on div "Brown Coffee" at bounding box center [1046, 83] width 46 height 11
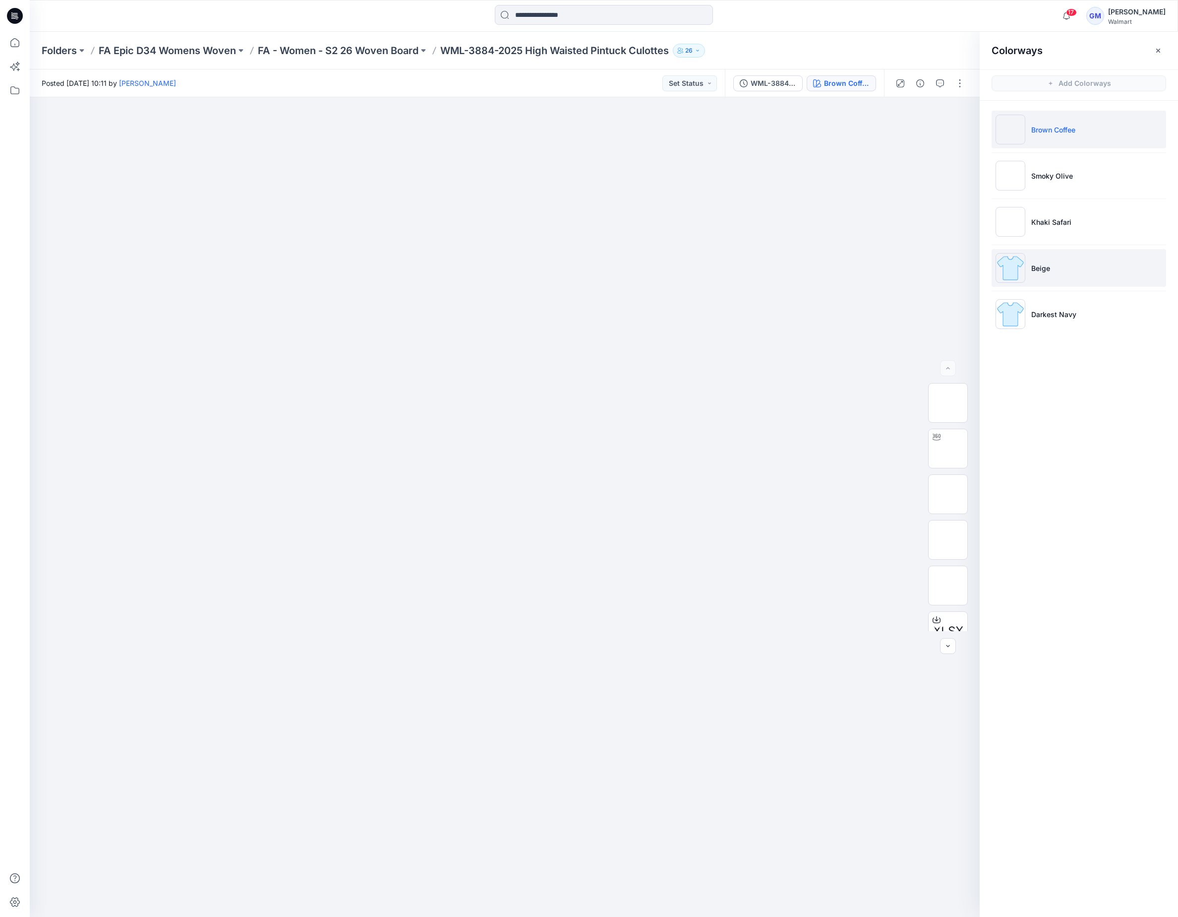
click at [1059, 263] on li "Beige" at bounding box center [1079, 268] width 175 height 38
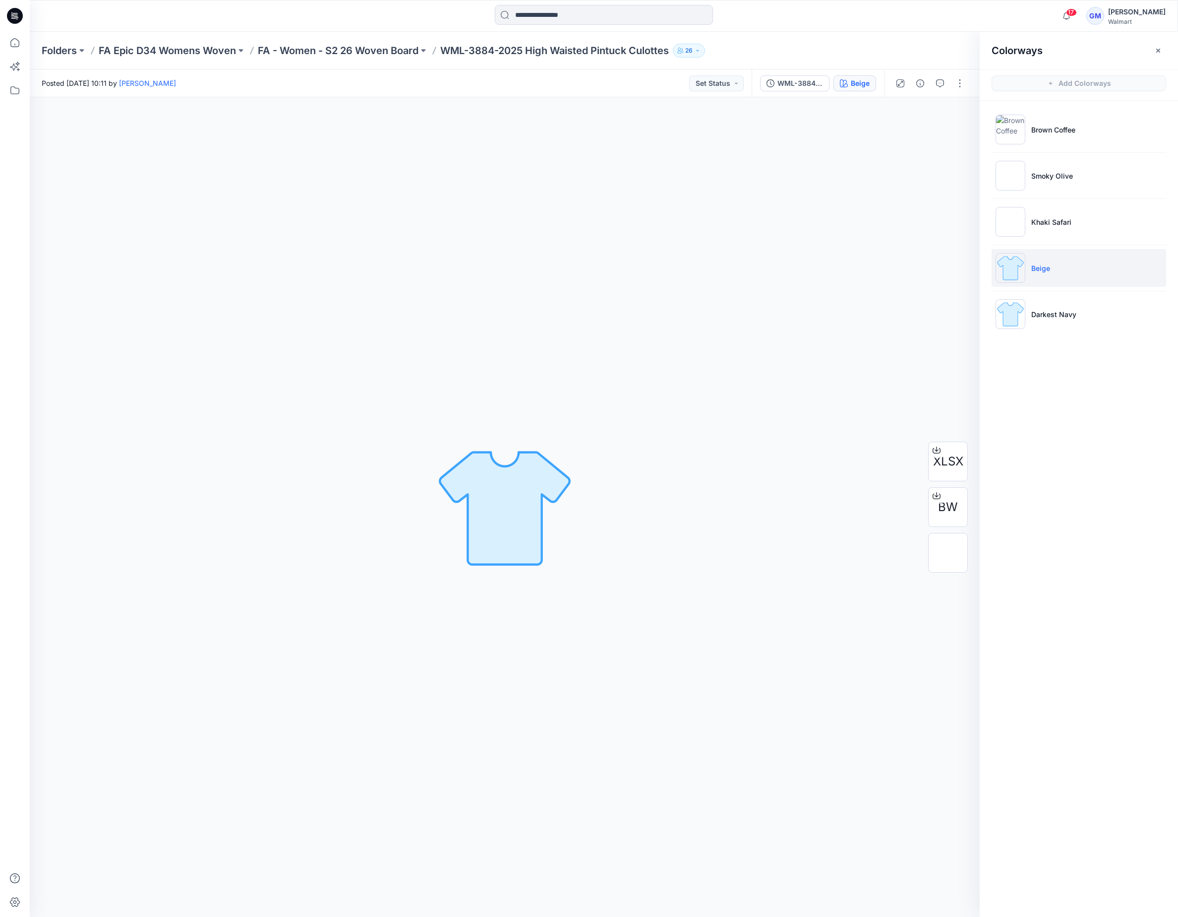
click at [819, 166] on div "Beige Loading... Material Properties Loading..." at bounding box center [505, 506] width 950 height 819
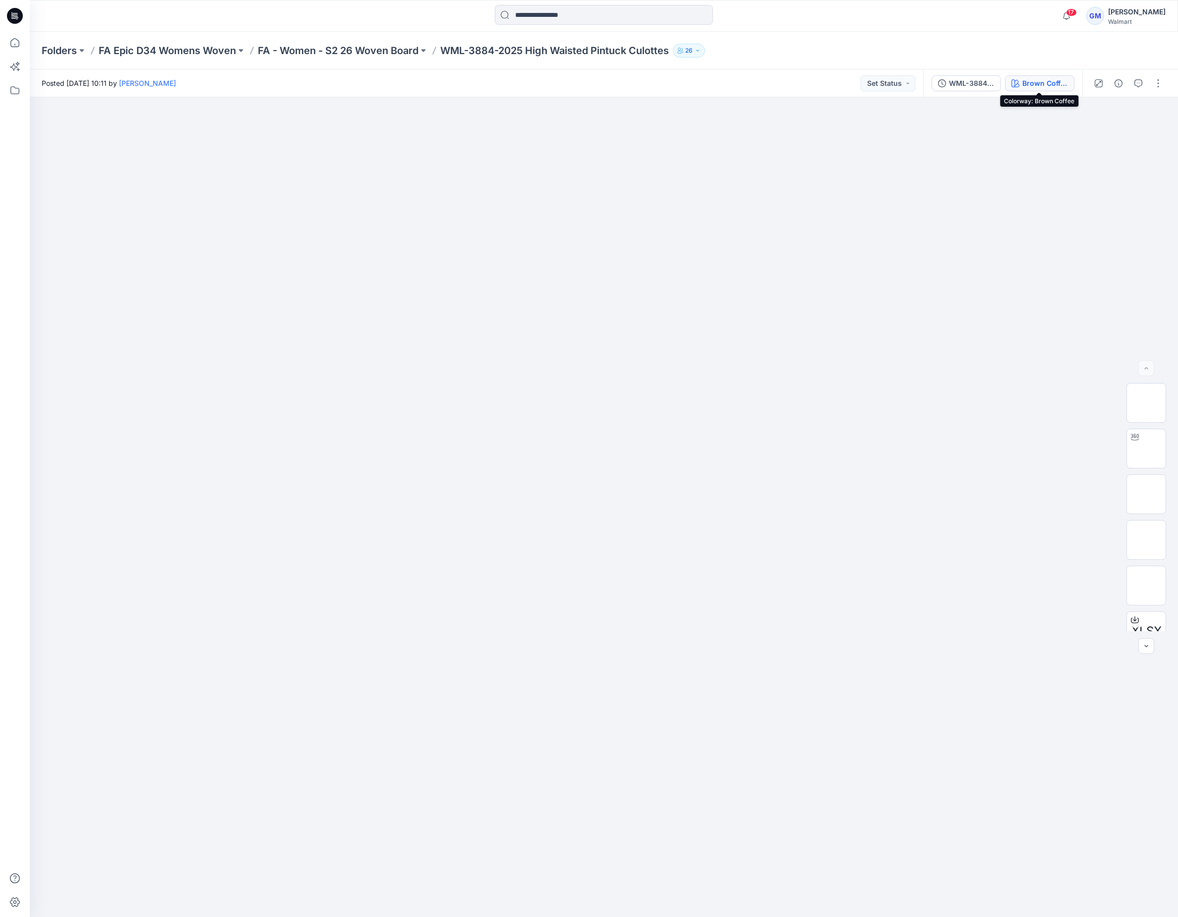
click at [1024, 79] on div "Brown Coffee" at bounding box center [1046, 83] width 46 height 11
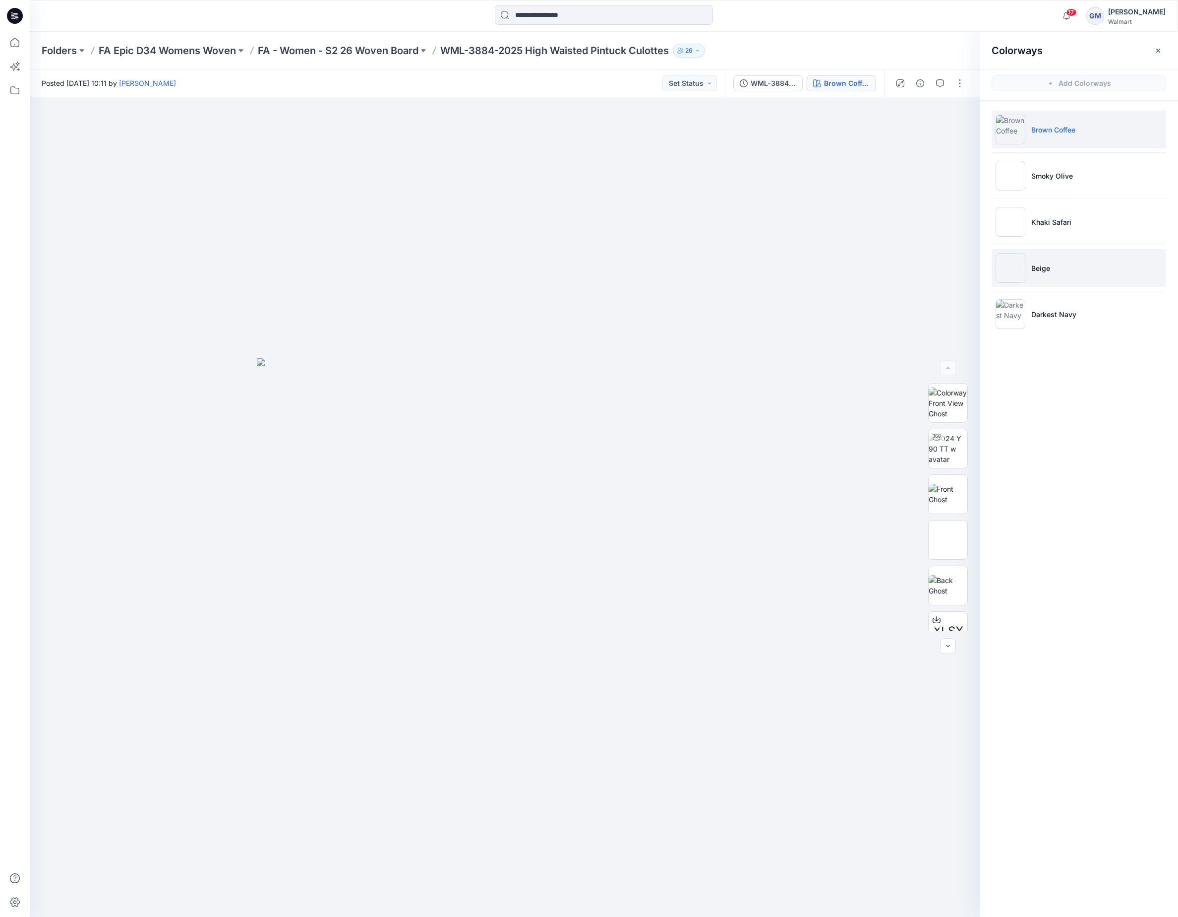
click at [1051, 268] on li "Beige" at bounding box center [1079, 268] width 175 height 38
click at [948, 540] on img at bounding box center [948, 540] width 0 height 0
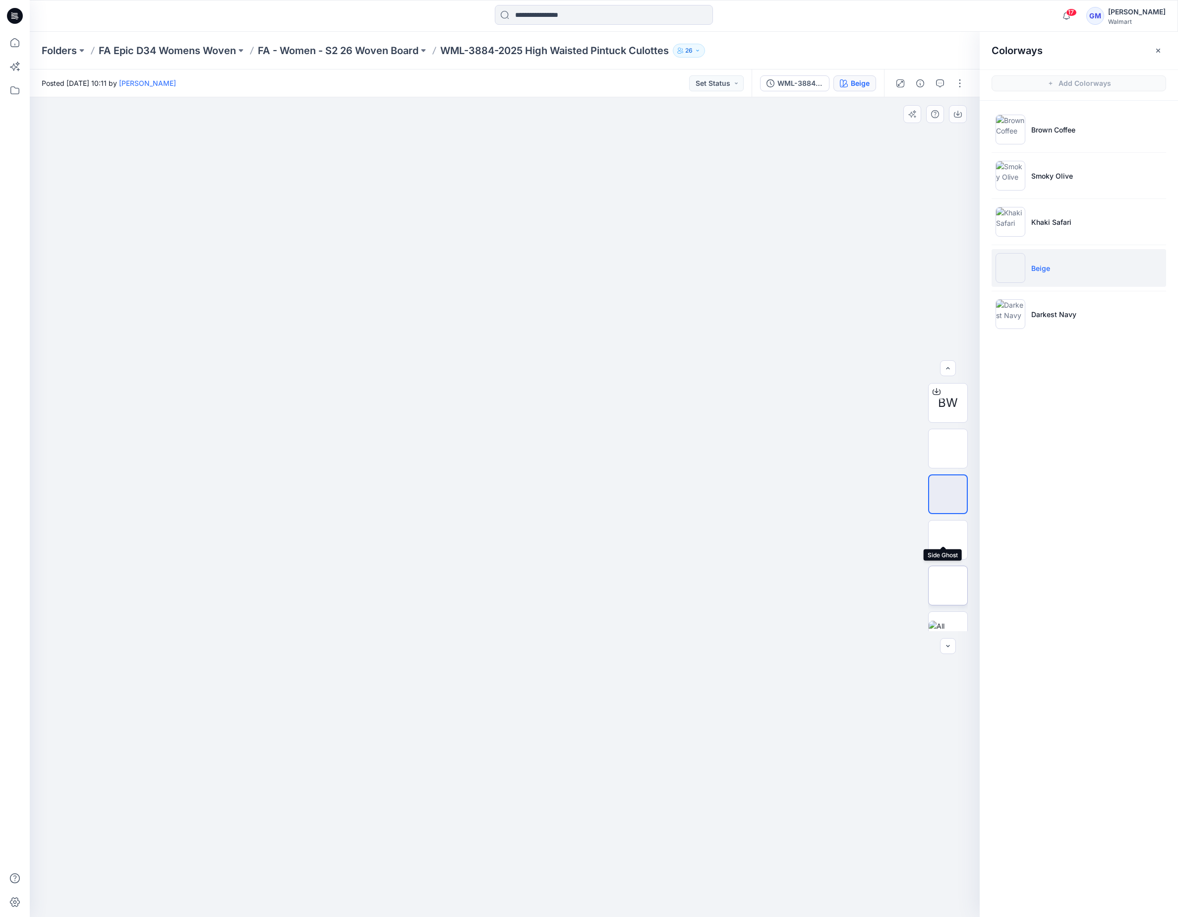
scroll to position [65, 0]
click at [948, 565] on img at bounding box center [948, 565] width 0 height 0
click at [944, 515] on img at bounding box center [948, 519] width 39 height 21
click at [1080, 309] on li "Darkest Navy" at bounding box center [1079, 314] width 175 height 38
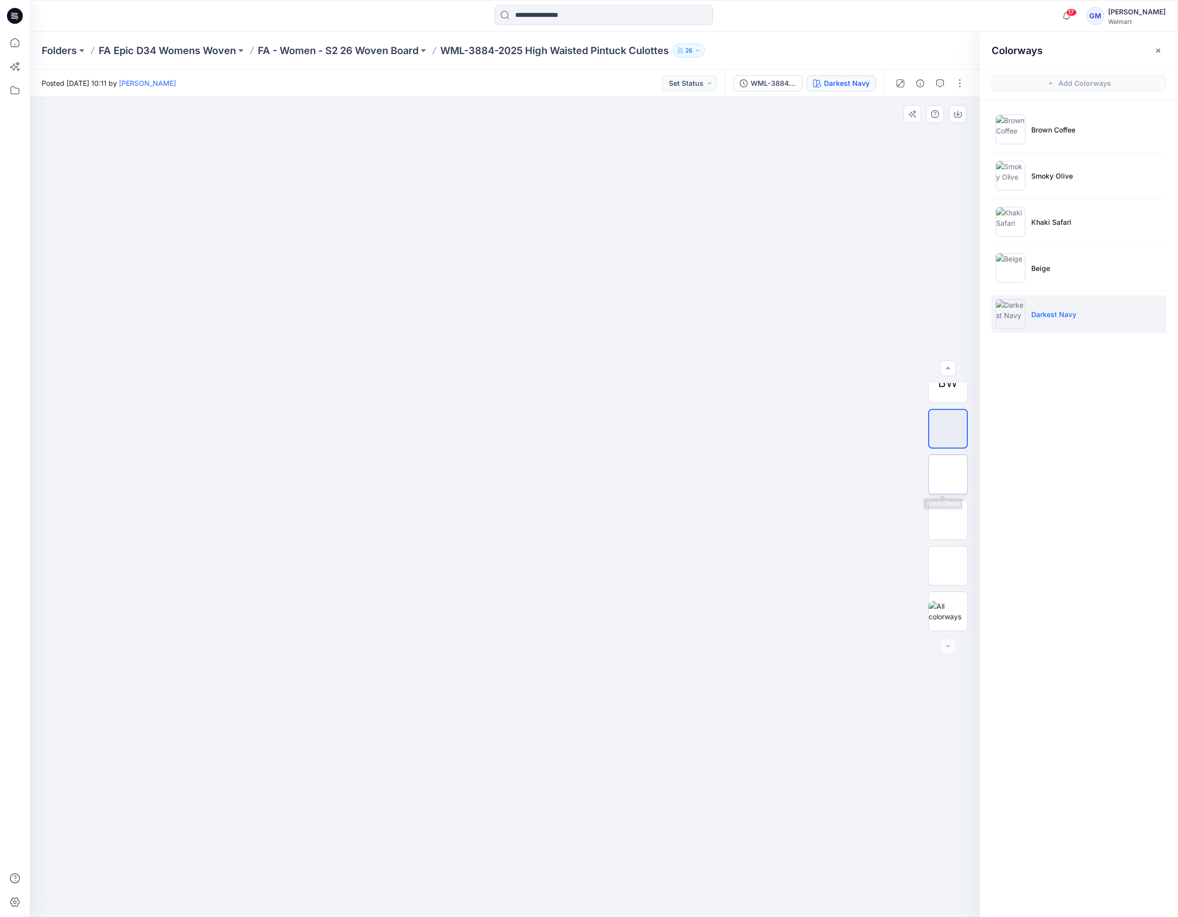
click at [948, 474] on img at bounding box center [948, 474] width 0 height 0
click at [959, 606] on img at bounding box center [948, 611] width 39 height 21
drag, startPoint x: 209, startPoint y: 250, endPoint x: 252, endPoint y: 244, distance: 43.6
click at [209, 250] on div at bounding box center [505, 506] width 950 height 819
click at [964, 82] on button "button" at bounding box center [960, 83] width 16 height 16
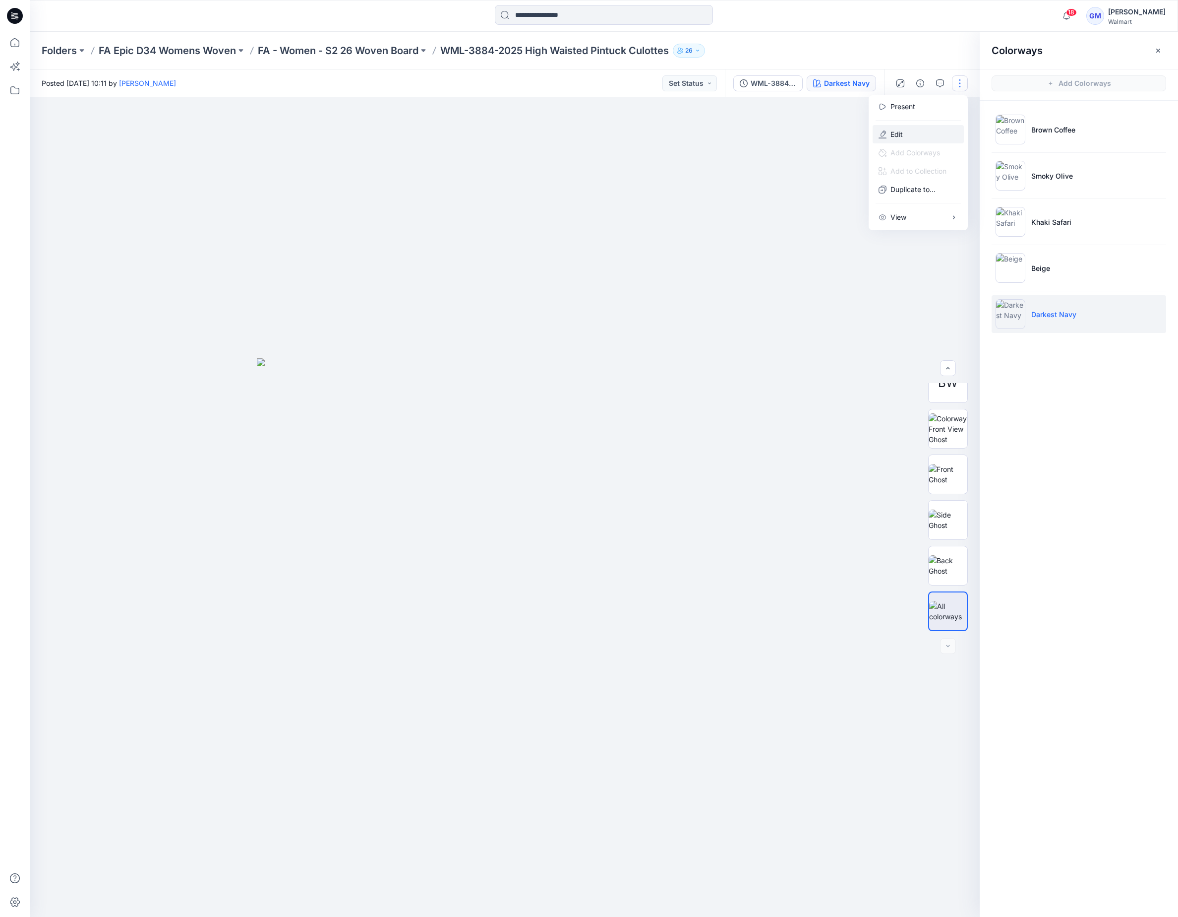
click at [913, 137] on button "Edit" at bounding box center [918, 134] width 91 height 18
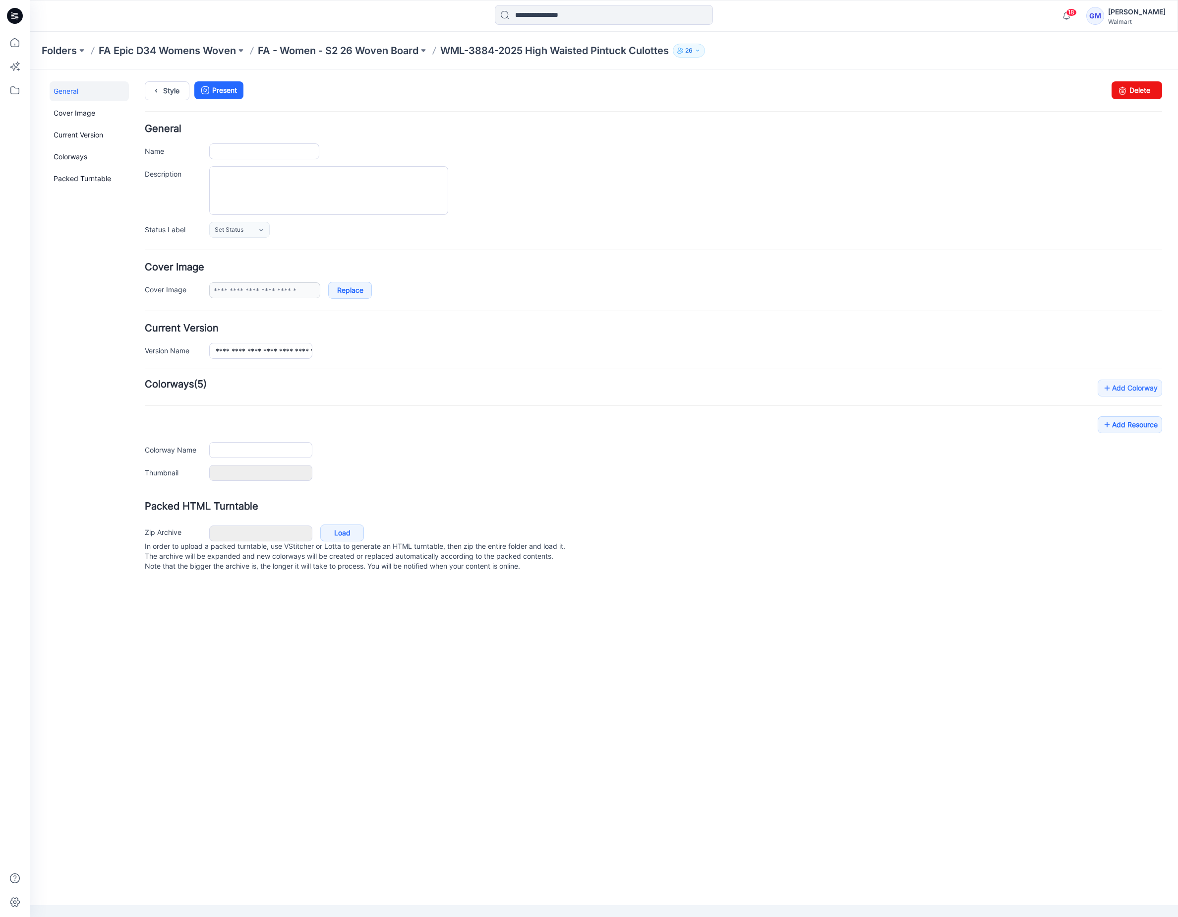
type input "**********"
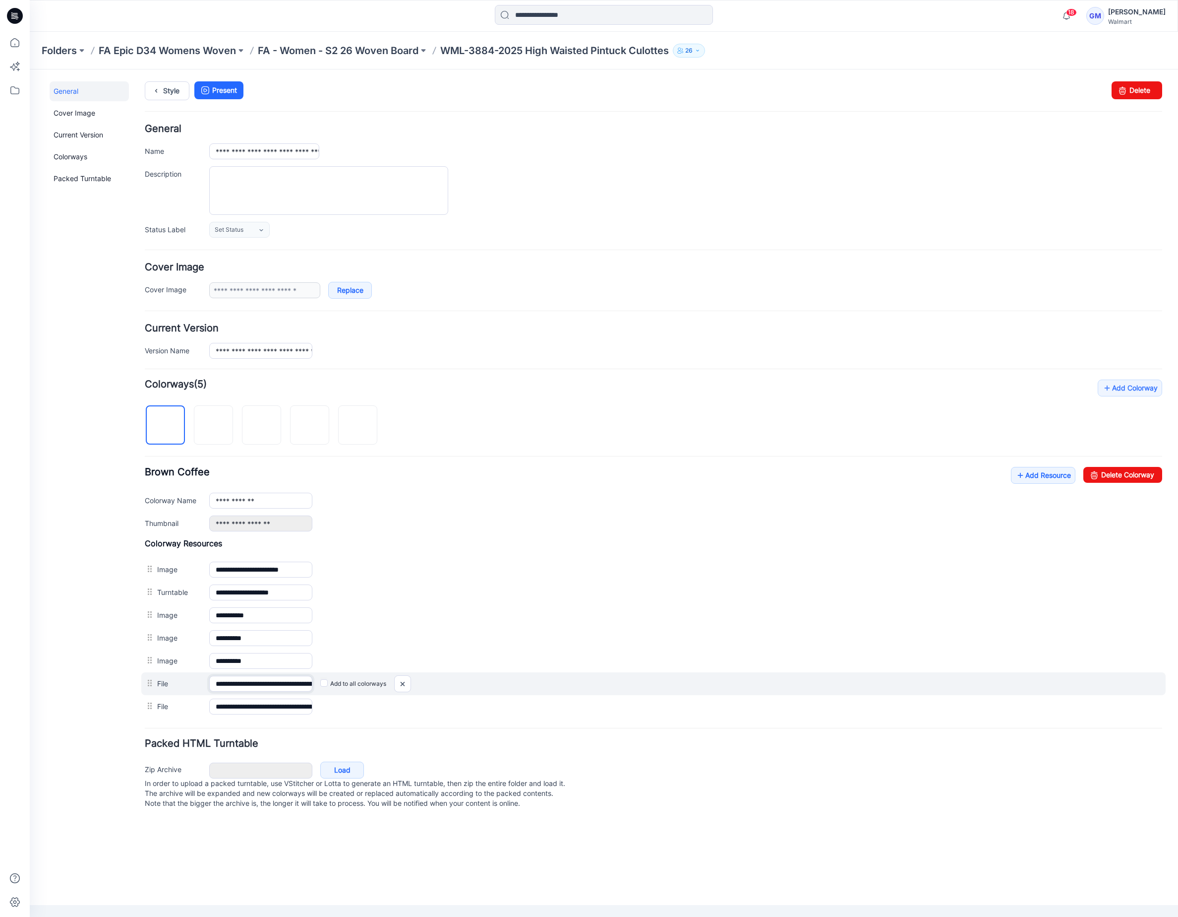
scroll to position [0, 161]
drag, startPoint x: 266, startPoint y: 688, endPoint x: 389, endPoint y: 690, distance: 123.0
click at [405, 687] on div "**********" at bounding box center [653, 683] width 1025 height 23
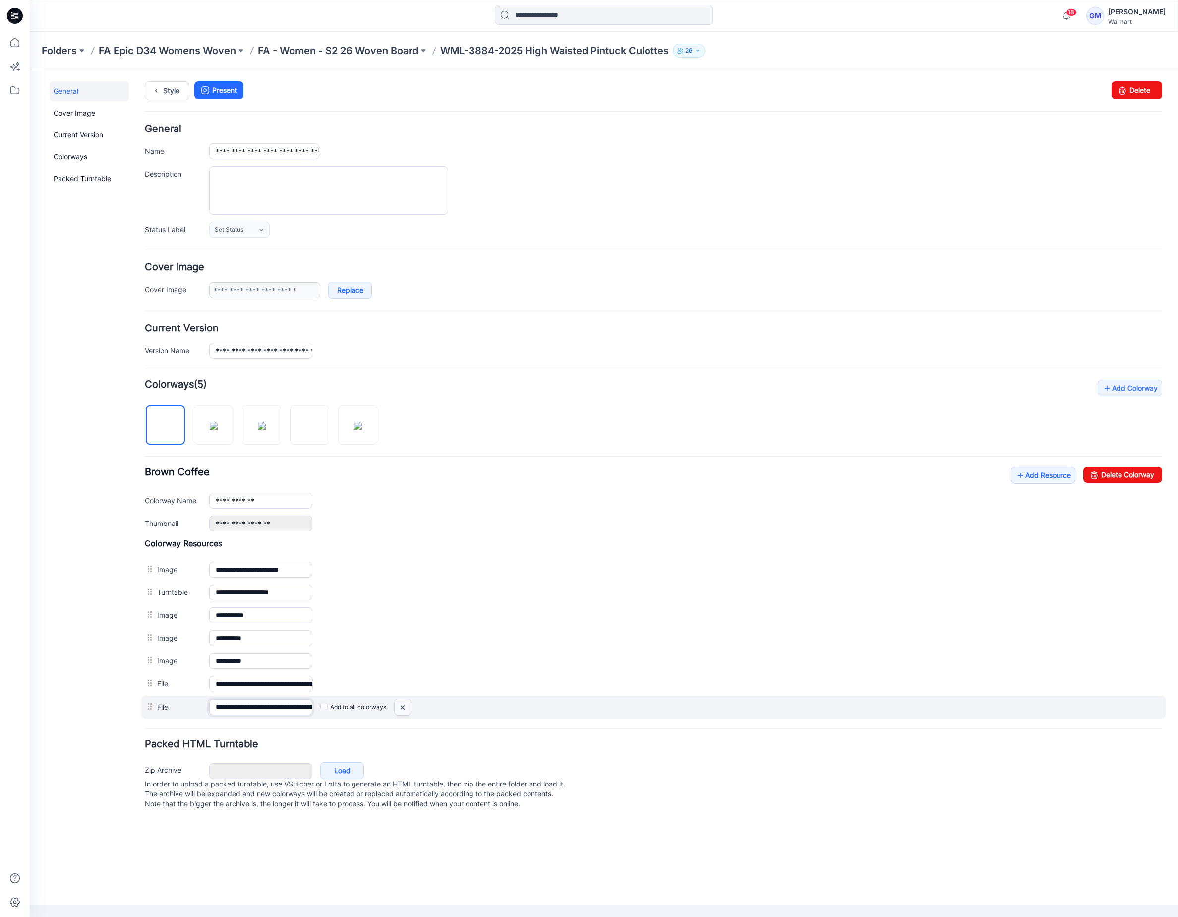
scroll to position [0, 82]
drag, startPoint x: 356, startPoint y: 712, endPoint x: 405, endPoint y: 713, distance: 48.6
click at [405, 713] on div "**********" at bounding box center [653, 706] width 1025 height 23
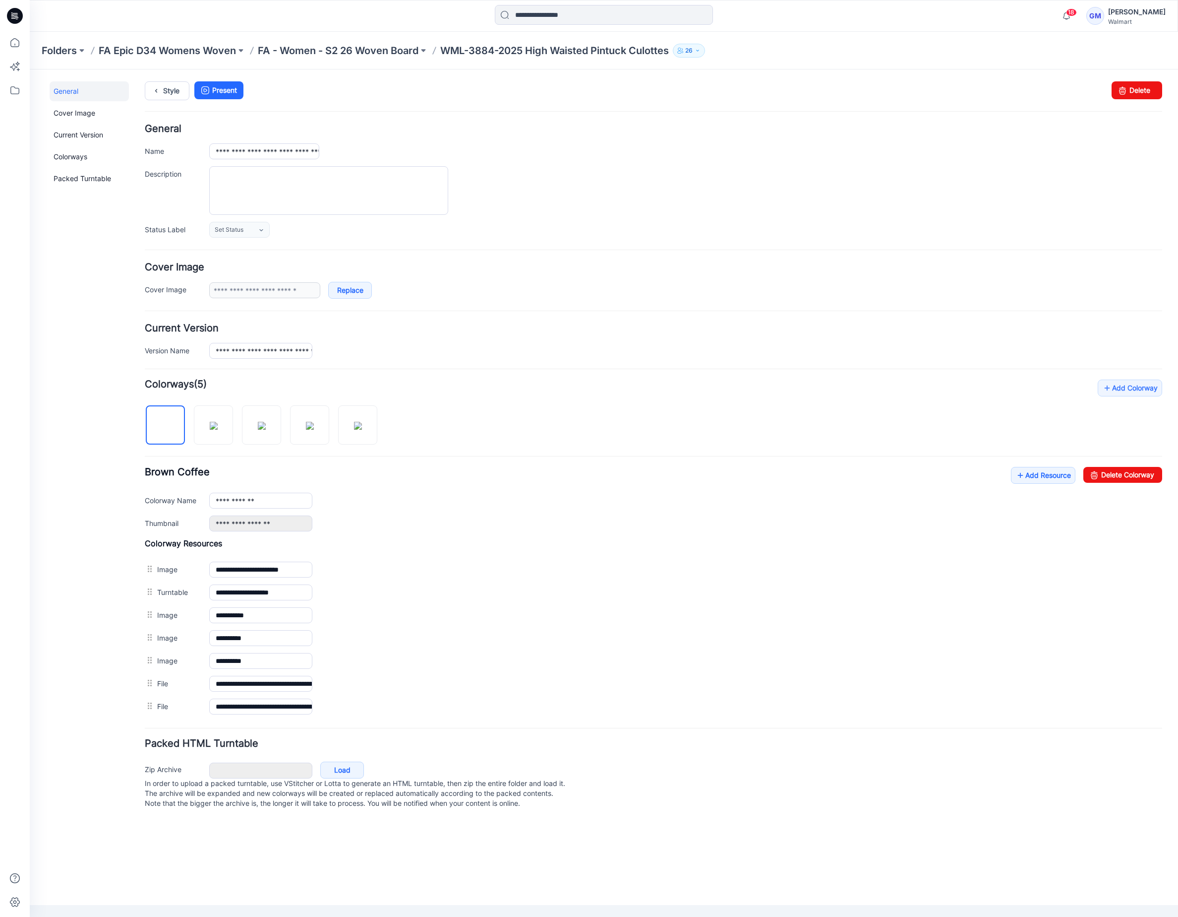
click at [30, 69] on img at bounding box center [30, 69] width 0 height 0
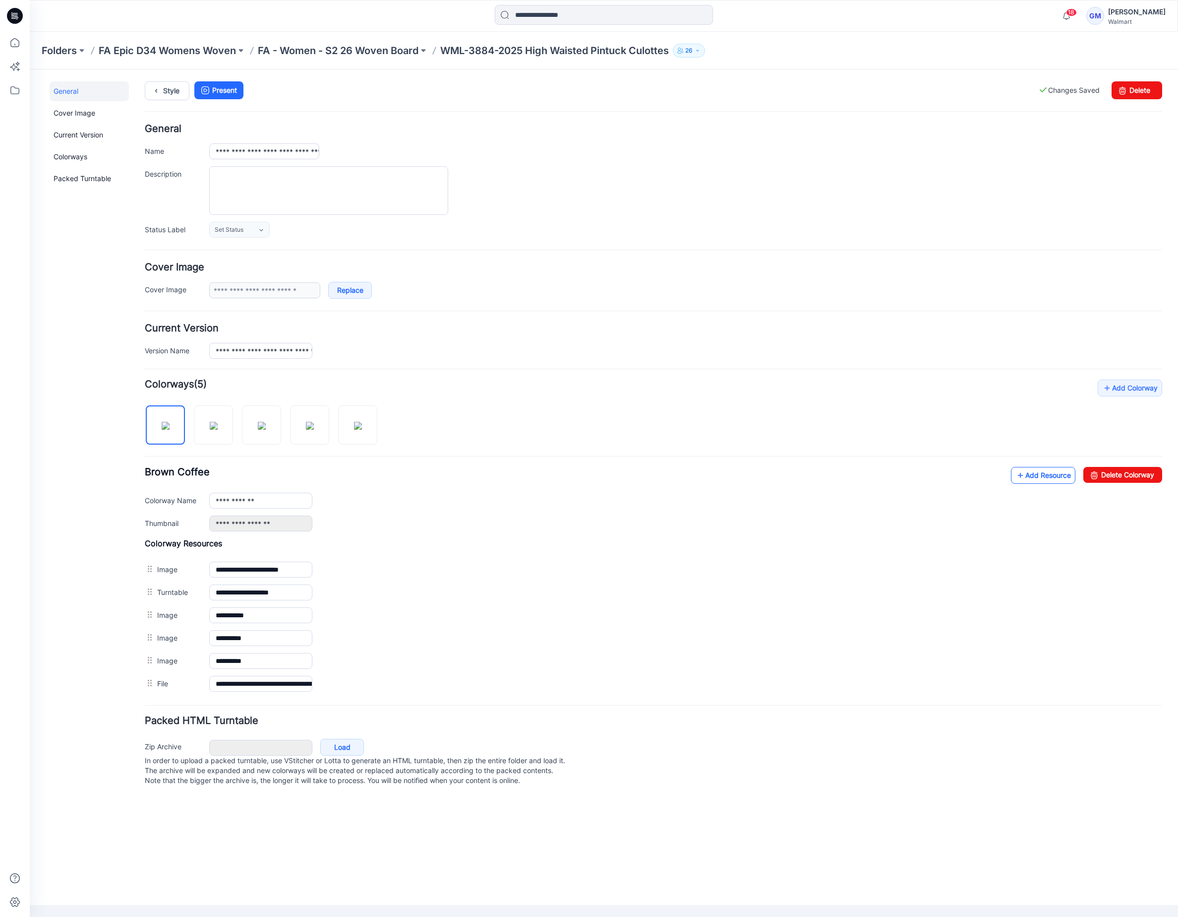
click at [1025, 482] on link "Add Resource" at bounding box center [1043, 475] width 64 height 17
click at [1037, 484] on link "Add Resource" at bounding box center [1043, 475] width 64 height 17
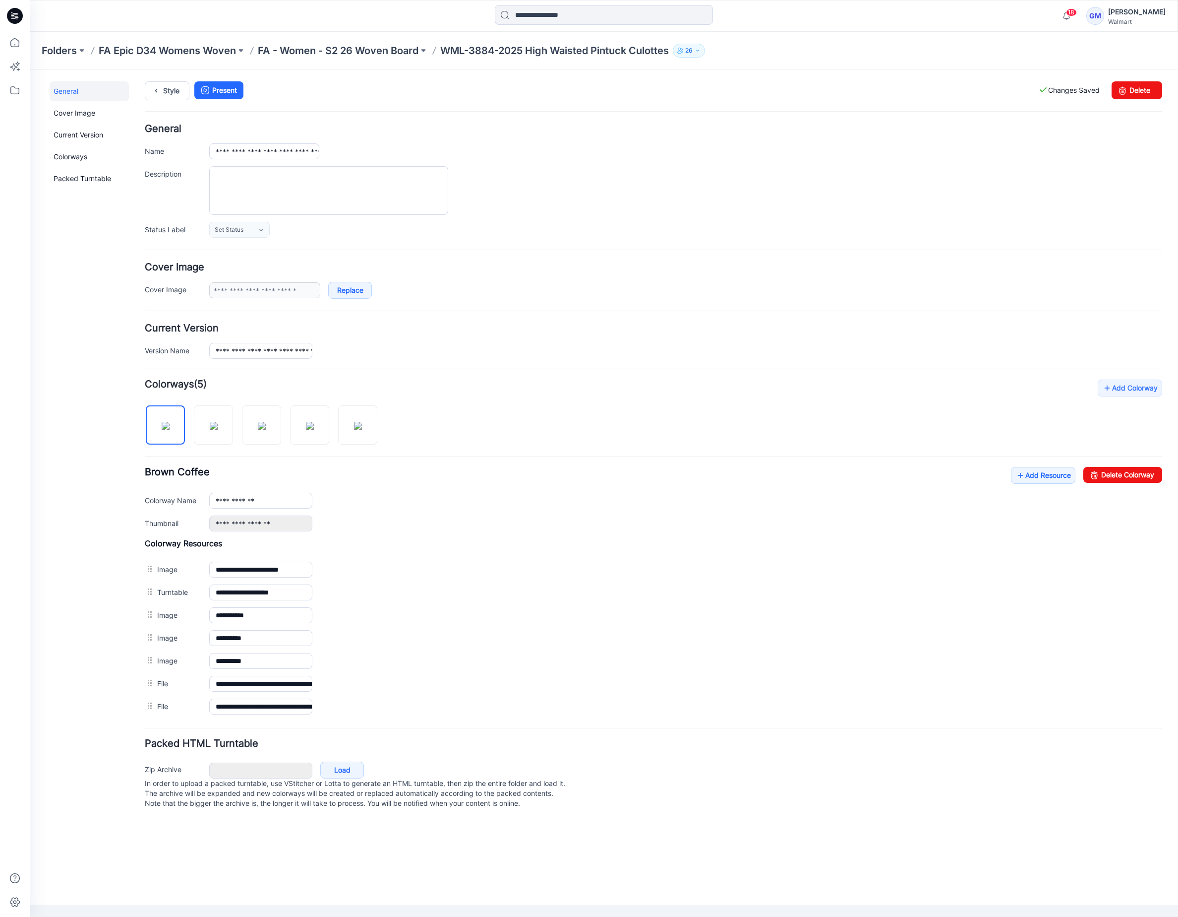
click at [40, 406] on div "**********" at bounding box center [598, 445] width 1137 height 752
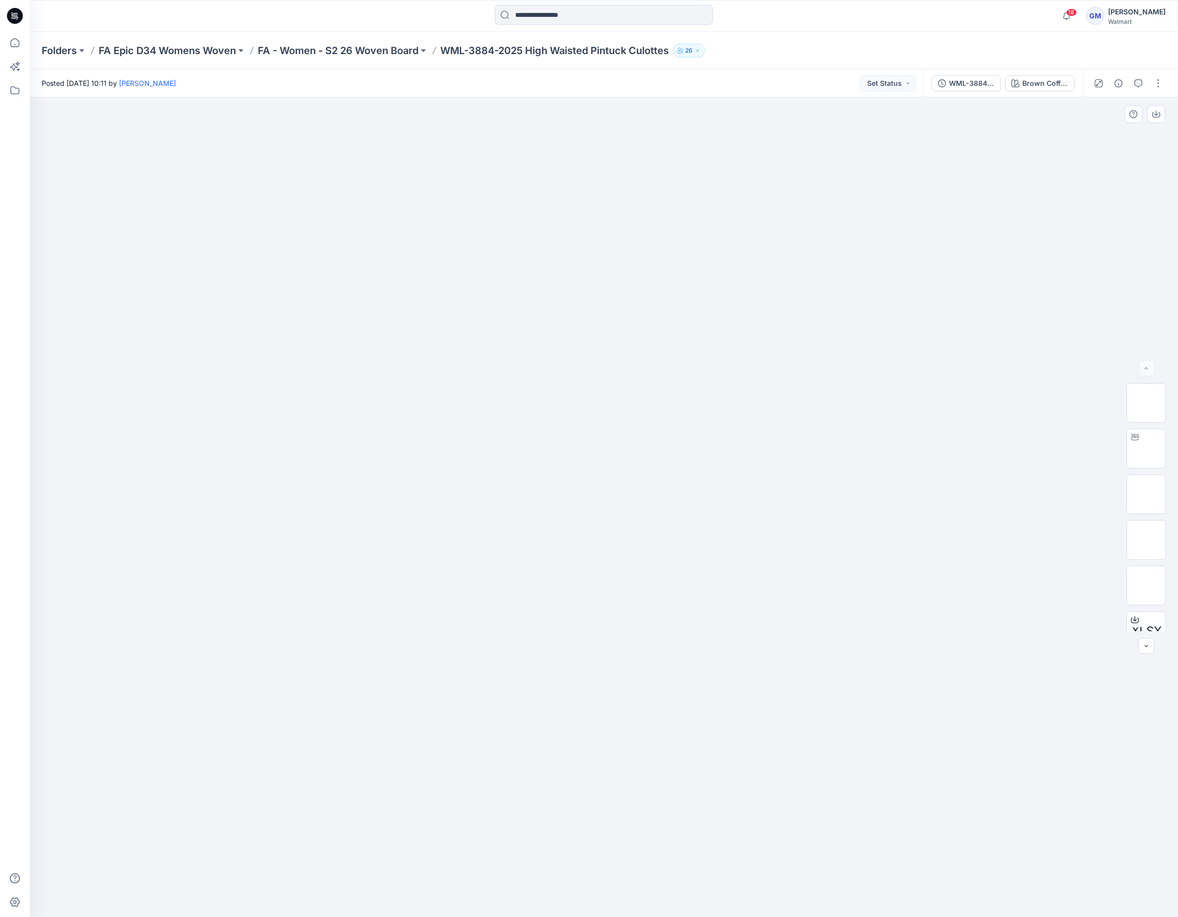
drag, startPoint x: 200, startPoint y: 417, endPoint x: 211, endPoint y: 416, distance: 10.4
click at [200, 417] on div at bounding box center [604, 506] width 1149 height 819
click at [1115, 83] on icon "button" at bounding box center [1119, 83] width 8 height 8
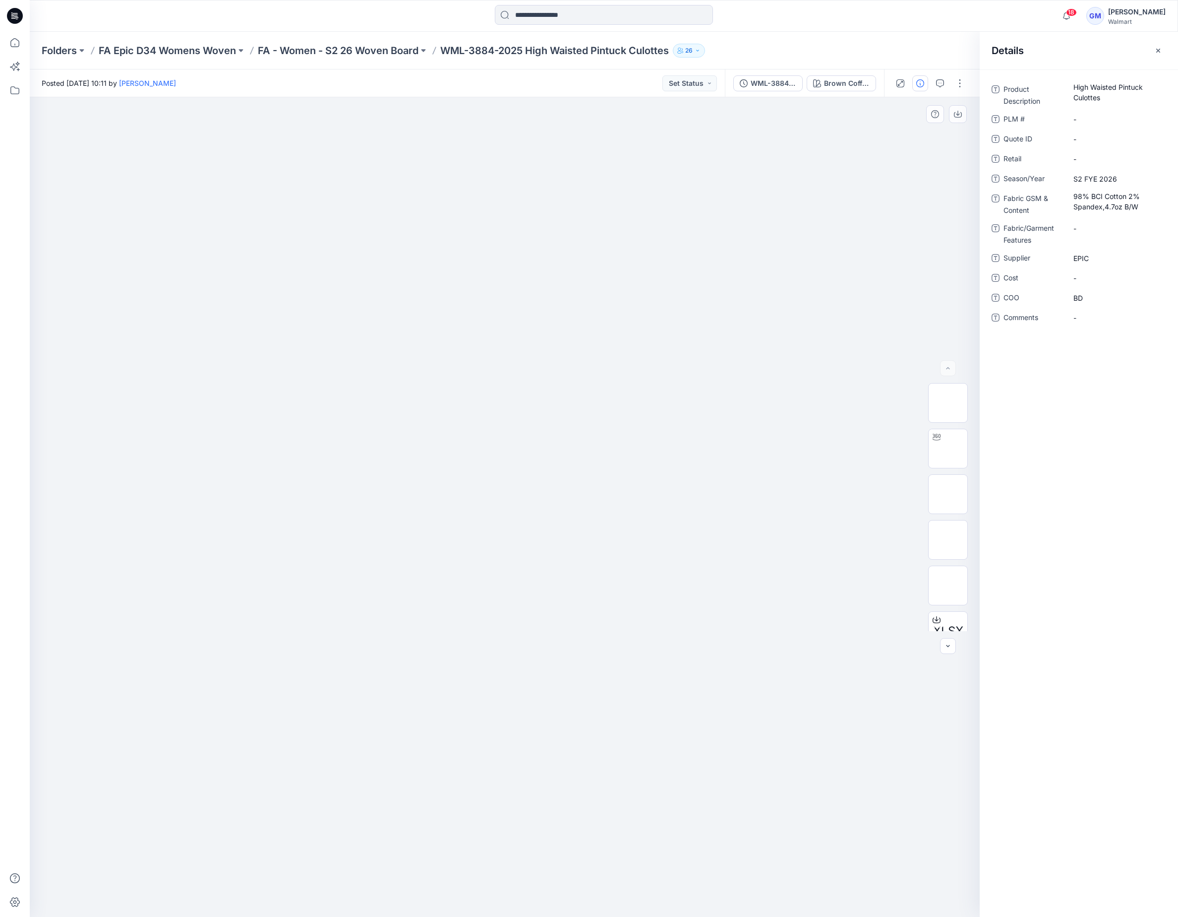
click at [673, 355] on div at bounding box center [505, 506] width 950 height 819
click at [377, 48] on p "FA - Women - S2 26 Woven Board" at bounding box center [338, 51] width 161 height 14
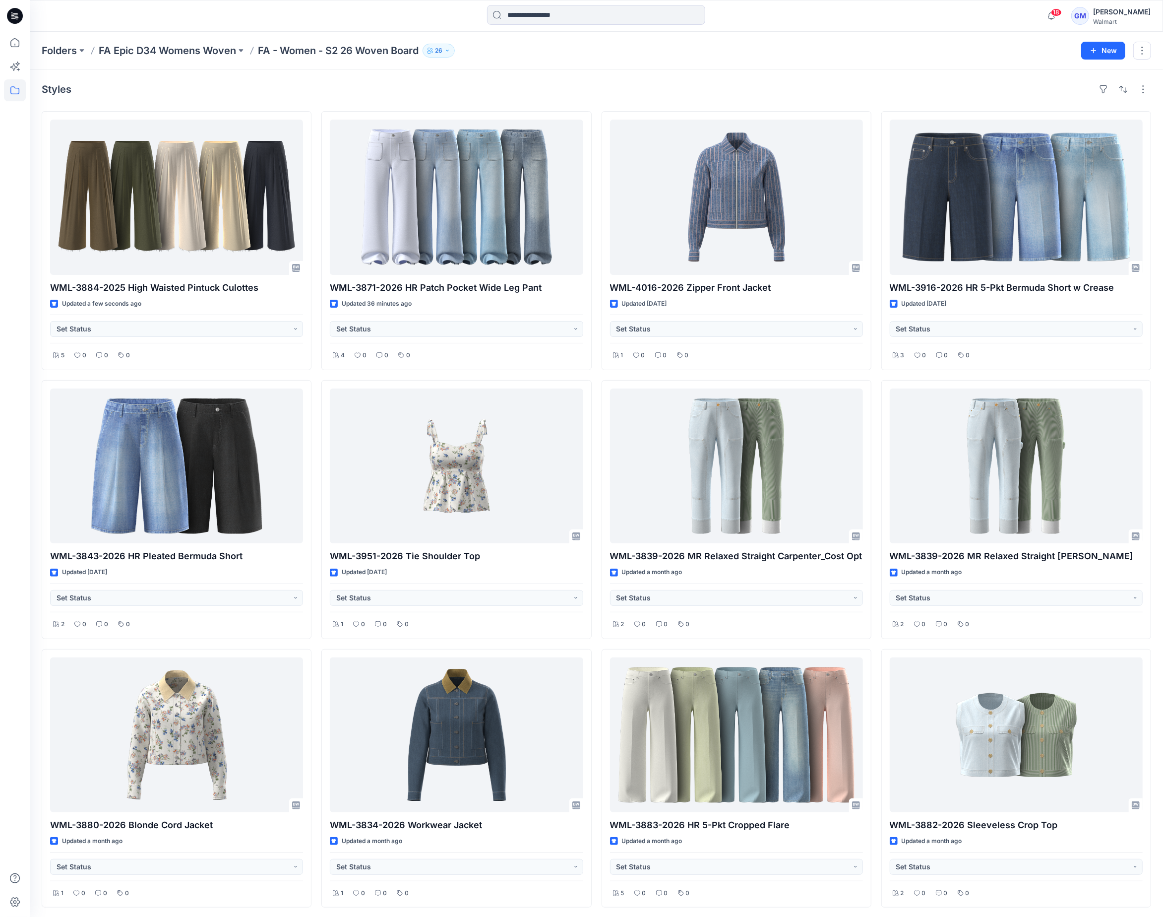
click at [463, 95] on div "Styles" at bounding box center [597, 89] width 1110 height 16
click at [428, 83] on div "Styles" at bounding box center [597, 89] width 1110 height 16
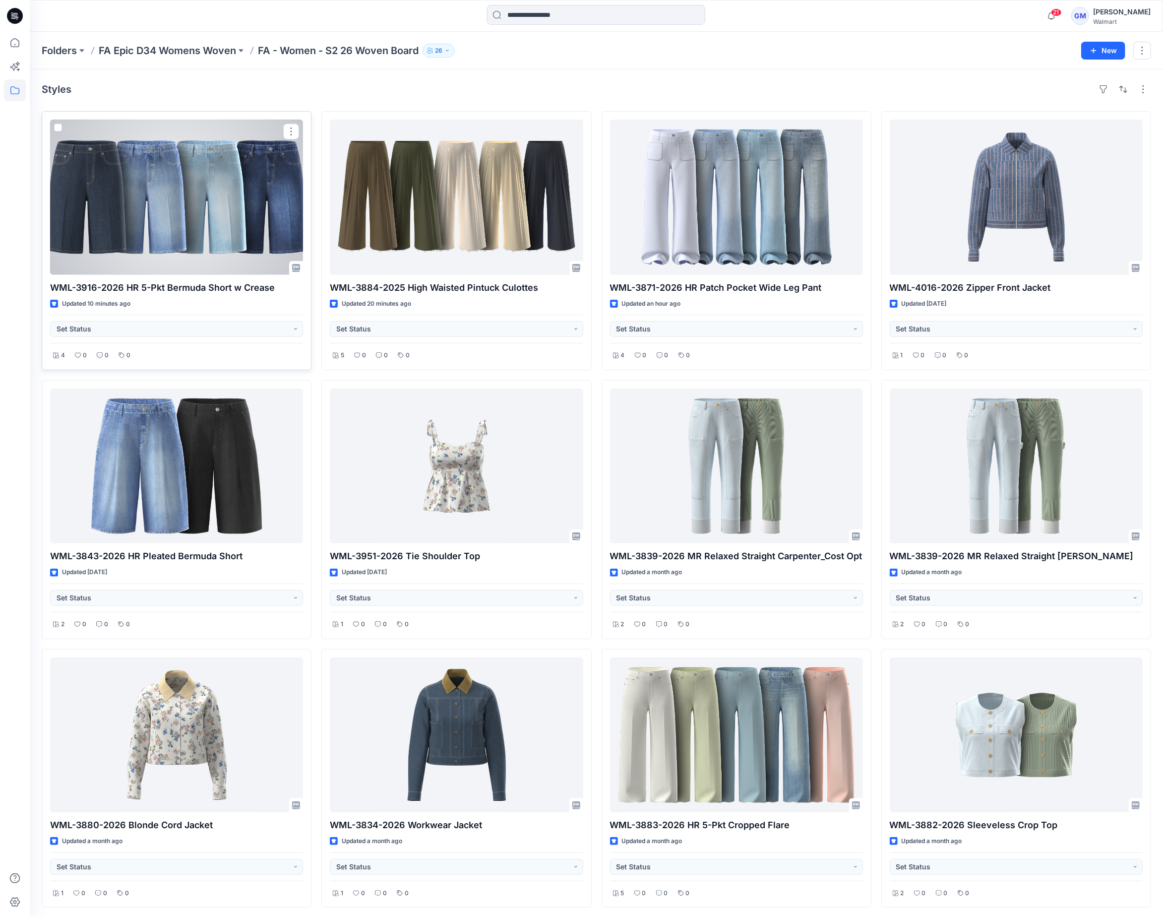
click at [260, 166] on div at bounding box center [176, 197] width 253 height 155
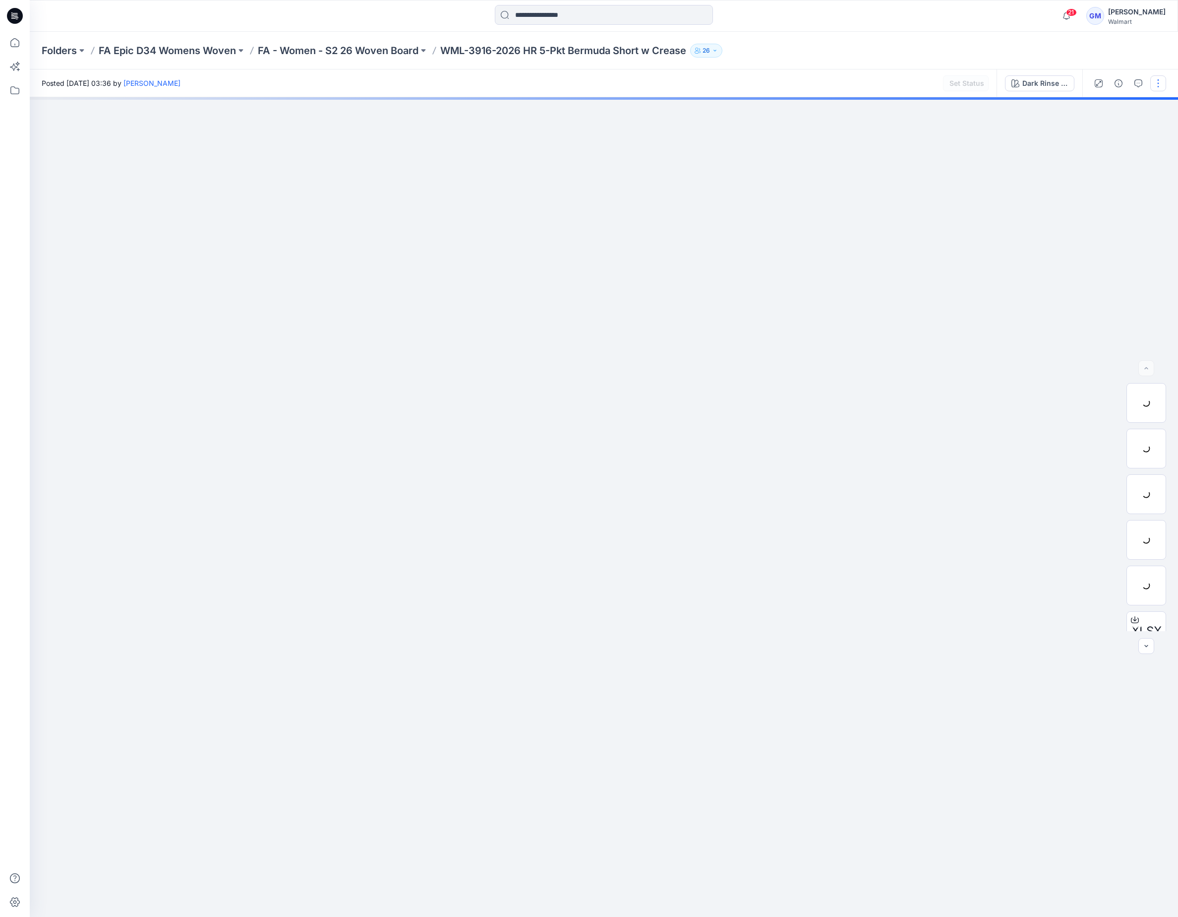
click at [1158, 85] on button "button" at bounding box center [1159, 83] width 16 height 16
click at [1100, 130] on p "Edit" at bounding box center [1095, 134] width 12 height 10
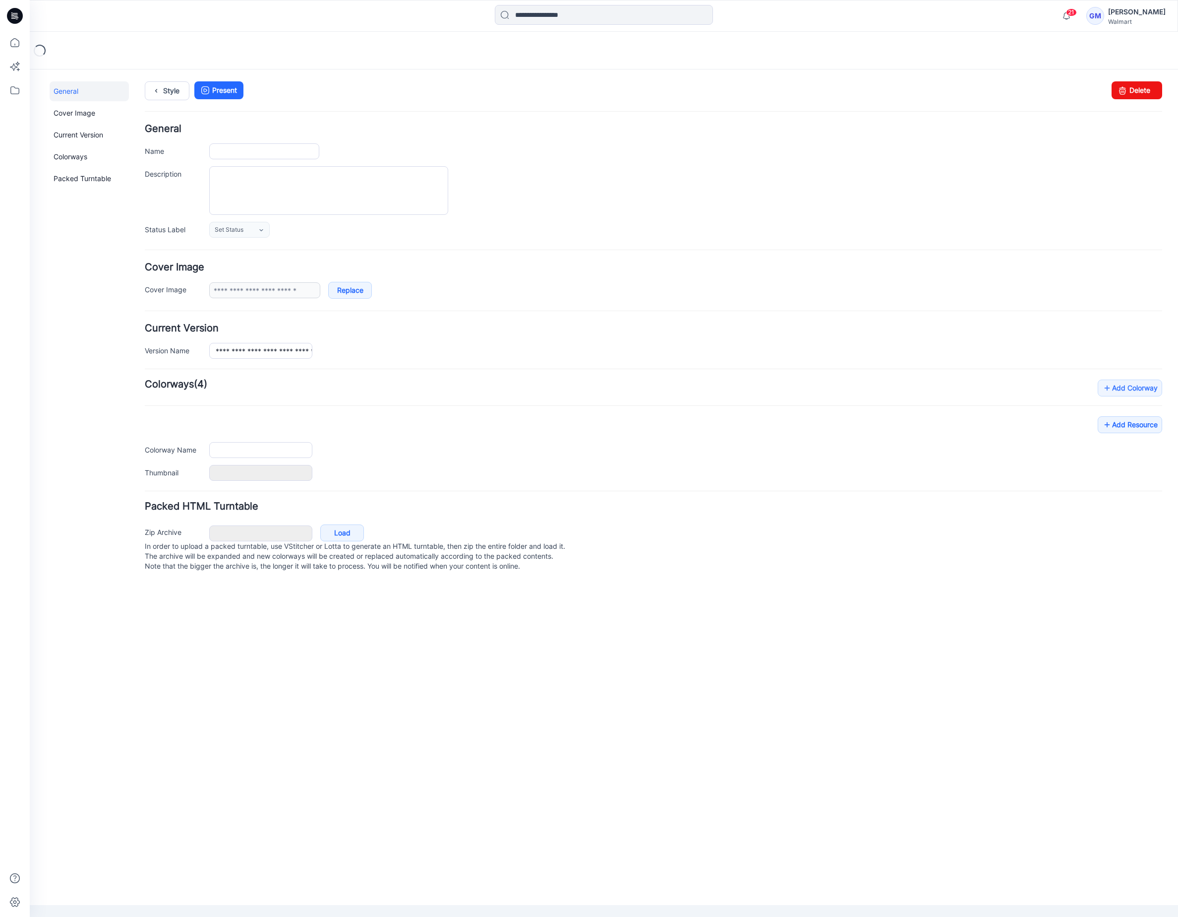
type input "**********"
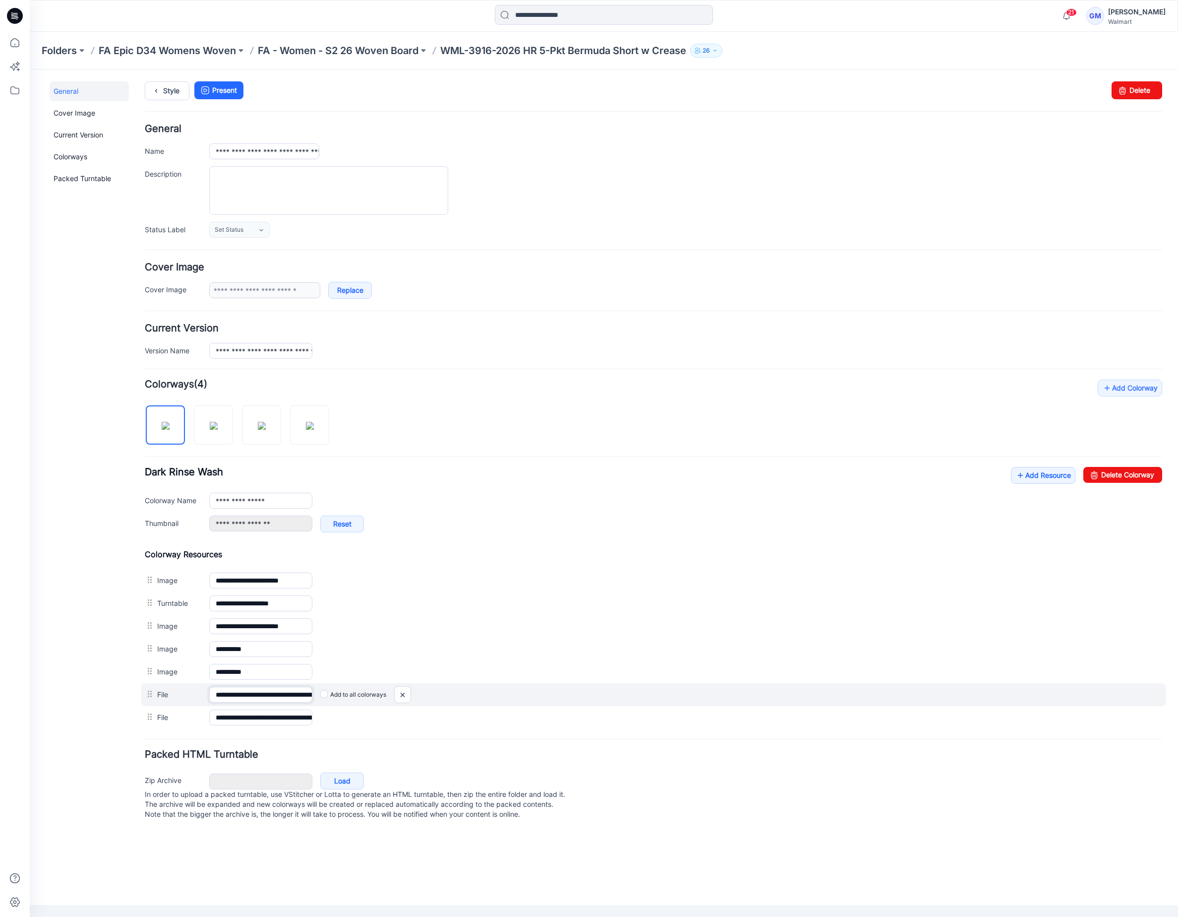
scroll to position [0, 181]
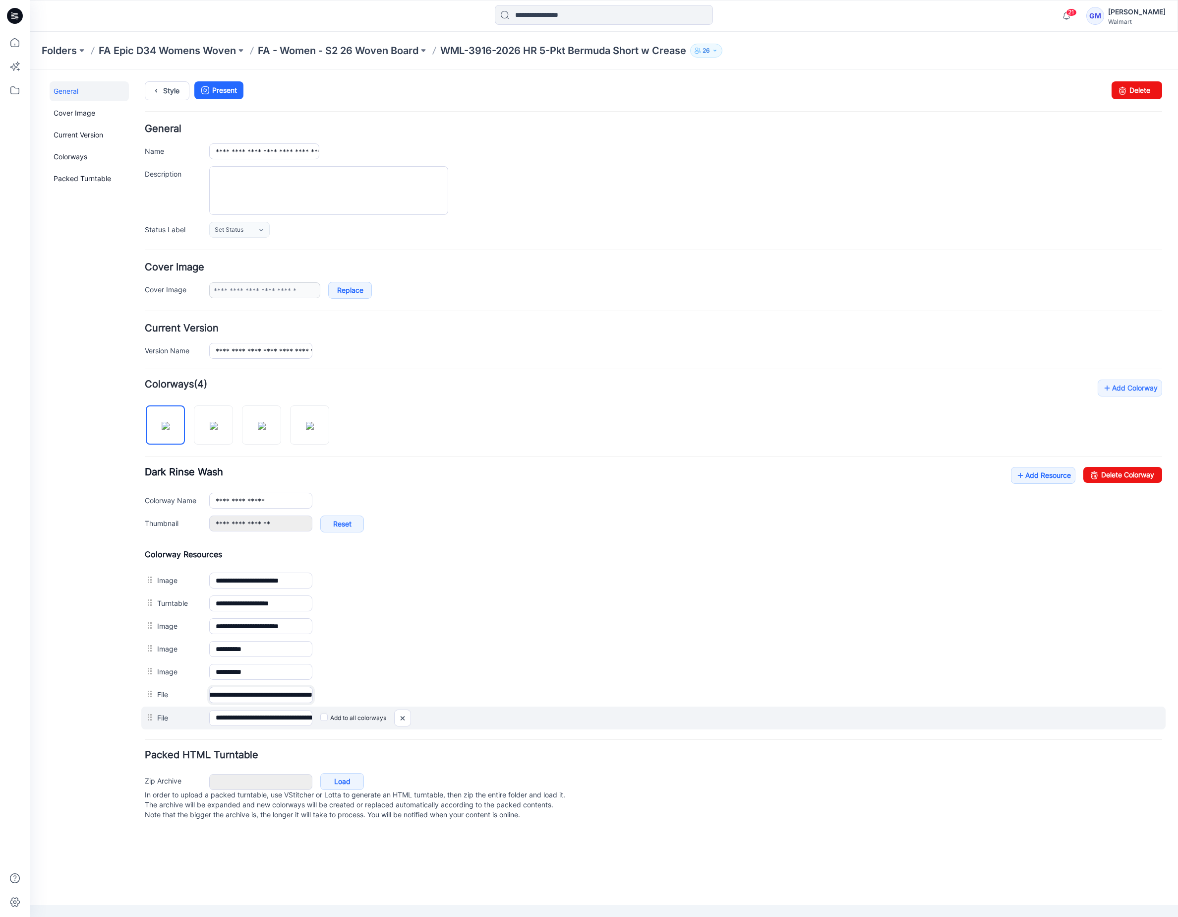
drag, startPoint x: 264, startPoint y: 699, endPoint x: 309, endPoint y: 713, distance: 47.7
click at [375, 702] on div "**********" at bounding box center [654, 694] width 1018 height 23
drag, startPoint x: 261, startPoint y: 722, endPoint x: 386, endPoint y: 727, distance: 125.1
click at [385, 726] on div "**********" at bounding box center [653, 717] width 1025 height 23
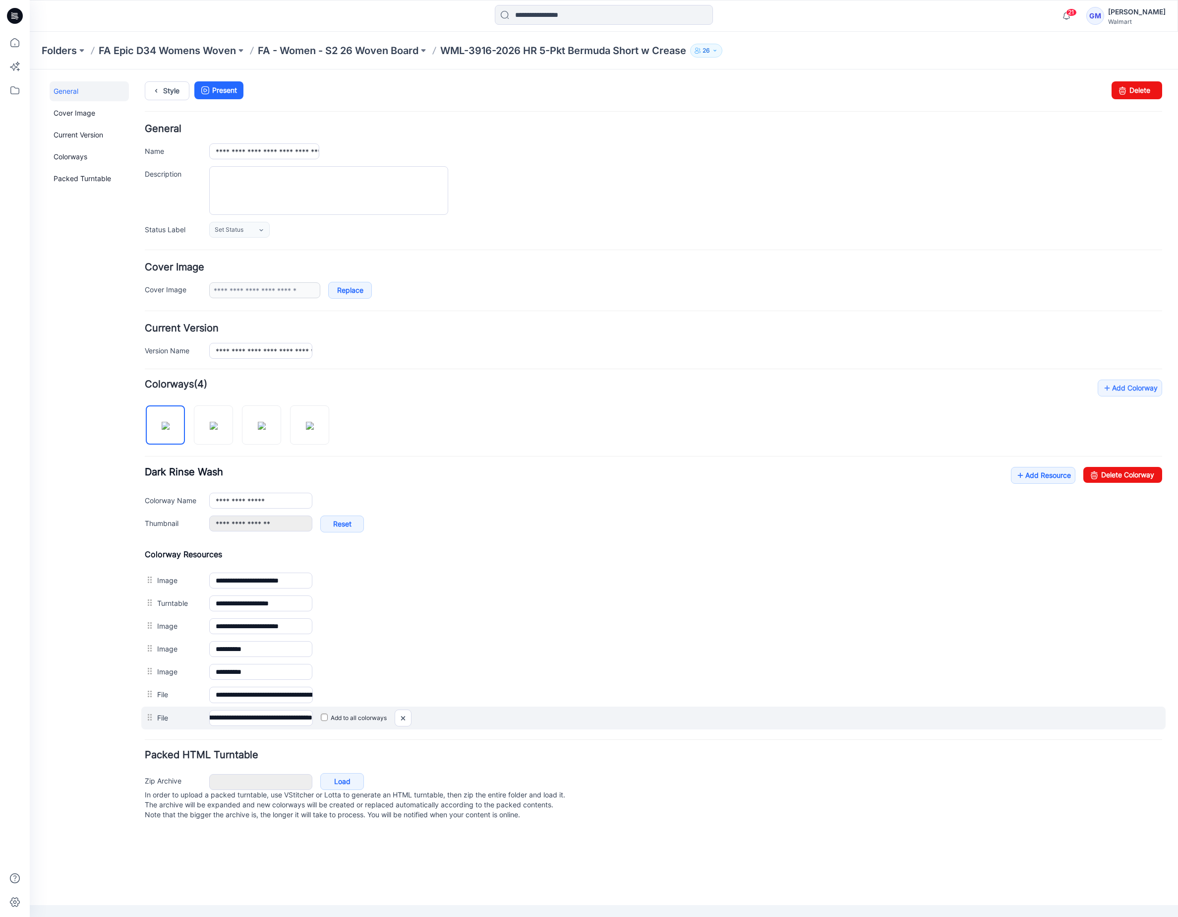
scroll to position [0, 0]
click at [401, 724] on img at bounding box center [403, 717] width 16 height 16
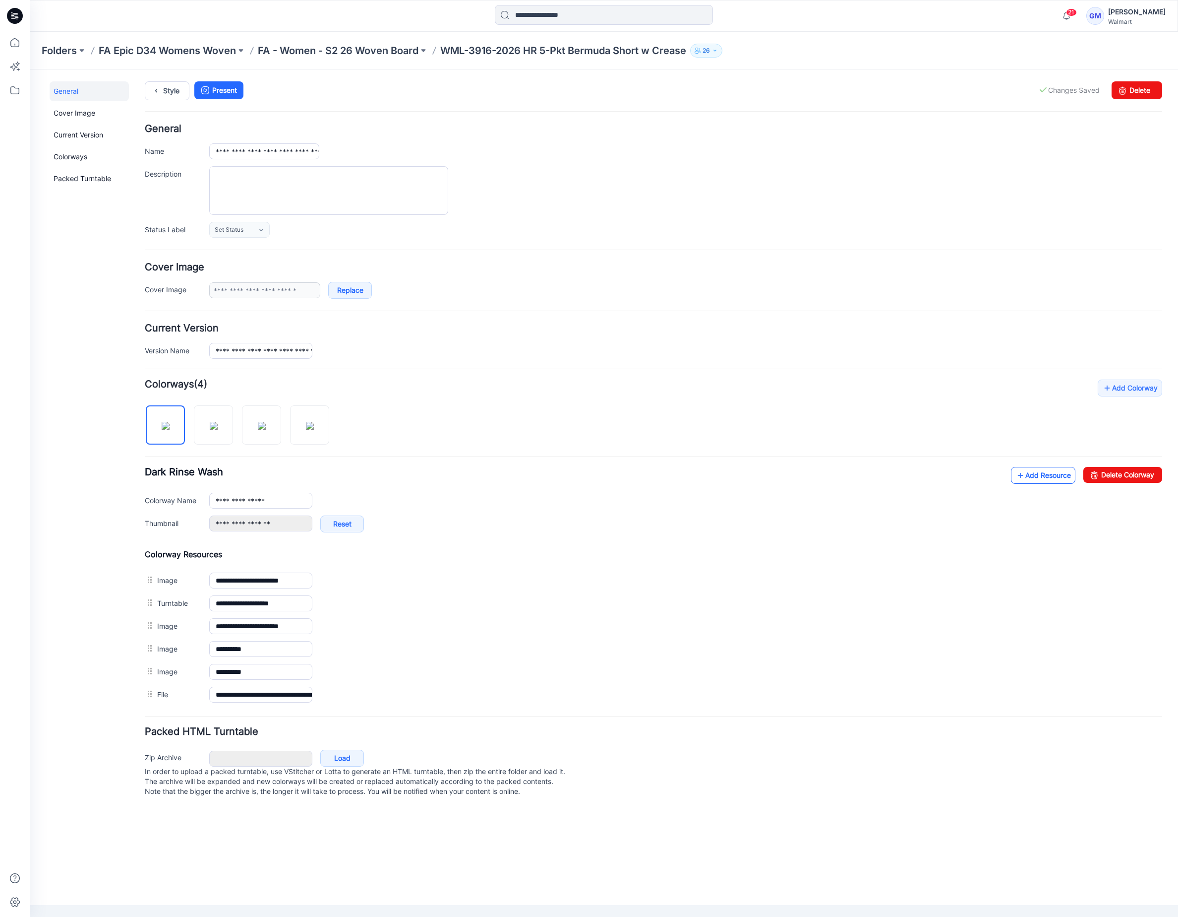
click at [1030, 475] on link "Add Resource" at bounding box center [1043, 475] width 64 height 17
click at [1032, 476] on link "Add Resource" at bounding box center [1043, 475] width 64 height 17
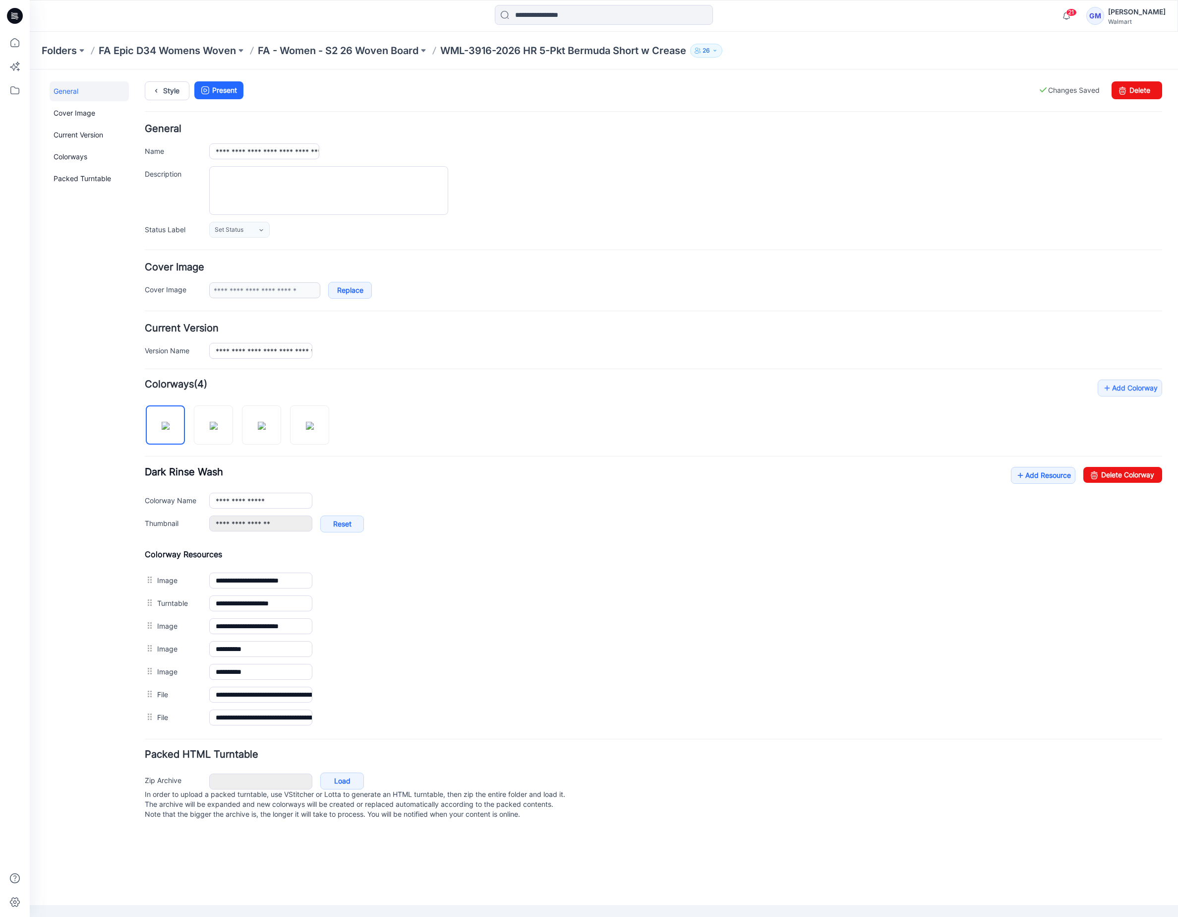
click at [66, 537] on div "General Cover Image Current Version Colorways Packed Turntable" at bounding box center [89, 456] width 79 height 751
click at [149, 87] on link "Style" at bounding box center [167, 90] width 45 height 19
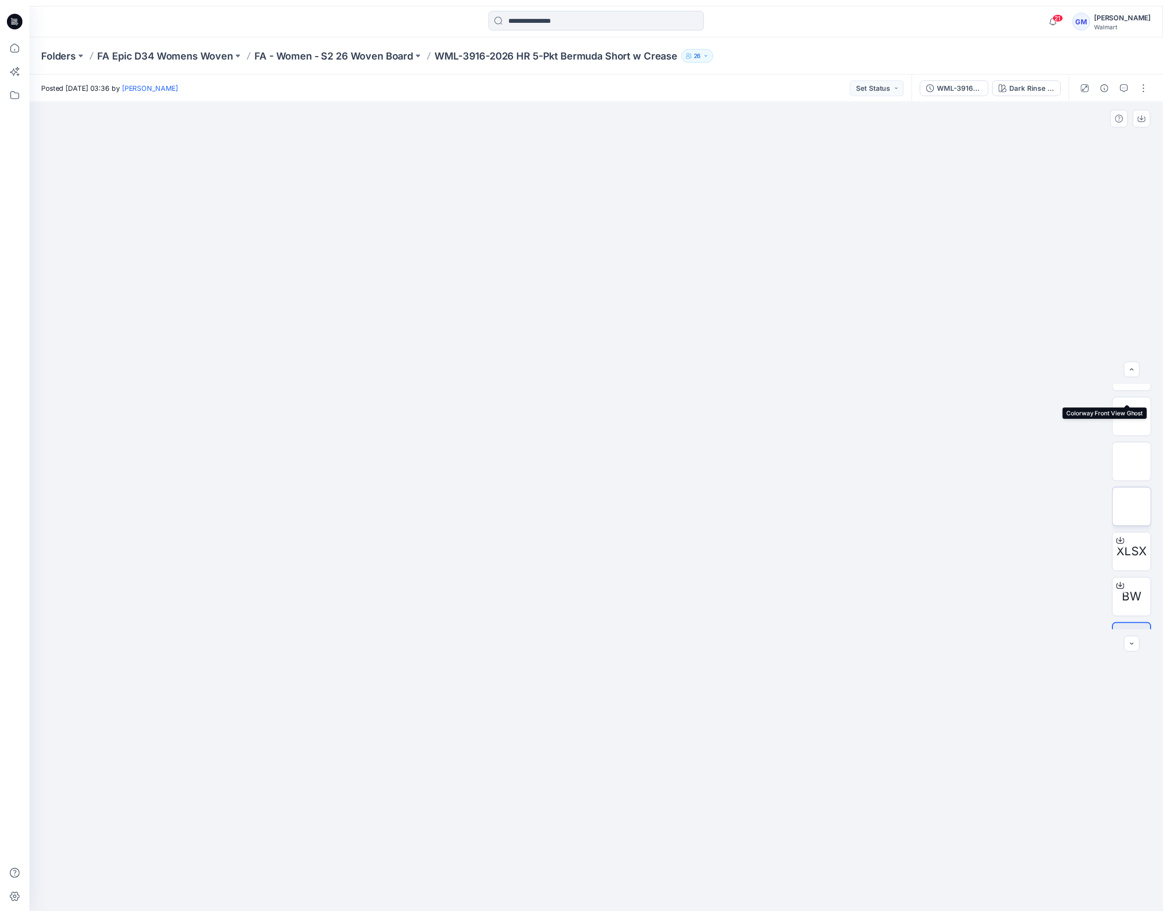
scroll to position [111, 0]
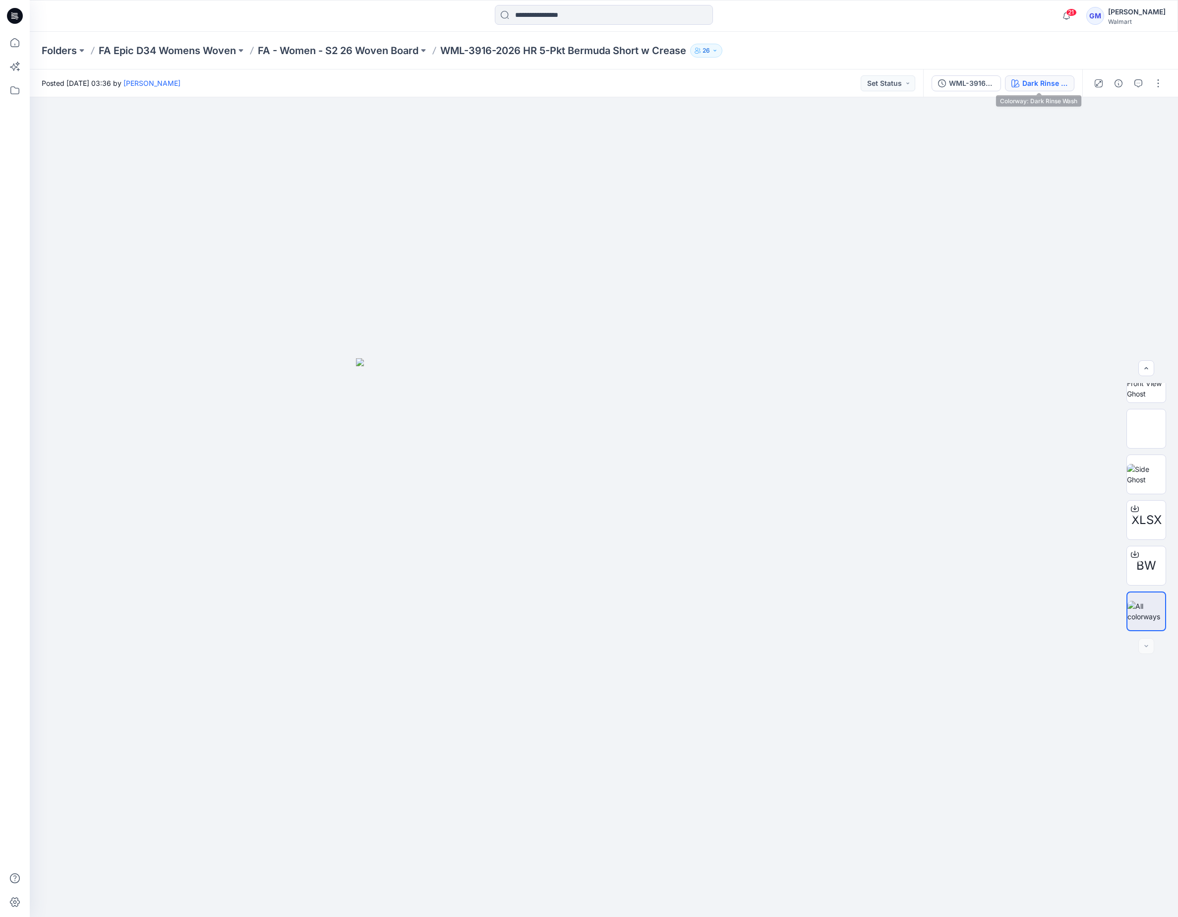
click at [1038, 76] on button "Dark Rinse Wash" at bounding box center [1039, 83] width 69 height 16
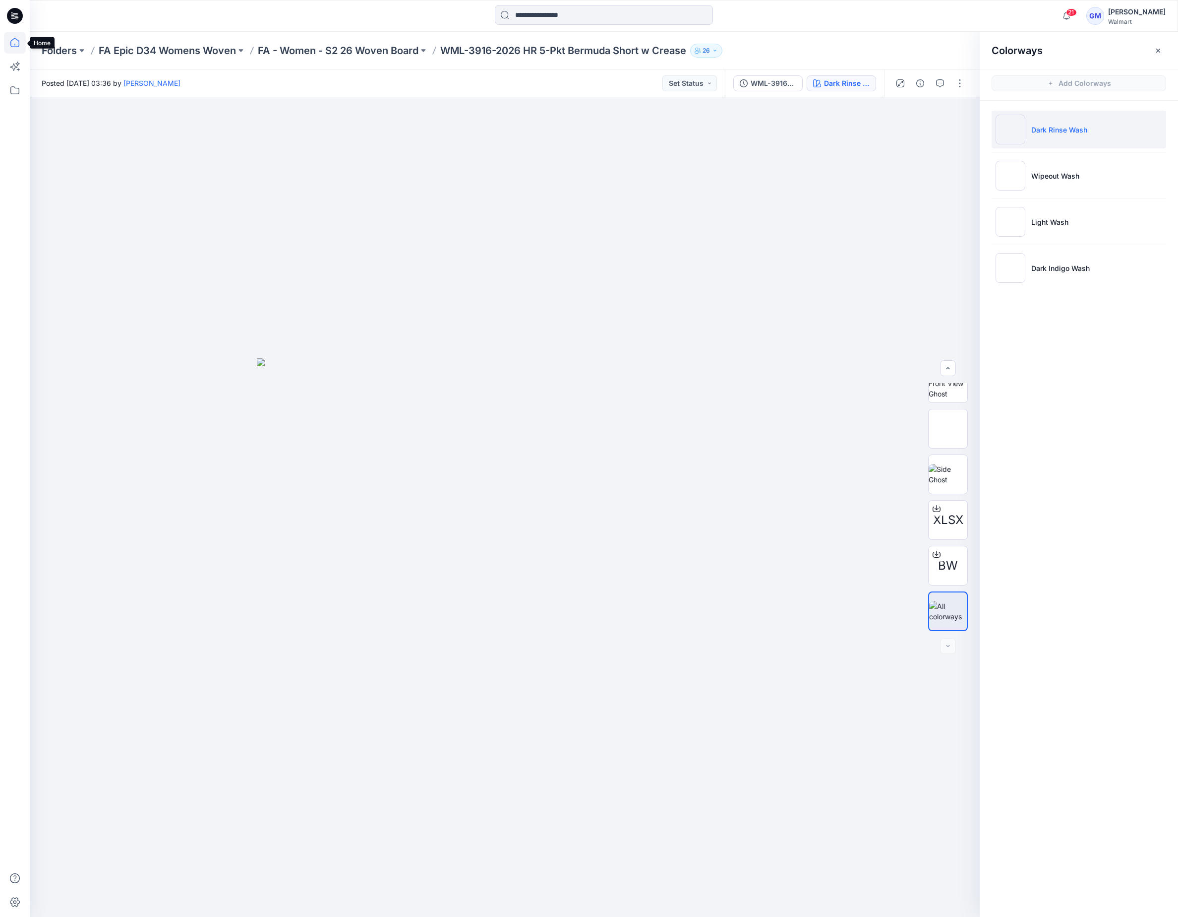
click at [13, 42] on icon at bounding box center [15, 43] width 22 height 22
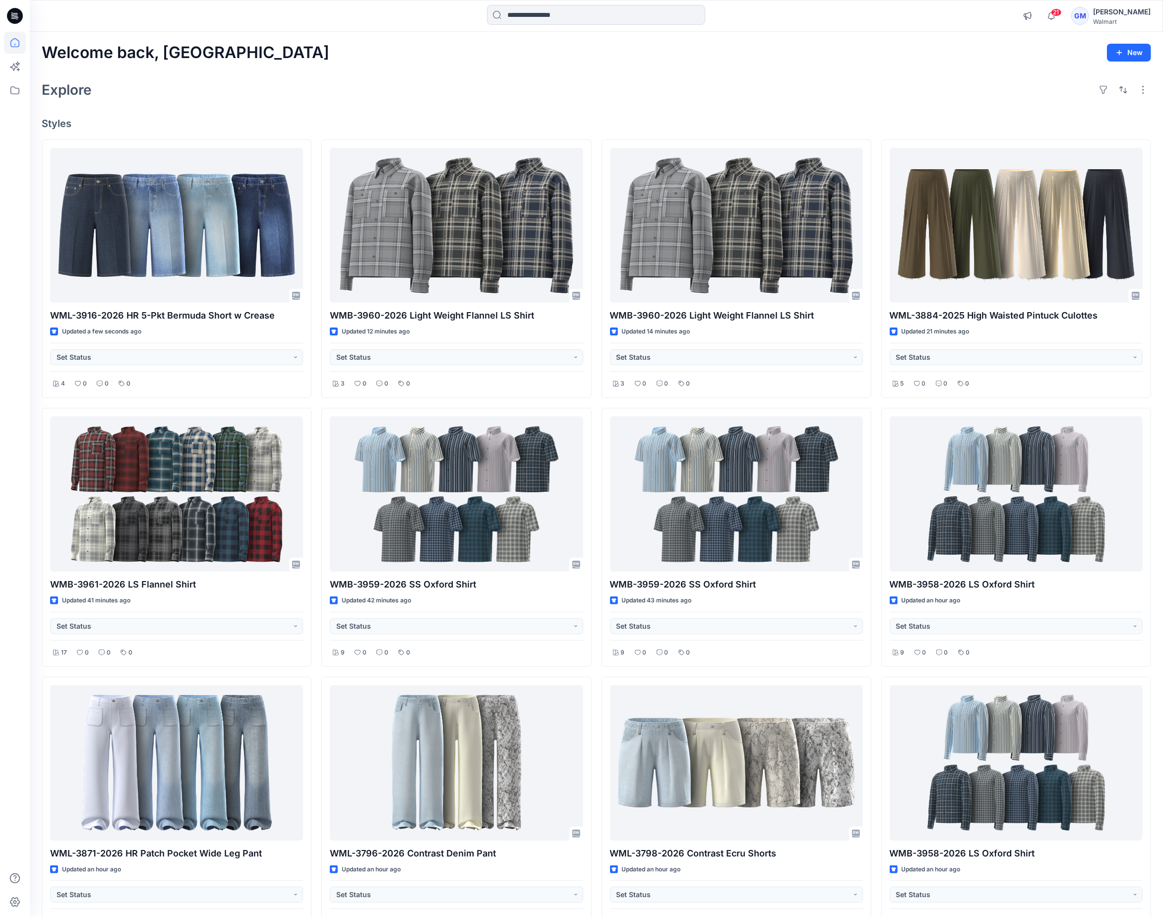
click at [327, 99] on div "Explore" at bounding box center [597, 90] width 1110 height 24
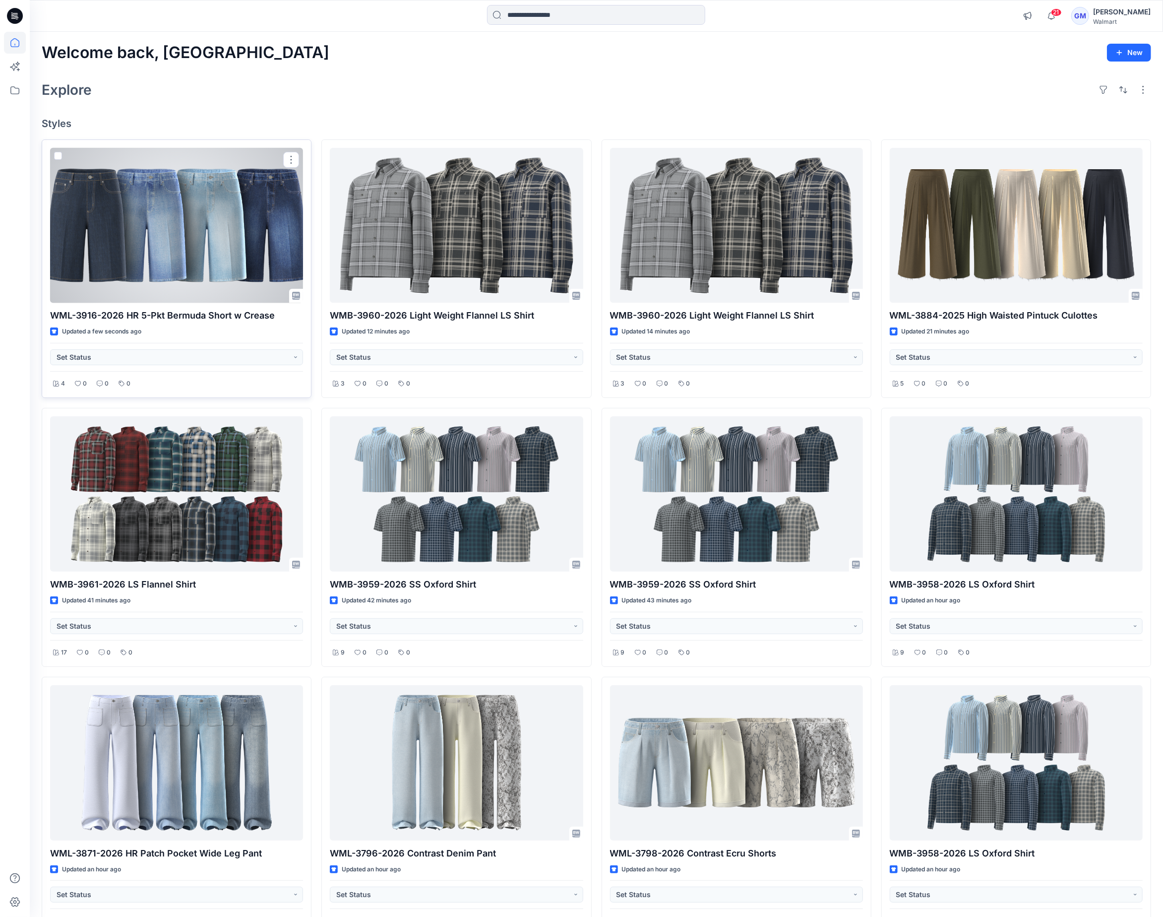
click at [187, 276] on div at bounding box center [176, 225] width 253 height 155
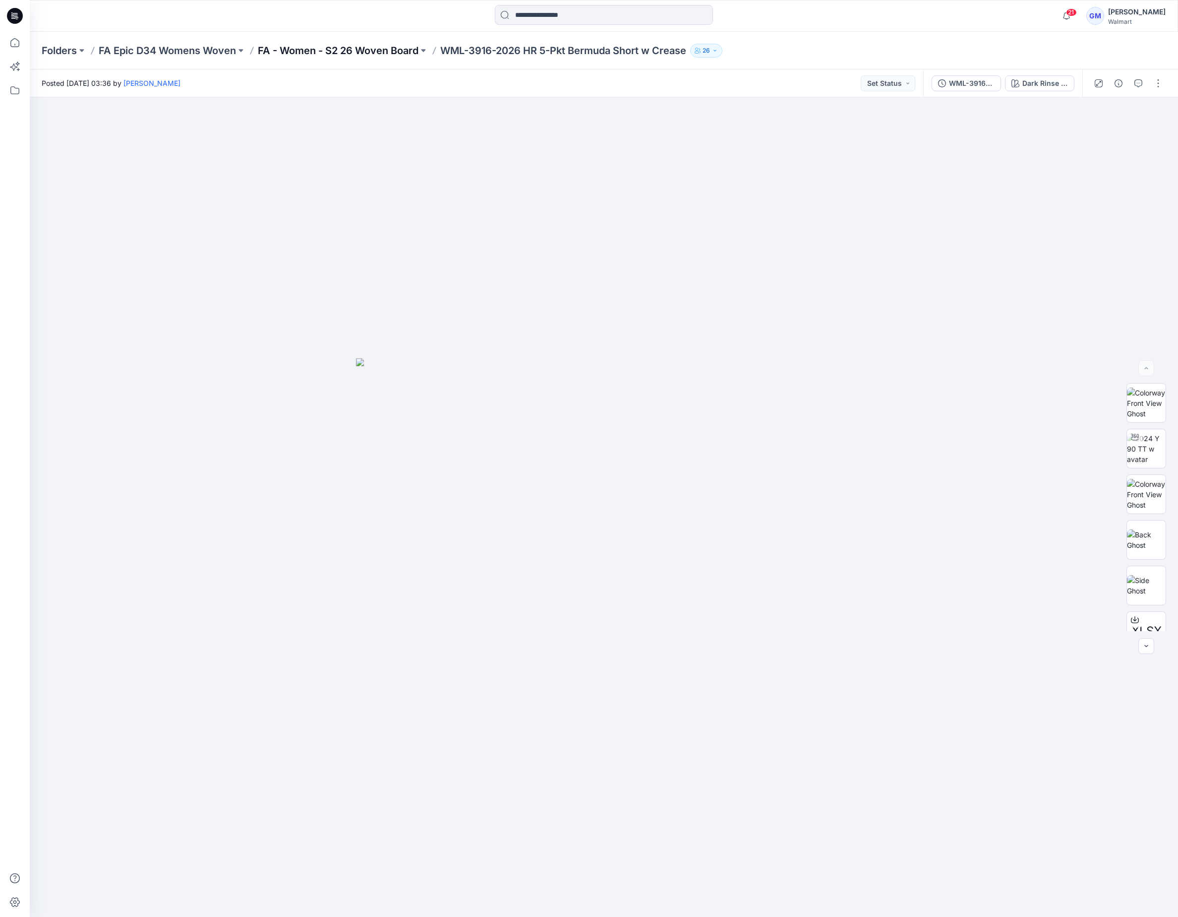
click at [377, 47] on p "FA - Women - S2 26 Woven Board" at bounding box center [338, 51] width 161 height 14
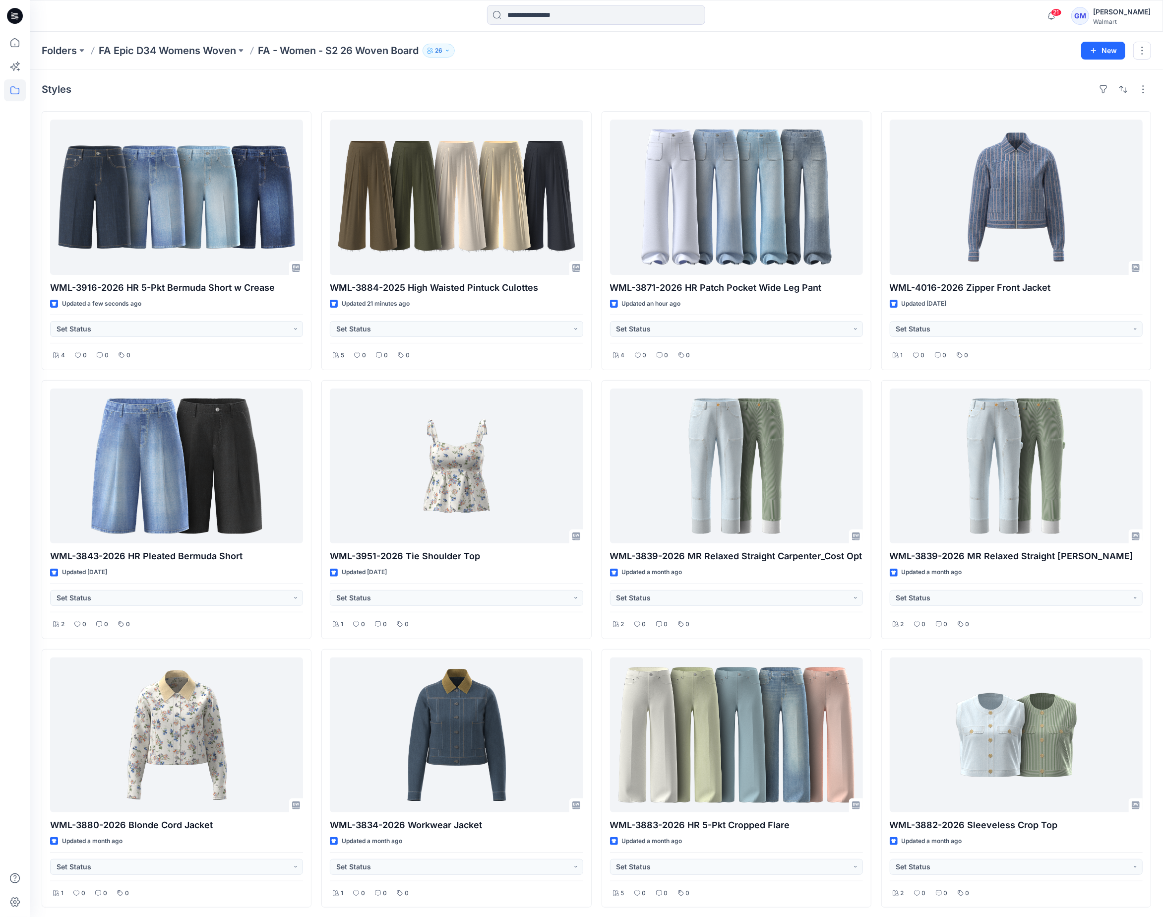
click at [374, 78] on div "Styles WML-3916-2026 HR 5-Pkt Bermuda Short w Crease Updated a few seconds ago …" at bounding box center [596, 511] width 1133 height 885
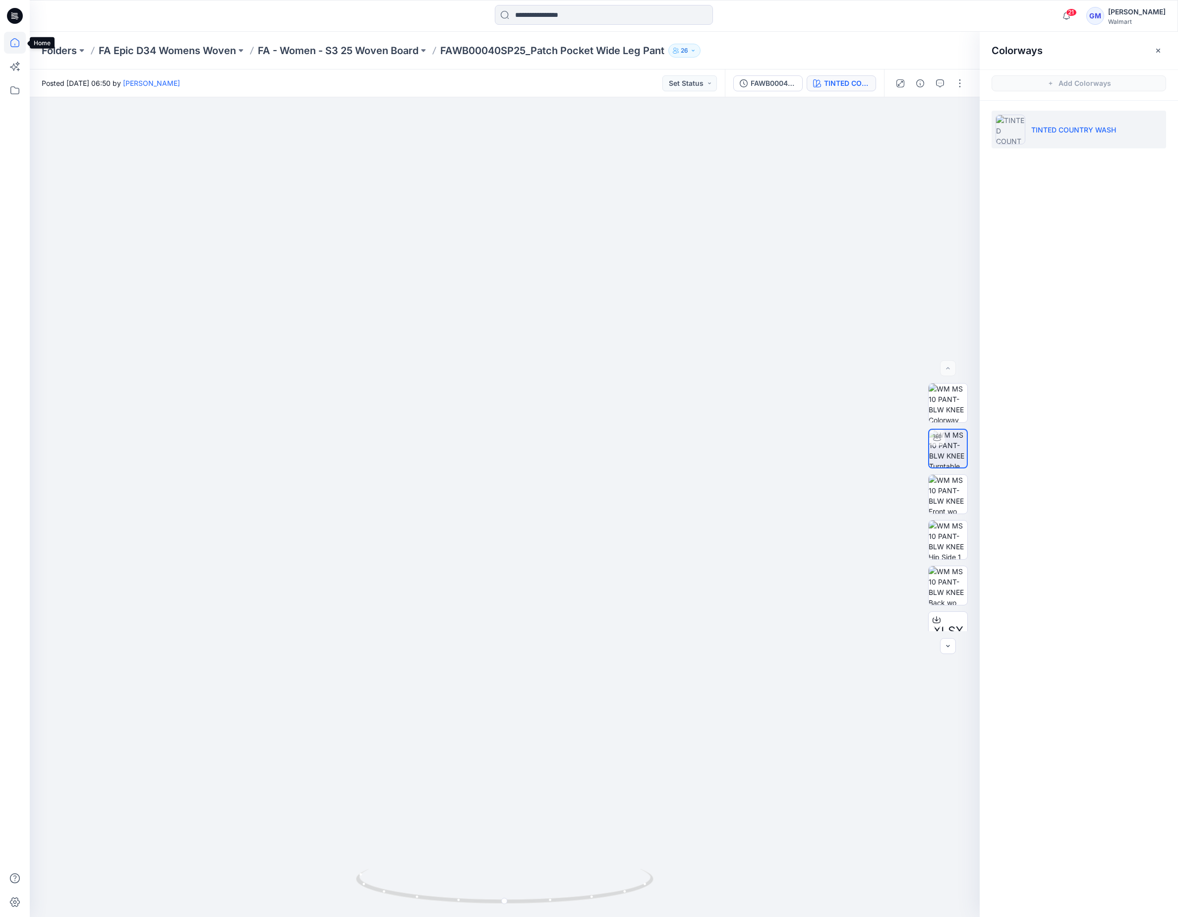
click at [9, 47] on icon at bounding box center [15, 43] width 22 height 22
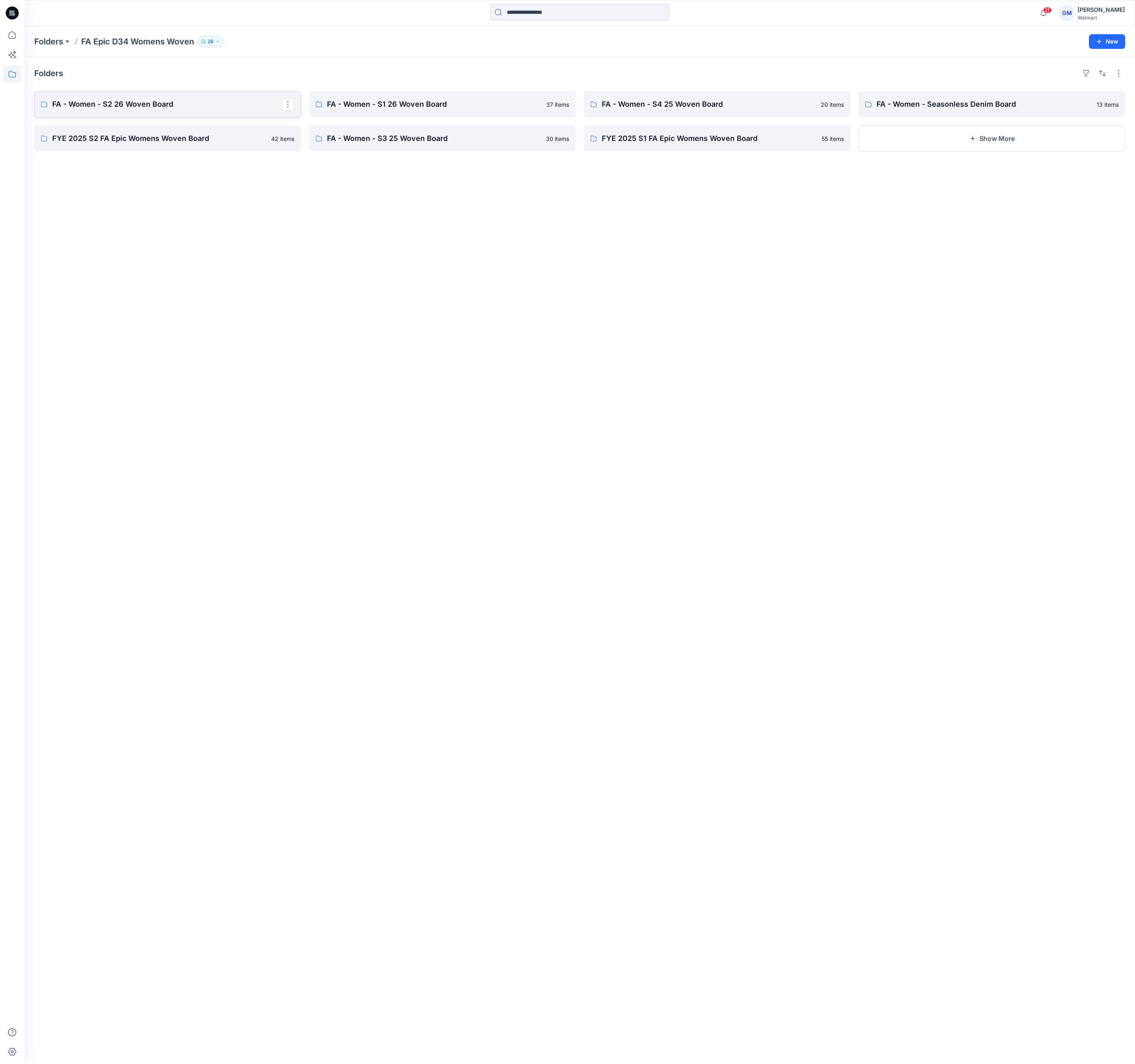
click at [101, 101] on p "FA - Women - S2 26 Woven Board" at bounding box center [166, 104] width 229 height 12
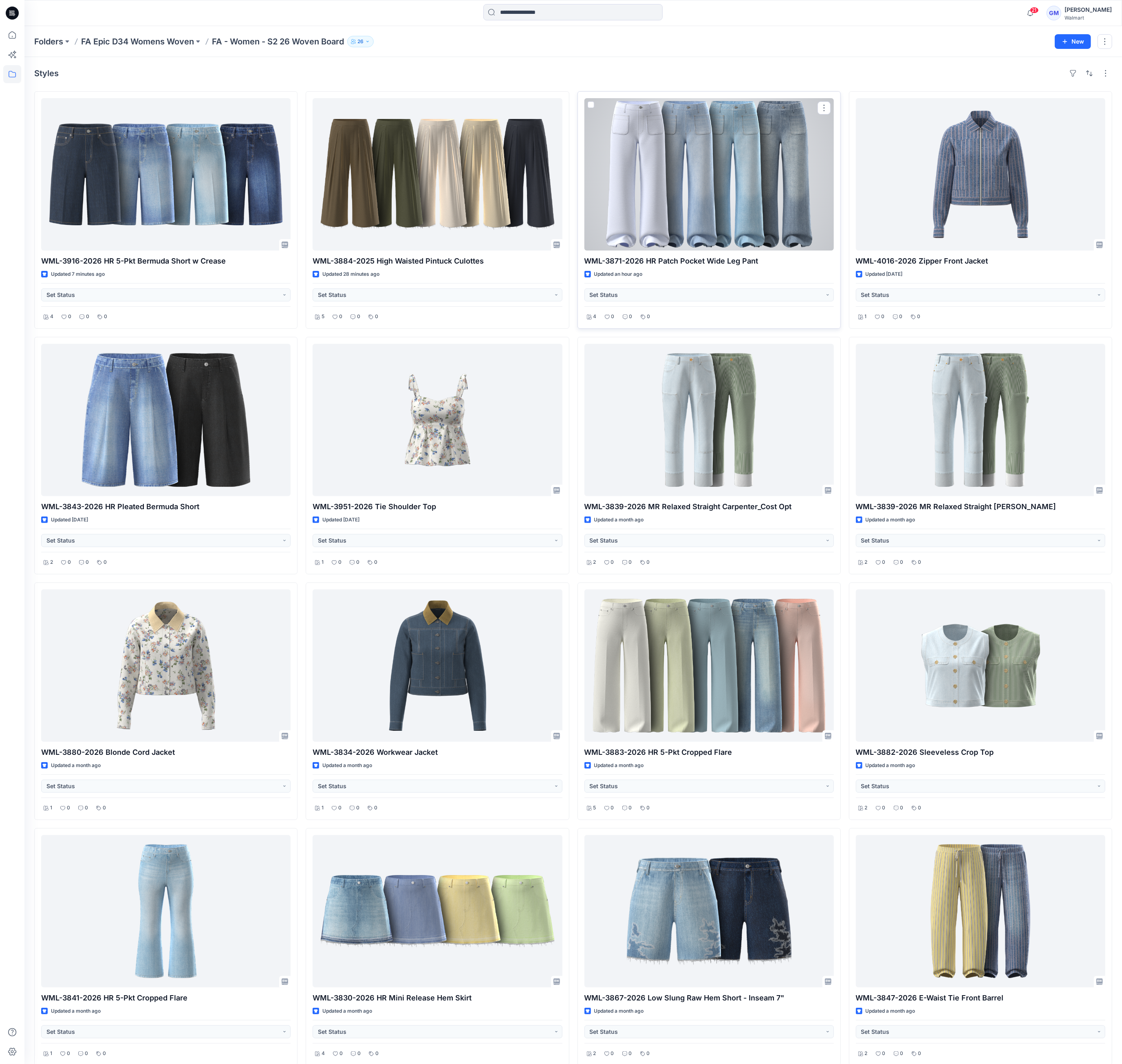
click at [702, 207] on div at bounding box center [709, 174] width 250 height 152
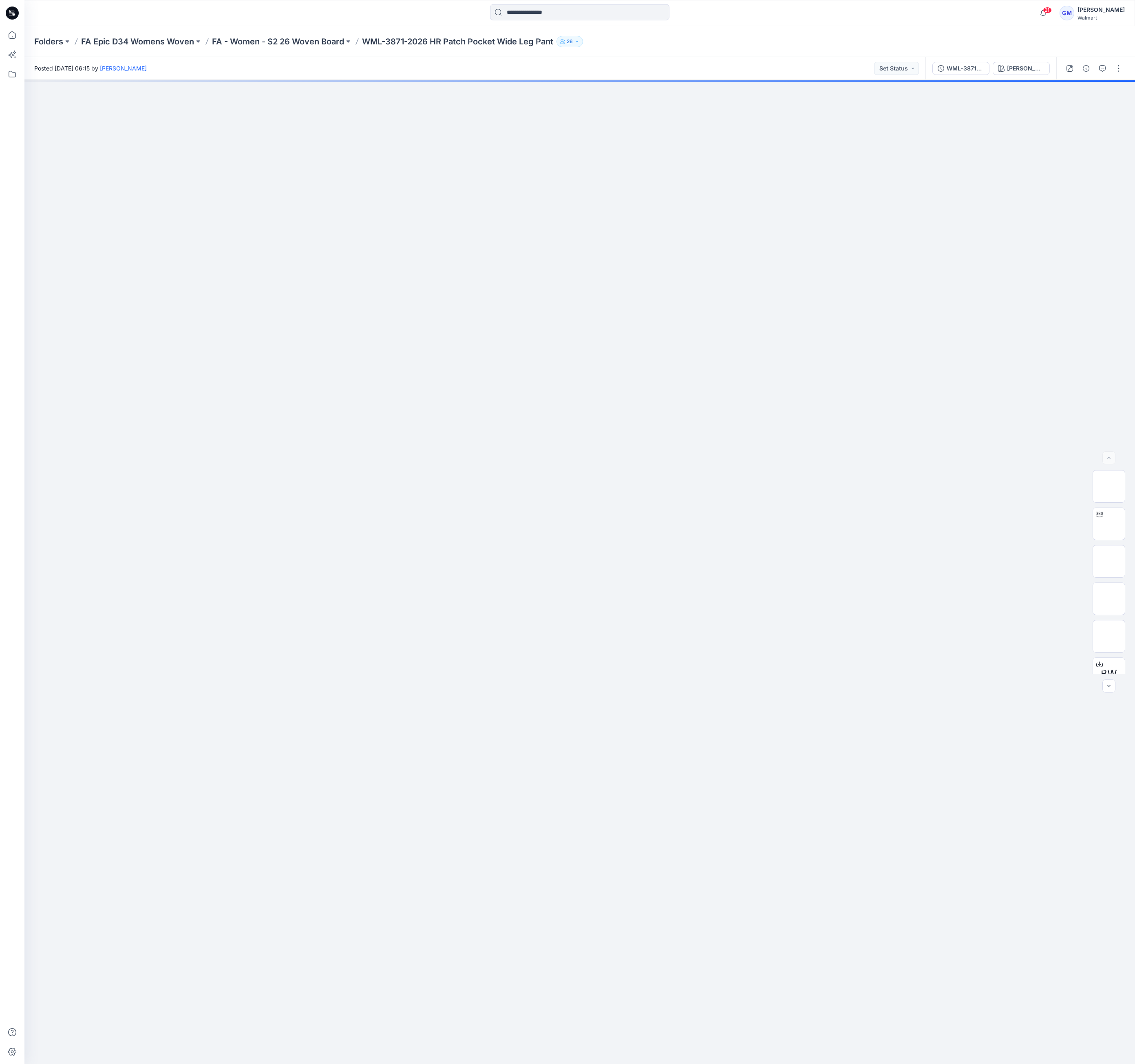
click at [1118, 75] on div at bounding box center [1094, 68] width 76 height 23
click at [1118, 73] on button "button" at bounding box center [1119, 68] width 13 height 13
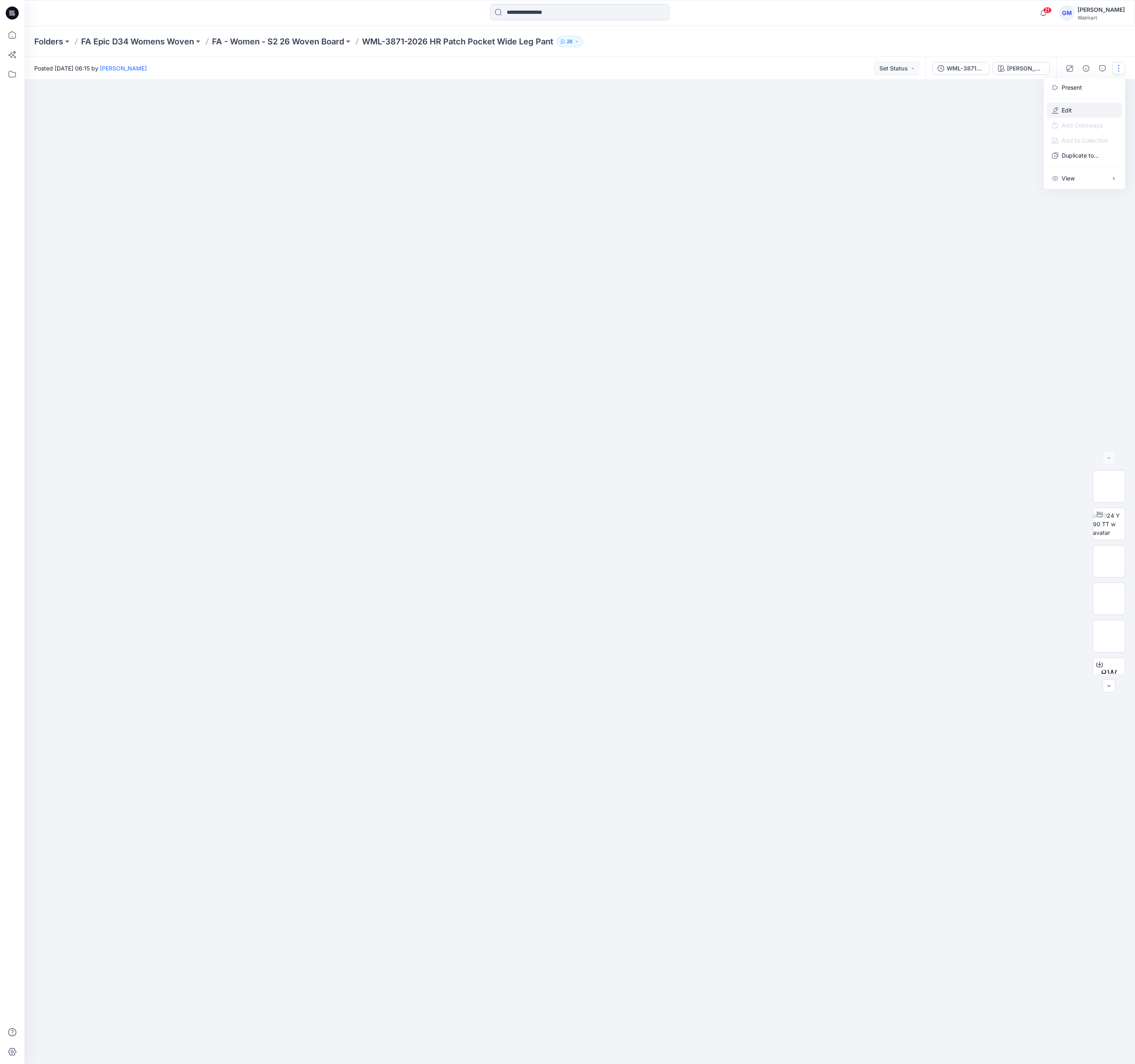
click at [1083, 110] on button "Edit" at bounding box center [1084, 110] width 75 height 15
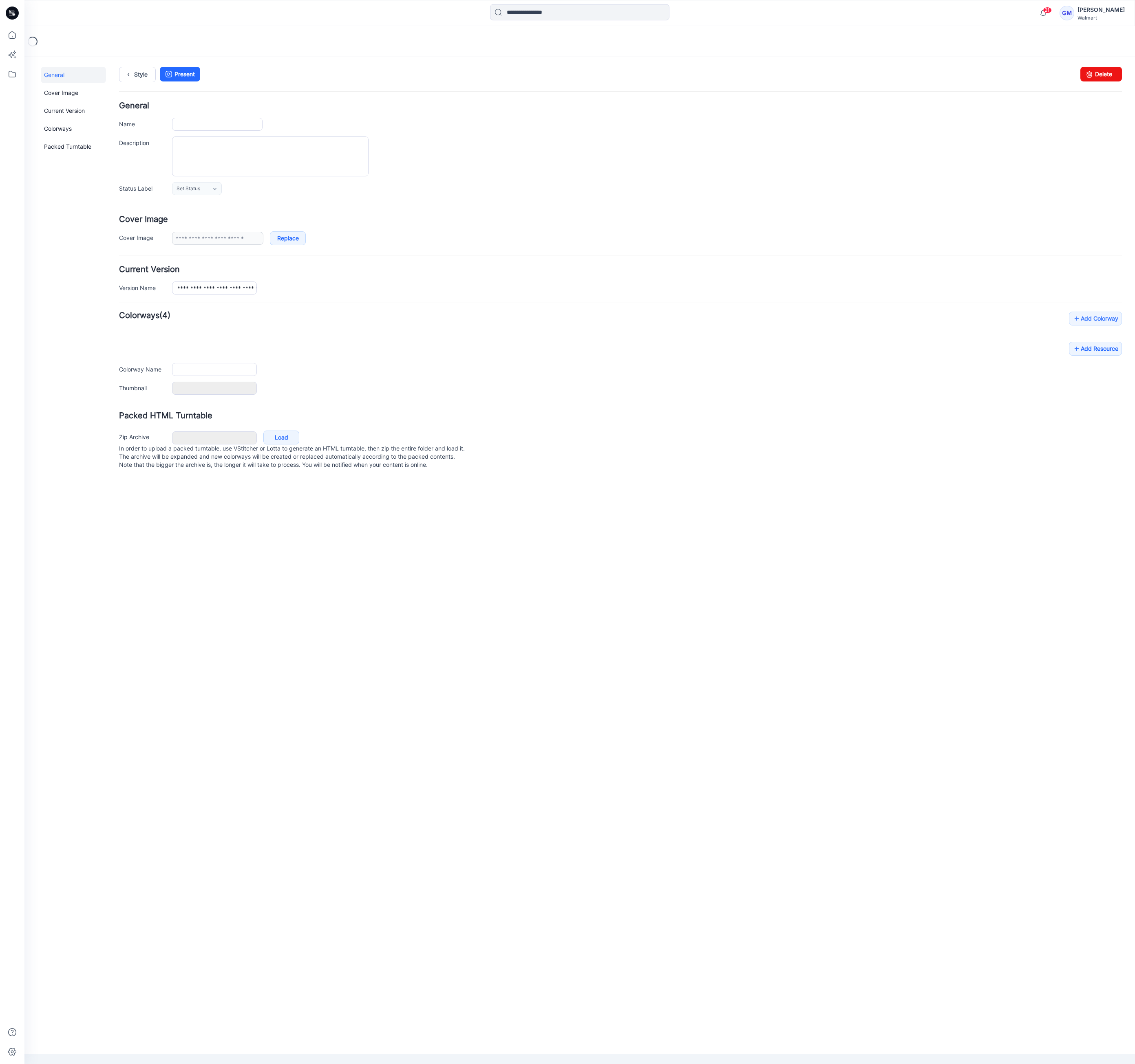
type input "**********"
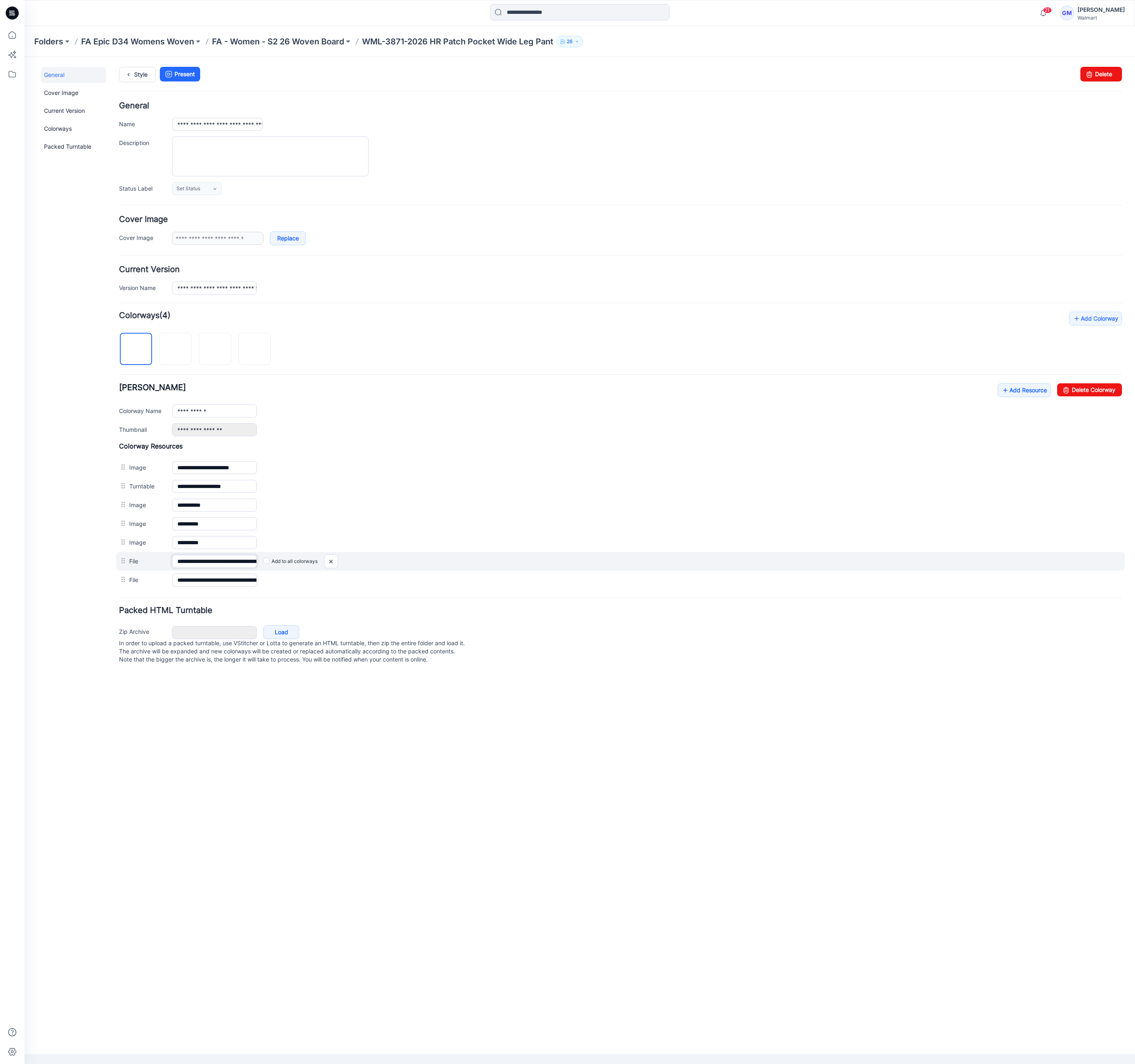
scroll to position [0, 53]
drag, startPoint x: 208, startPoint y: 567, endPoint x: 305, endPoint y: 565, distance: 97.0
click at [305, 565] on div "**********" at bounding box center [620, 561] width 1008 height 19
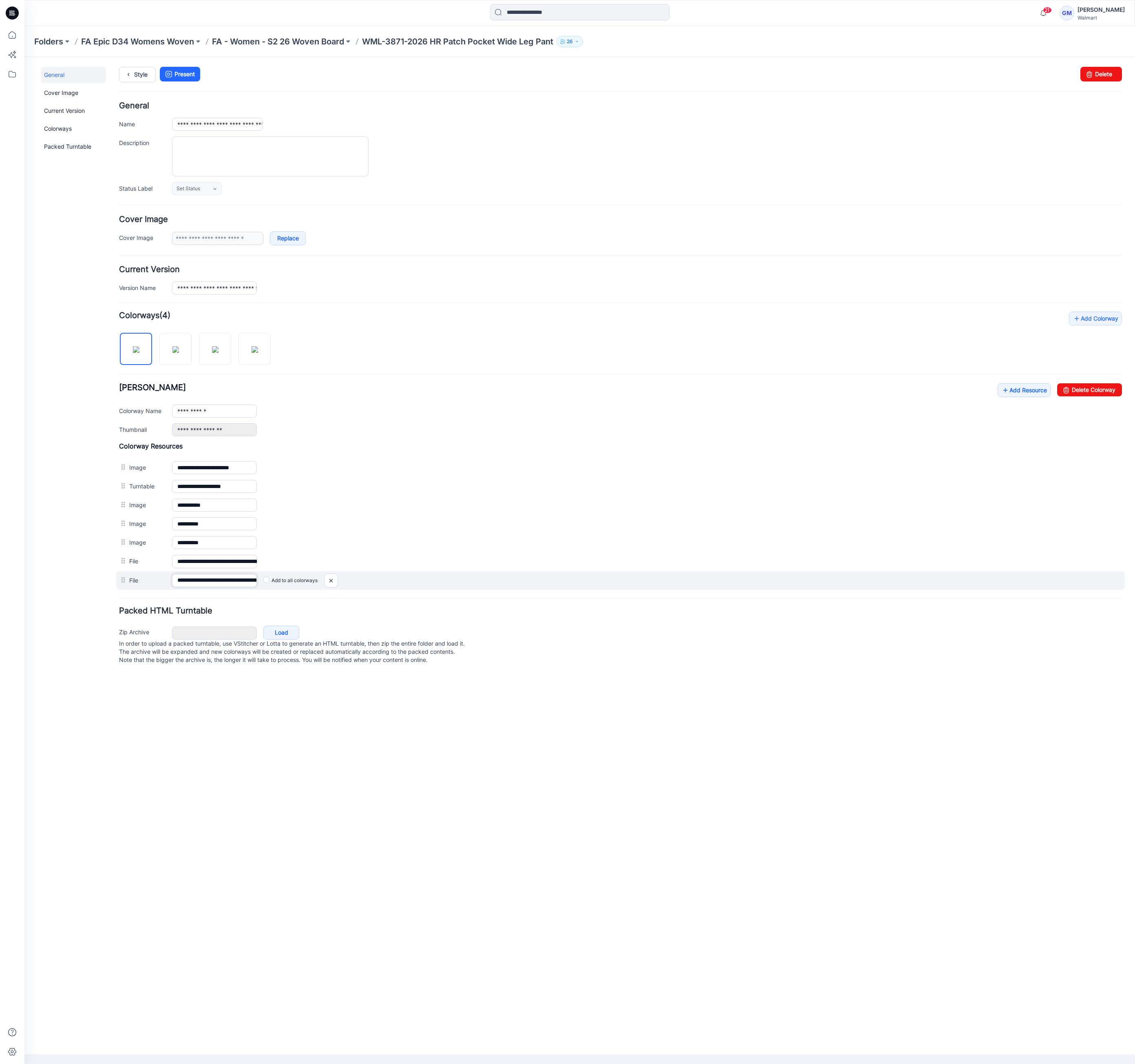
scroll to position [0, 137]
drag, startPoint x: 205, startPoint y: 583, endPoint x: 302, endPoint y: 578, distance: 97.1
click at [302, 578] on div "**********" at bounding box center [620, 580] width 1008 height 19
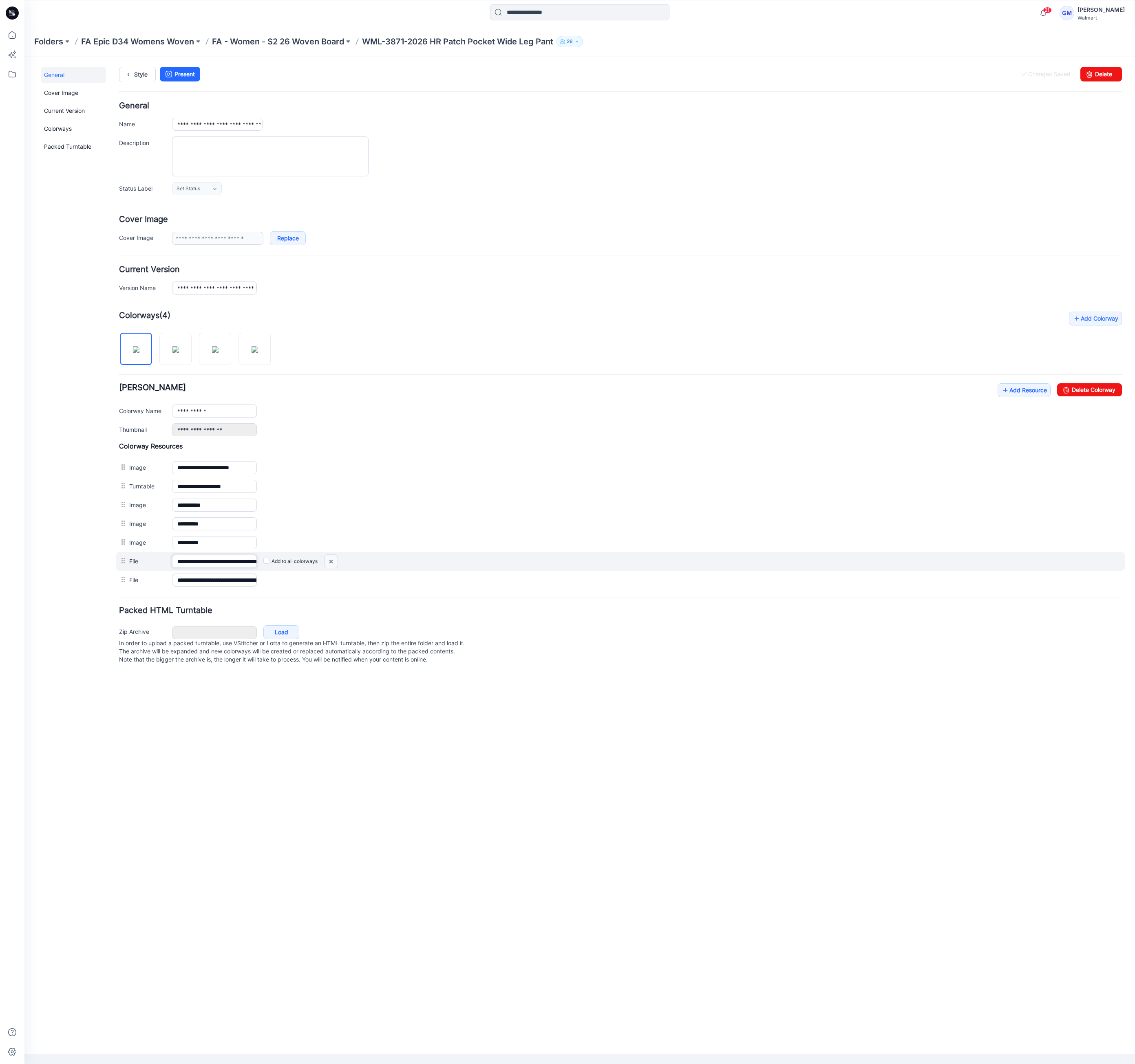
scroll to position [0, 53]
drag, startPoint x: 224, startPoint y: 564, endPoint x: 343, endPoint y: 564, distance: 119.0
click at [343, 564] on div "**********" at bounding box center [620, 561] width 1008 height 19
click at [332, 564] on img at bounding box center [331, 562] width 13 height 13
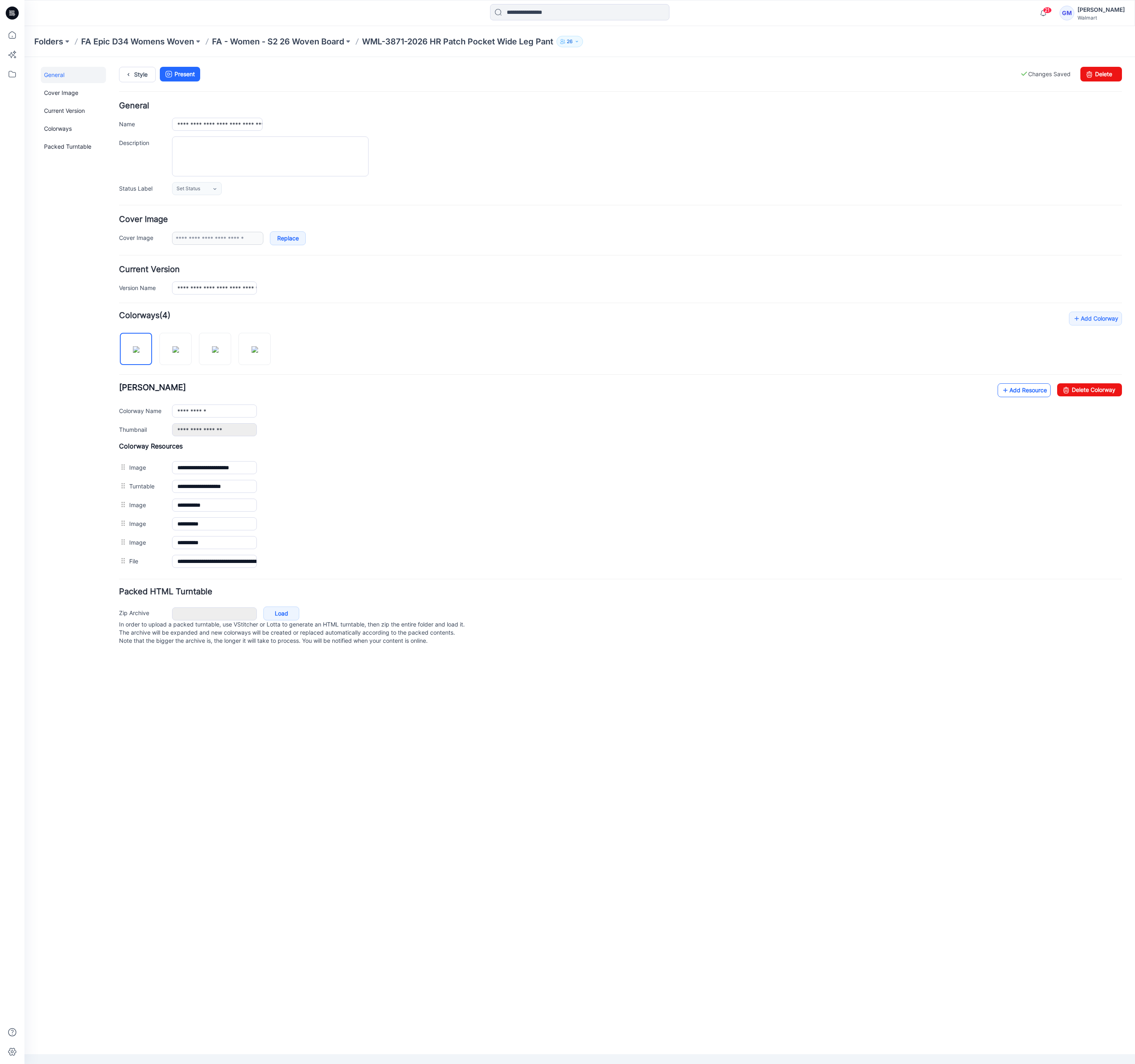
click at [1024, 398] on link "Add Resource" at bounding box center [1024, 390] width 53 height 14
click at [1013, 397] on link "Add Resource" at bounding box center [1024, 390] width 53 height 14
